Goal: Check status: Check status

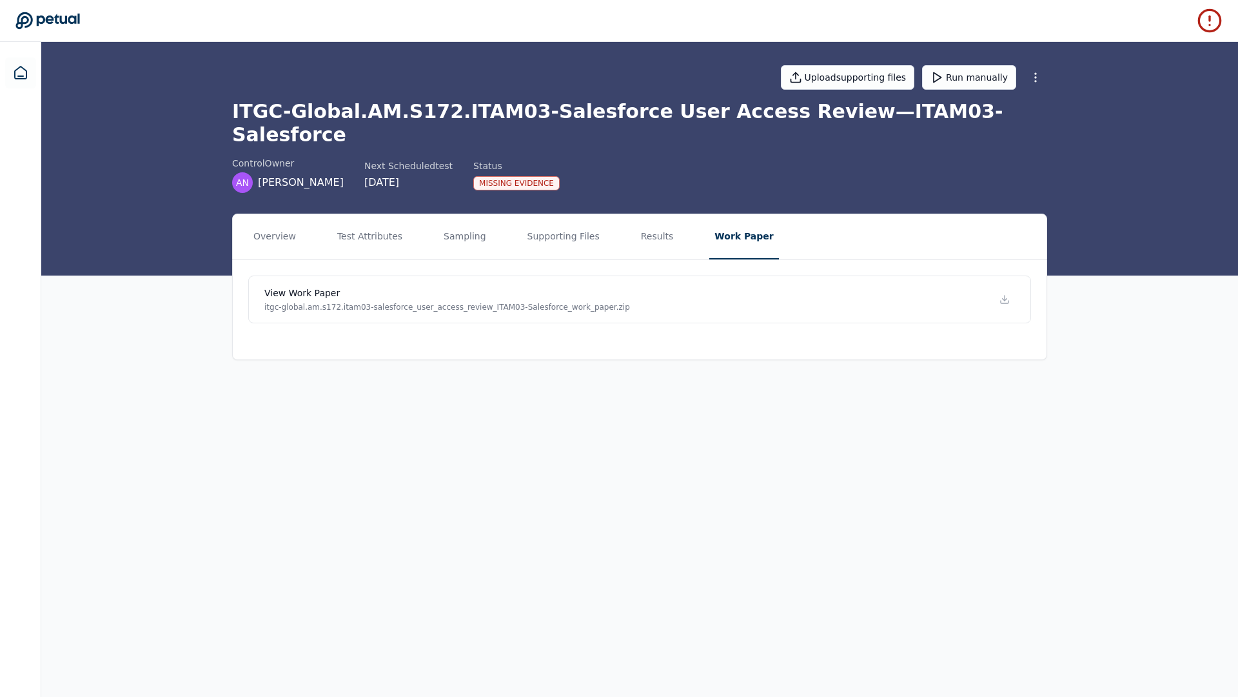
click at [351, 480] on main "Upload supporting files Run manually ITGC-Global.AM.S172.ITAM03-Salesforce User…" at bounding box center [639, 369] width 1197 height 655
click at [564, 219] on button "Supporting Files" at bounding box center [563, 236] width 83 height 45
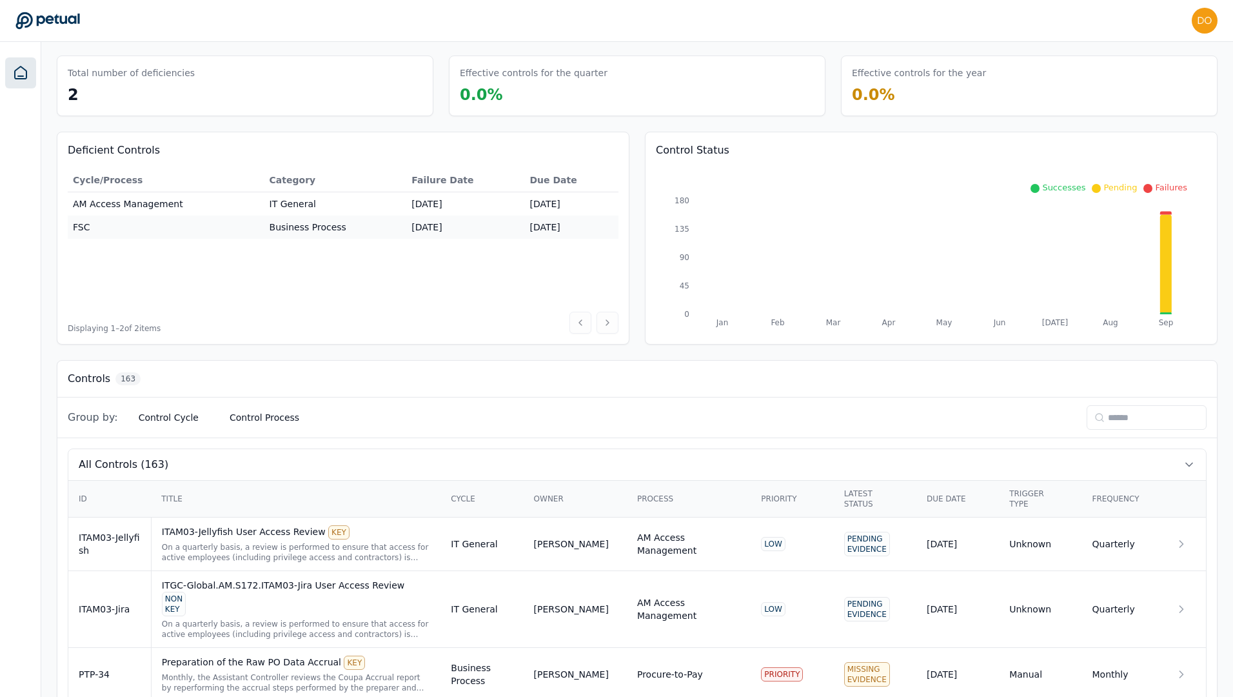
scroll to position [41, 0]
click at [1107, 414] on input at bounding box center [1147, 416] width 120 height 25
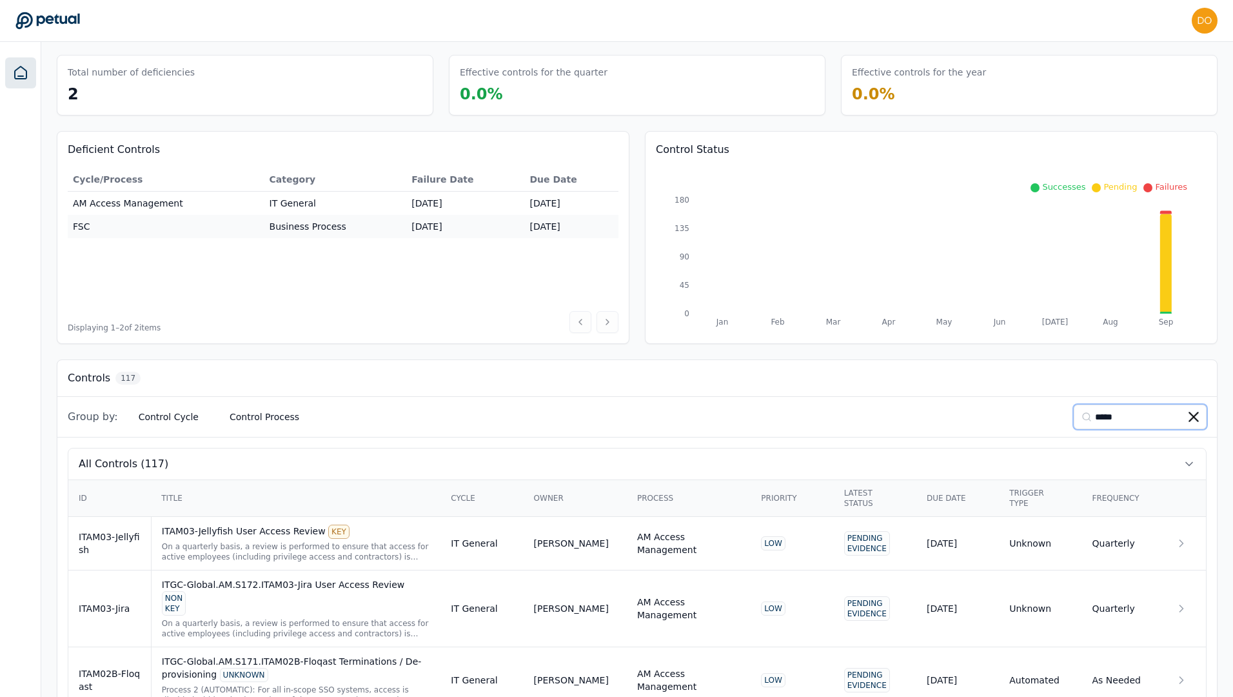
scroll to position [0, 0]
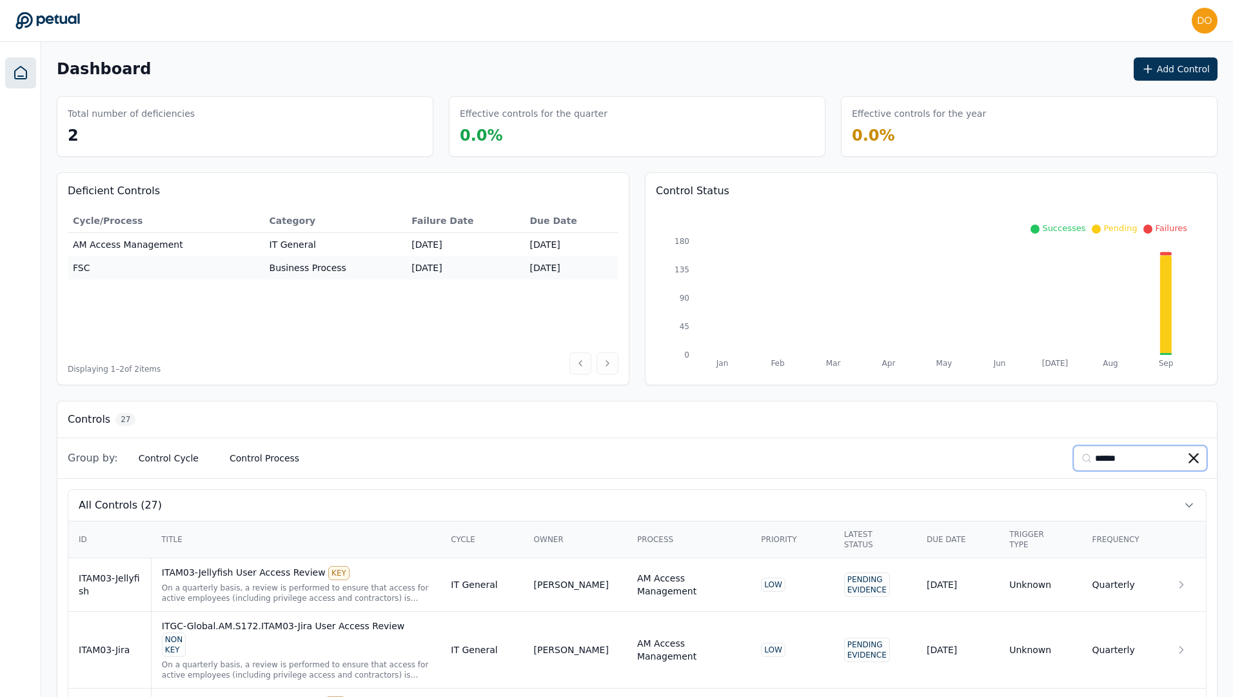
type input "******"
drag, startPoint x: 1129, startPoint y: 457, endPoint x: 1058, endPoint y: 457, distance: 70.3
click at [1058, 457] on div "Group by: Control Cycle Control Process ******" at bounding box center [637, 458] width 1160 height 41
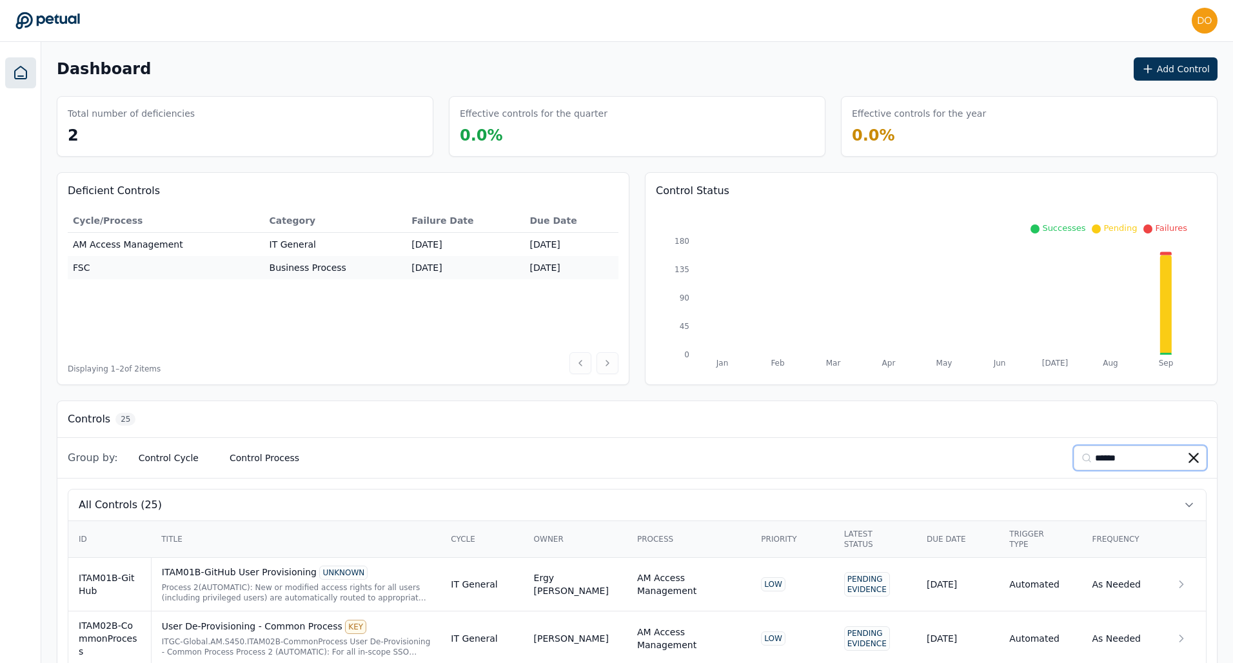
click at [1118, 457] on input "******" at bounding box center [1140, 458] width 133 height 25
type input "*"
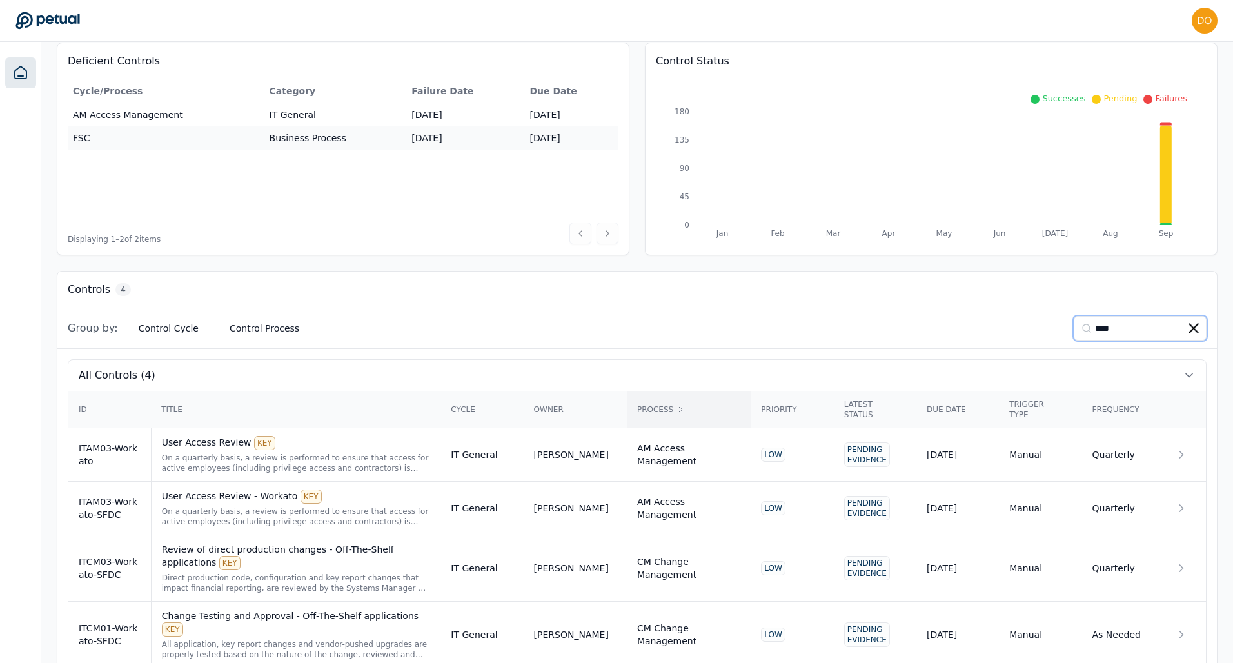
scroll to position [161, 0]
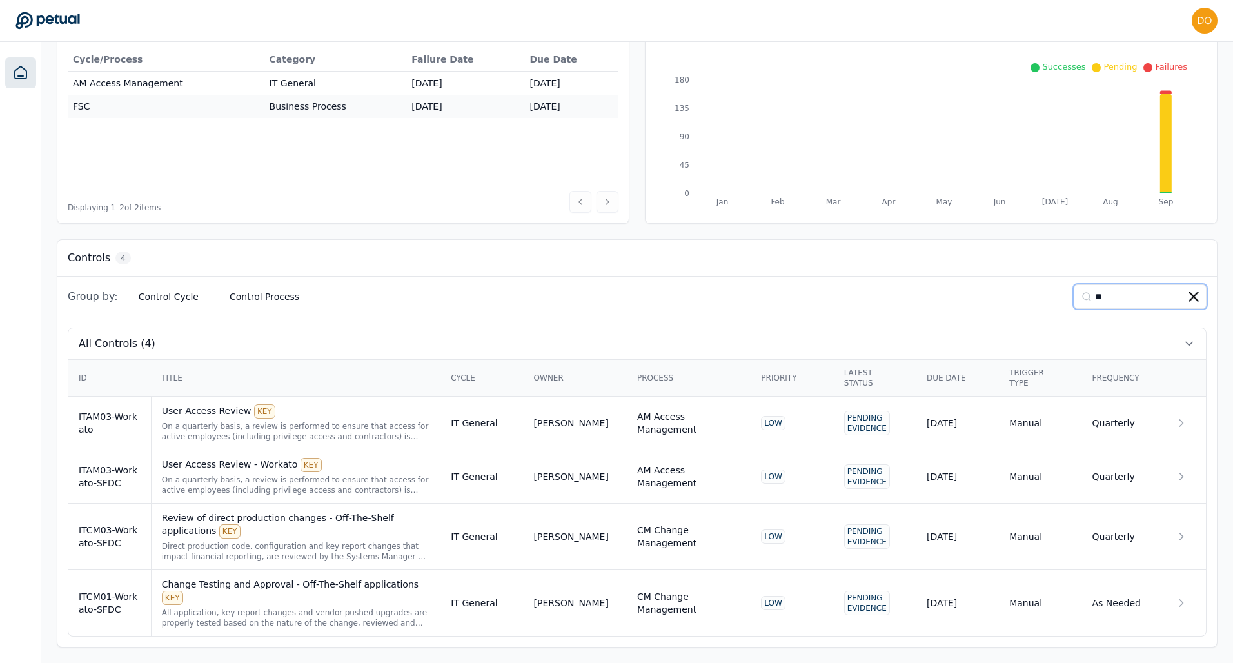
type input "*"
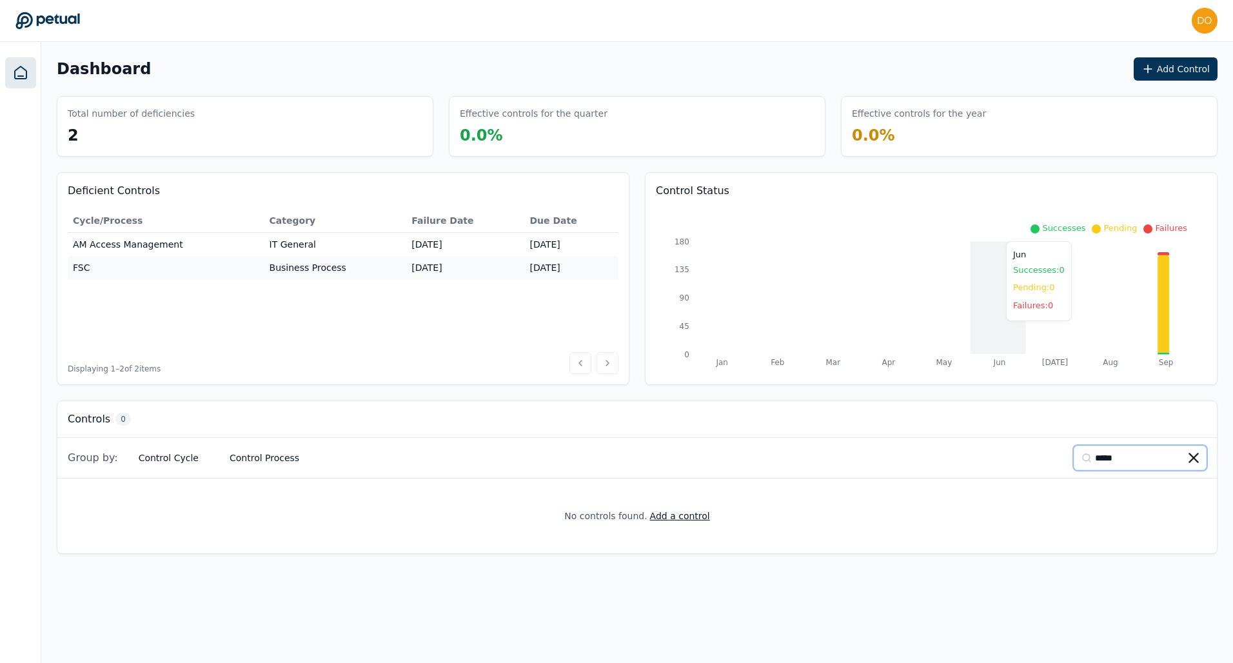
scroll to position [0, 0]
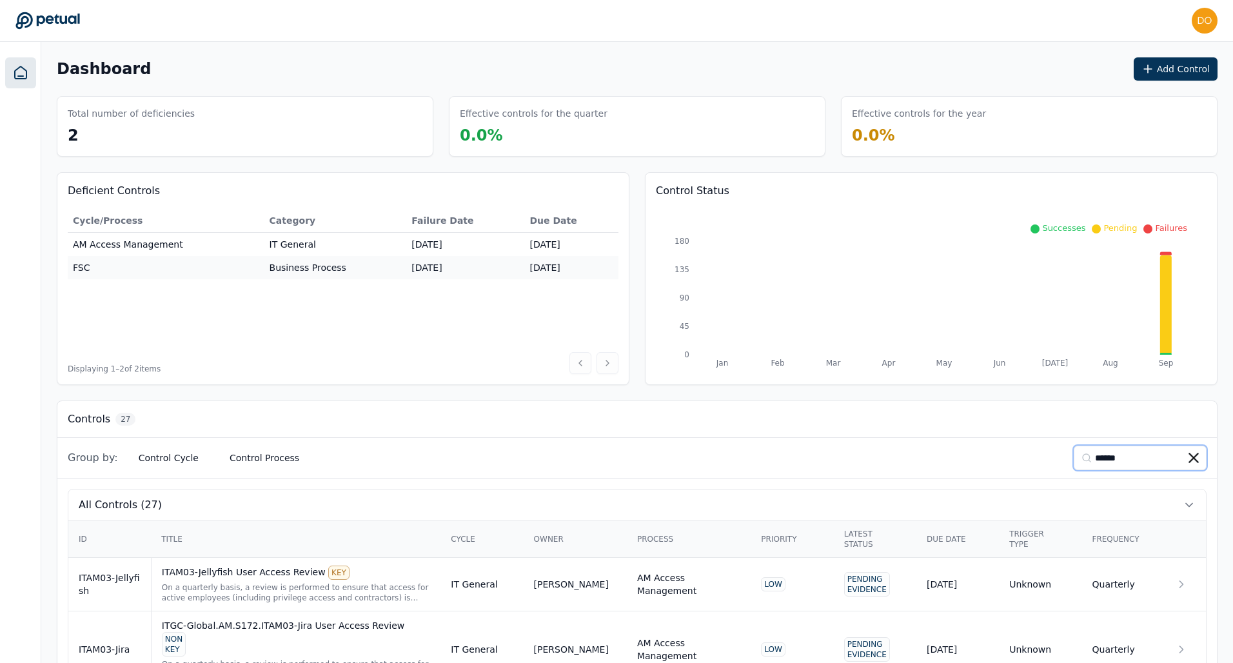
type input "******"
click at [1195, 461] on icon at bounding box center [1194, 458] width 10 height 10
click at [741, 446] on div "Group by: Control Cycle Control Process" at bounding box center [637, 458] width 1160 height 41
click at [146, 465] on button "Control Cycle" at bounding box center [168, 457] width 81 height 23
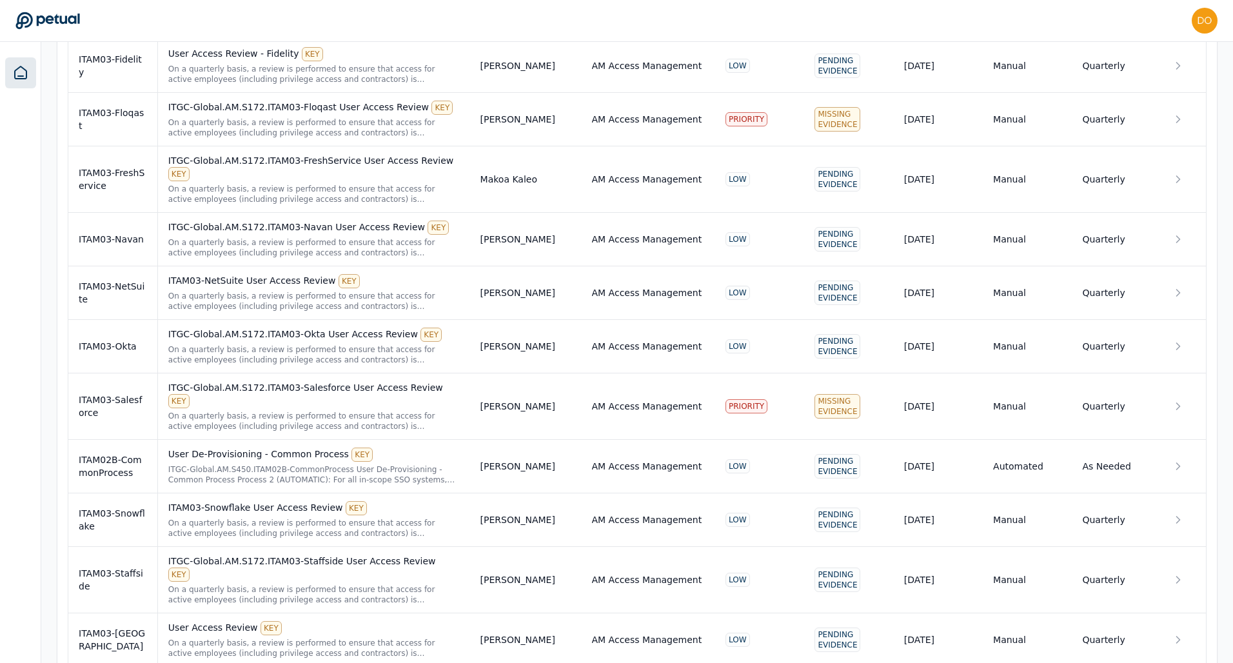
scroll to position [4264, 0]
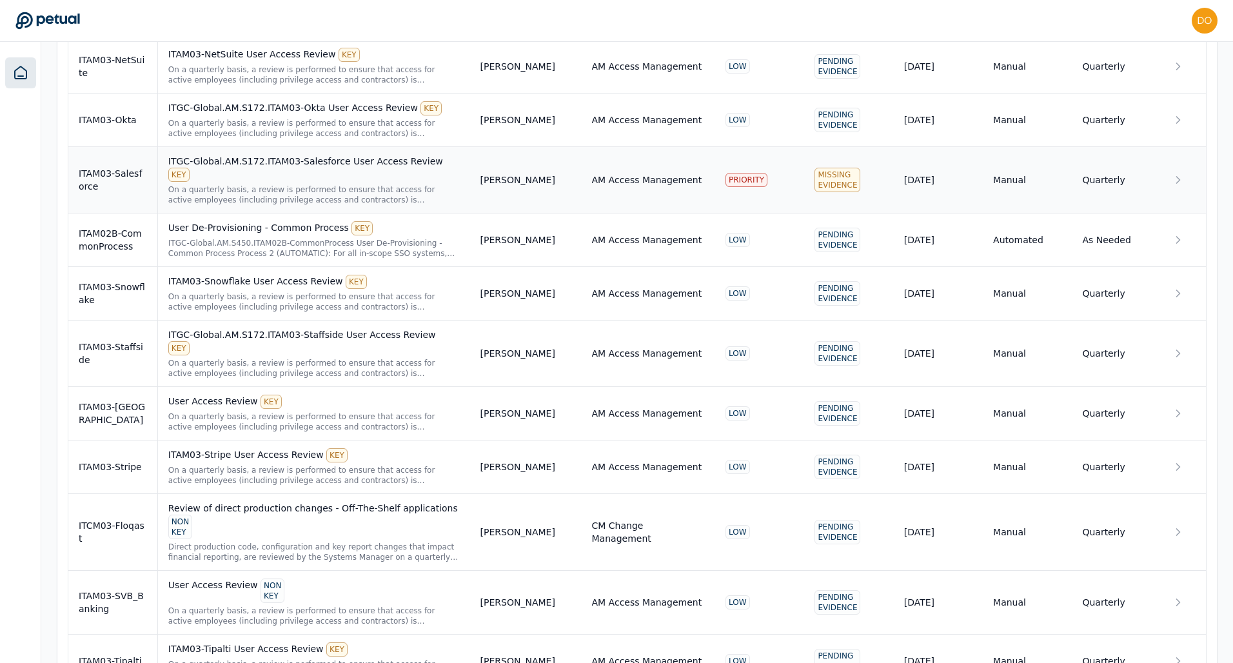
click at [317, 155] on div "ITGC-Global.AM.S172.ITAM03-Salesforce User Access Review KEY" at bounding box center [314, 168] width 292 height 27
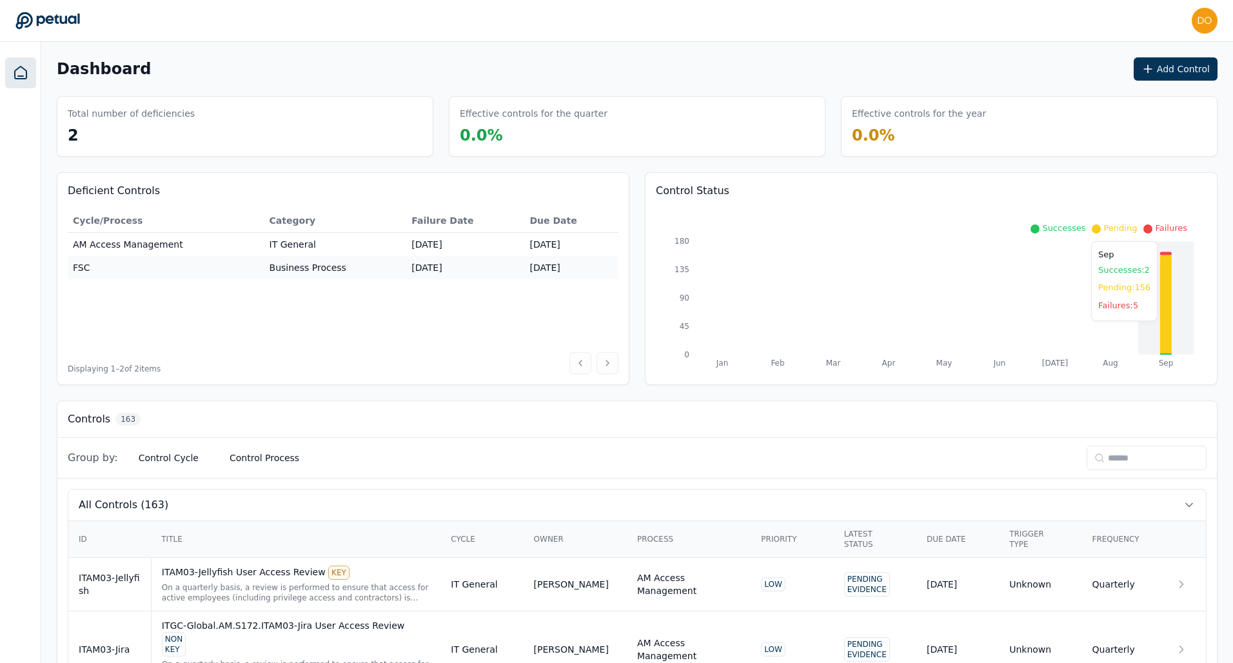
click at [1164, 273] on icon at bounding box center [1166, 304] width 12 height 99
click at [1166, 283] on icon at bounding box center [1166, 304] width 12 height 99
click at [688, 201] on div "Control Status Jan Feb Mar Apr May Jun Jul Aug Sep 0 45 90 135 180 Successes Pe…" at bounding box center [931, 278] width 573 height 213
click at [689, 186] on h3 "Control Status" at bounding box center [931, 190] width 551 height 15
click at [695, 239] on div "Successes Pending Failures" at bounding box center [925, 231] width 538 height 19
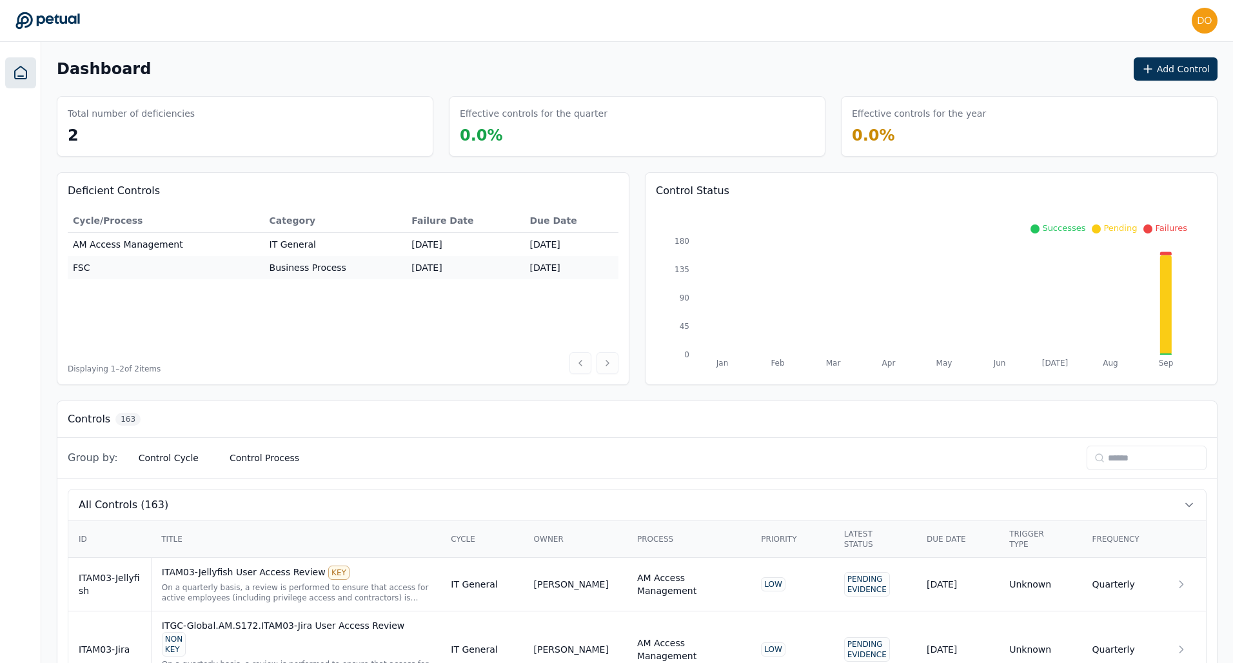
click at [692, 240] on div "Successes Pending Failures" at bounding box center [925, 231] width 538 height 19
click at [684, 194] on h3 "Control Status" at bounding box center [931, 190] width 551 height 15
click at [740, 194] on h3 "Control Status" at bounding box center [931, 190] width 551 height 15
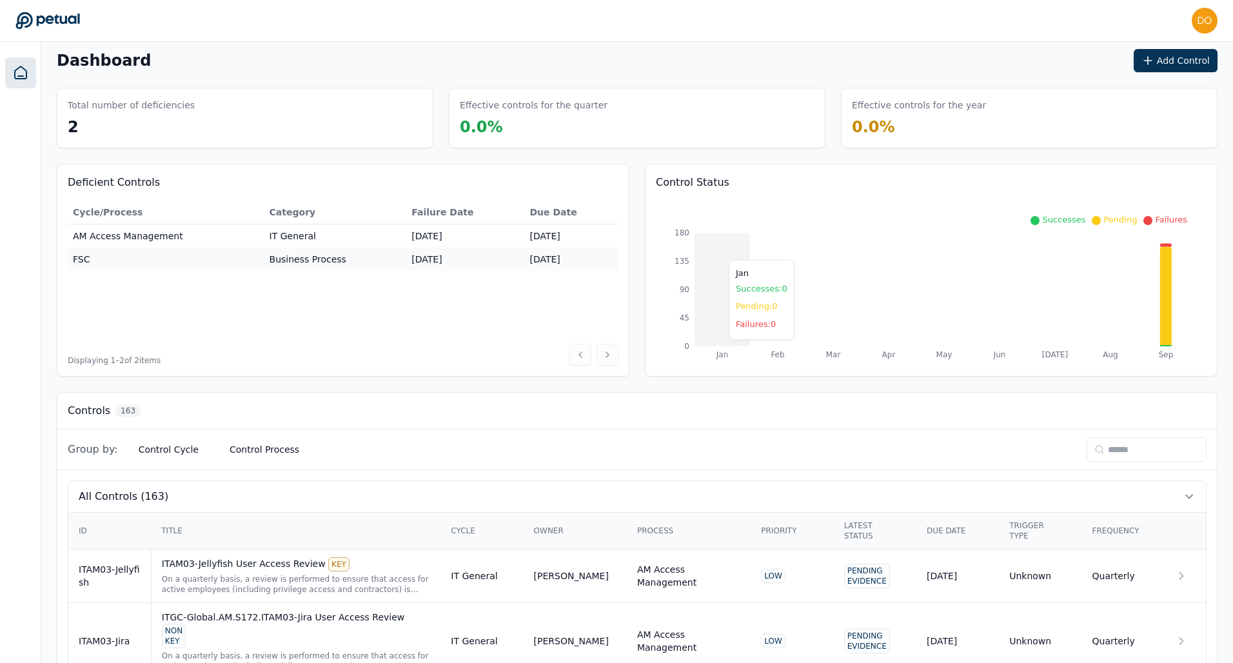
scroll to position [19, 0]
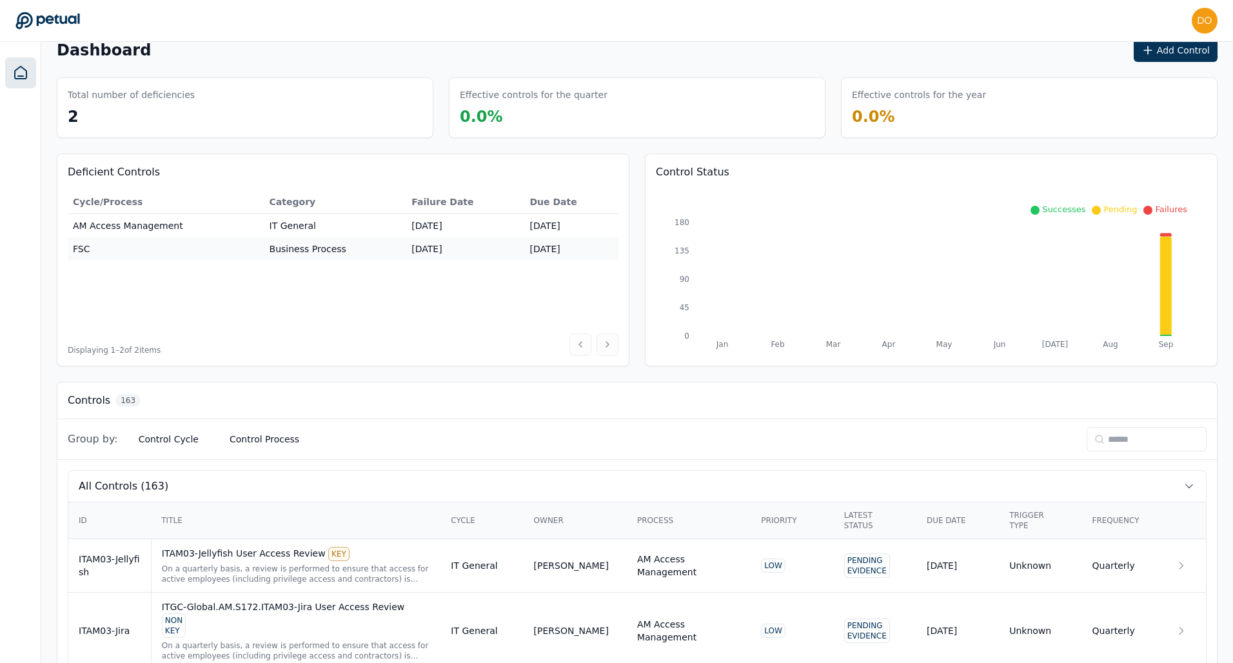
click at [717, 343] on tspan "Jan" at bounding box center [722, 344] width 13 height 9
click at [717, 308] on icon "Jan Feb Mar Apr May Jun Jul Aug Sep 0 45 90 135 180" at bounding box center [931, 272] width 551 height 165
click at [790, 306] on icon "Jan Feb Mar Apr May Jun Jul Aug Sep 0 45 90 135 180" at bounding box center [931, 272] width 551 height 165
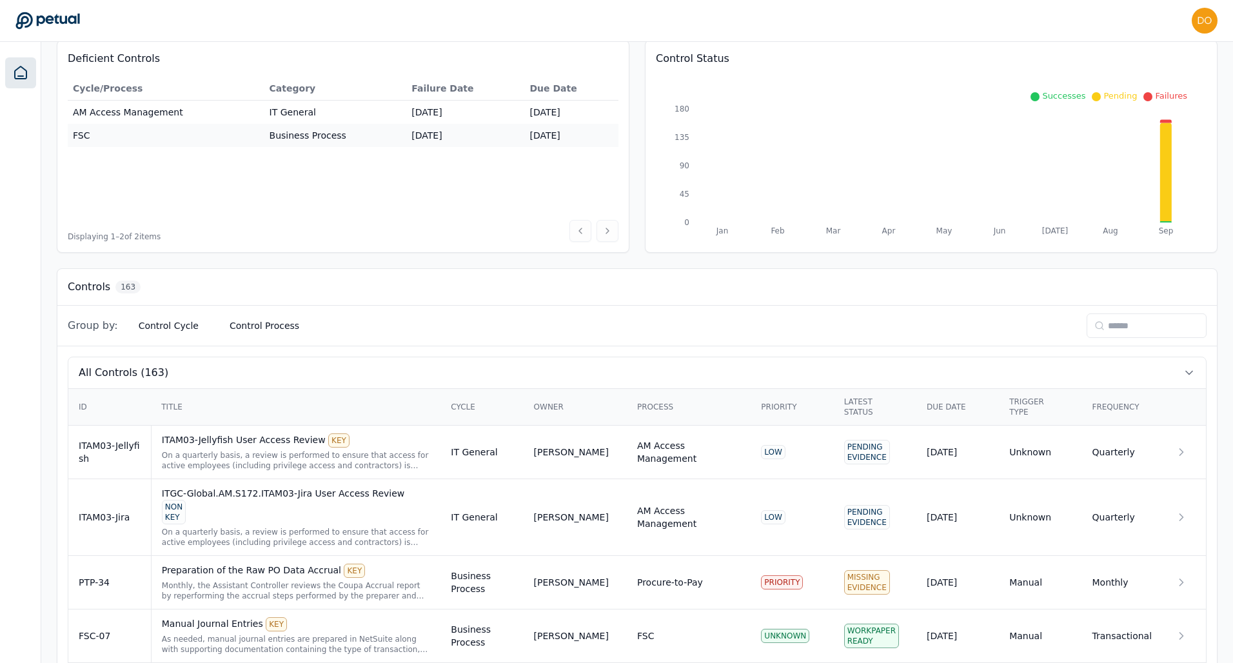
click at [183, 396] on th "Title" at bounding box center [296, 407] width 290 height 37
click at [94, 405] on icon at bounding box center [93, 405] width 3 height 2
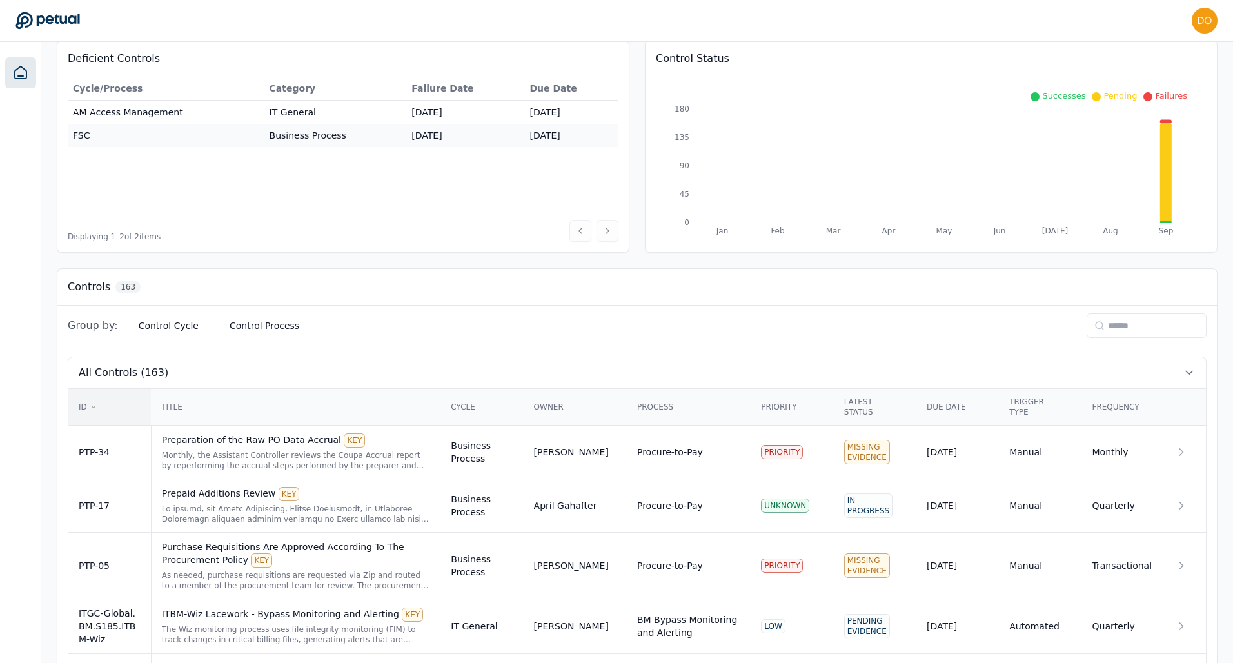
click at [99, 408] on div "ID" at bounding box center [110, 407] width 62 height 10
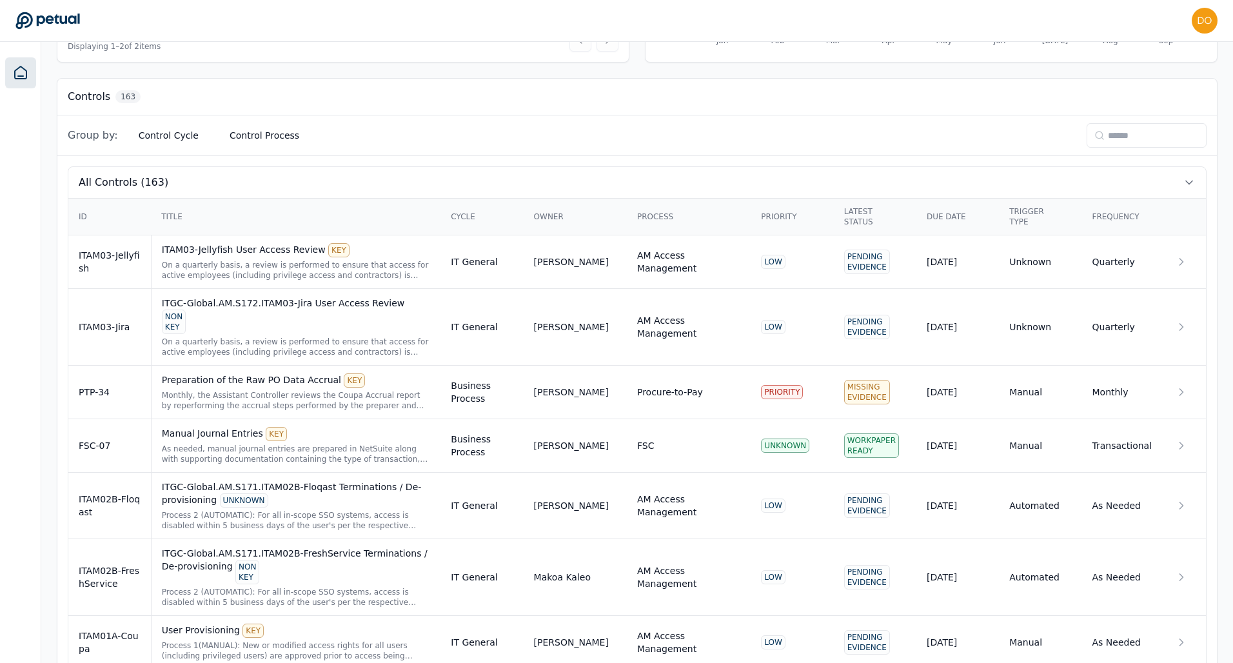
scroll to position [328, 0]
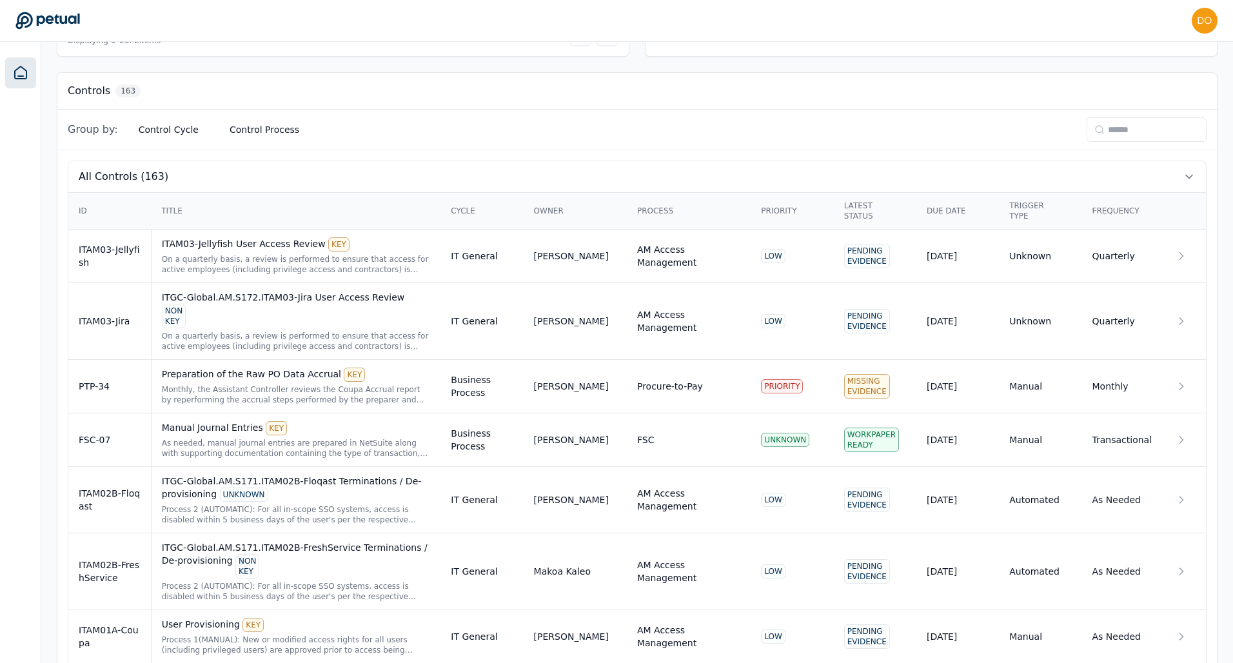
click at [407, 217] on th "Title" at bounding box center [296, 211] width 290 height 37
click at [174, 199] on th "Title" at bounding box center [296, 211] width 290 height 37
click at [172, 212] on div "Title" at bounding box center [295, 211] width 269 height 10
click at [94, 212] on icon at bounding box center [94, 211] width 8 height 8
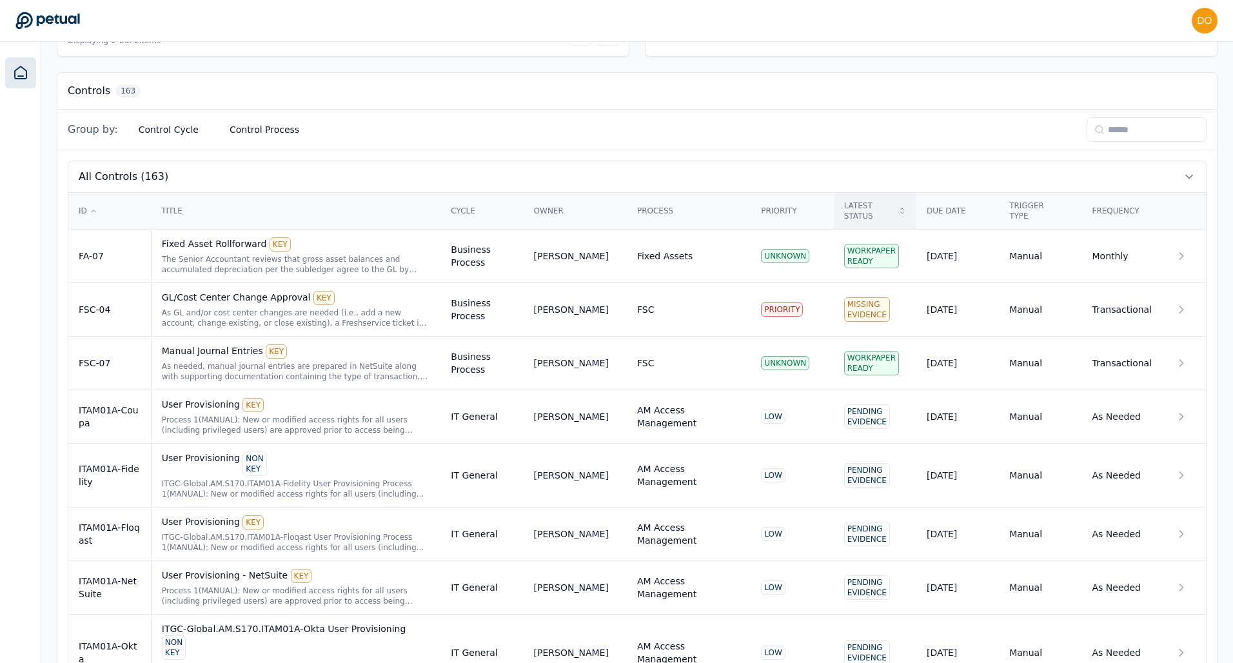
click at [893, 215] on div "Latest Status" at bounding box center [875, 211] width 62 height 21
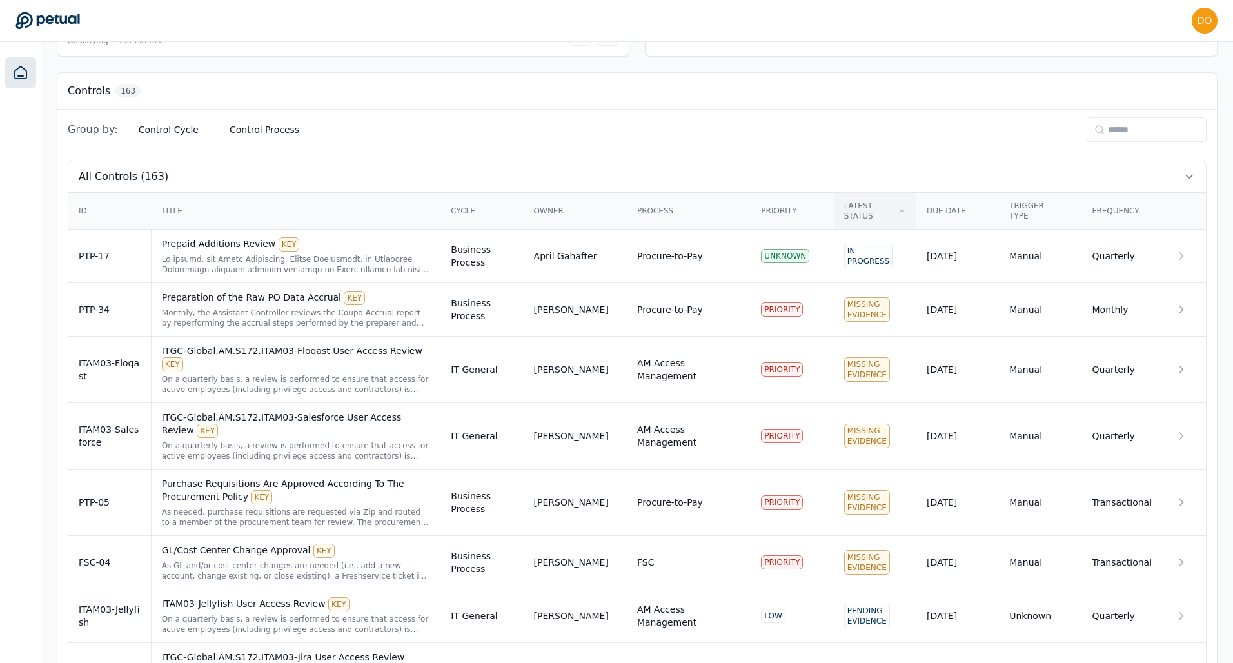
click at [905, 212] on icon at bounding box center [903, 211] width 8 height 8
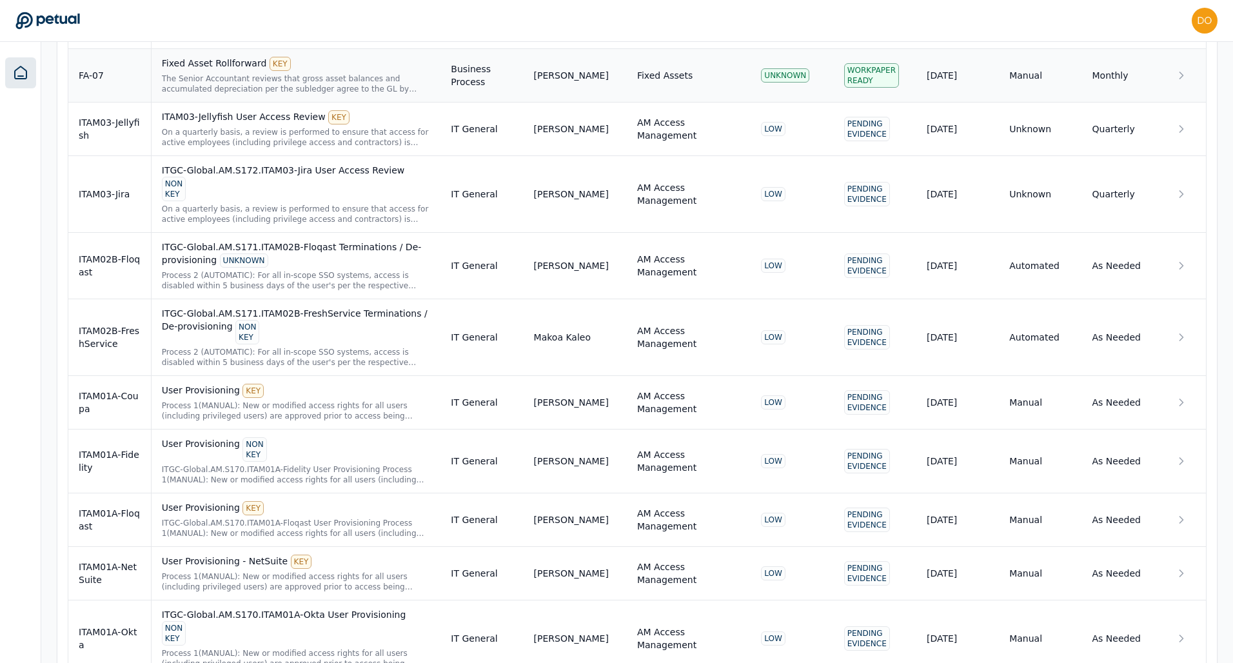
scroll to position [226, 0]
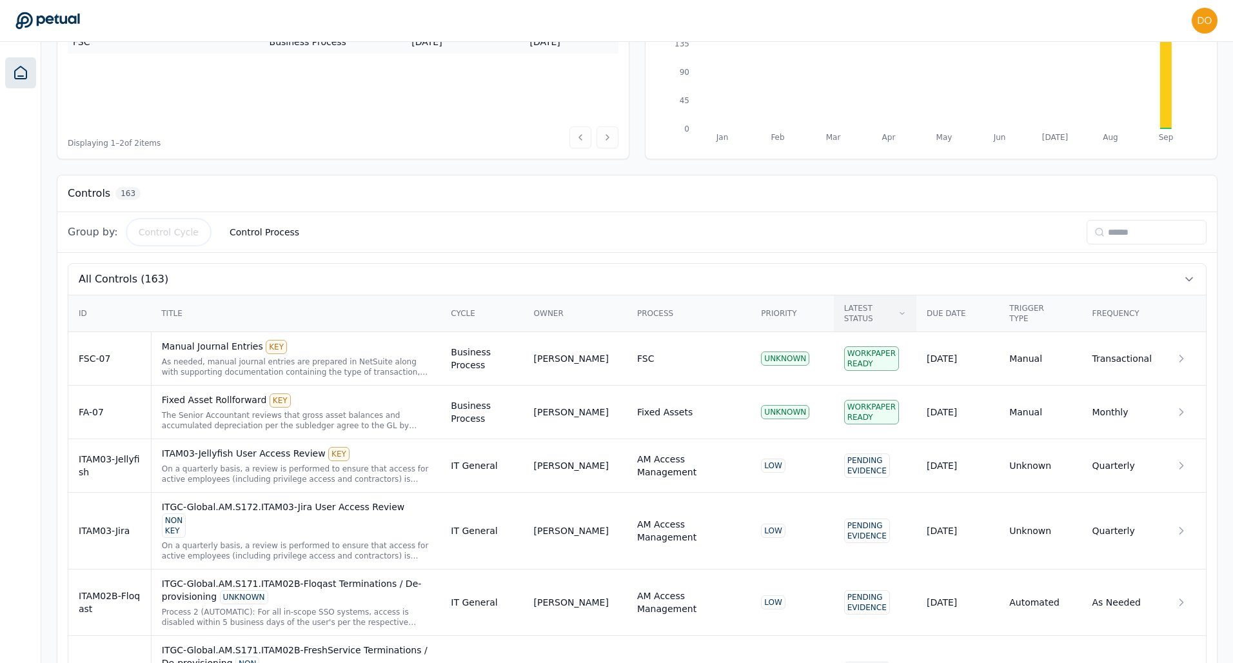
click at [167, 234] on button "Control Cycle" at bounding box center [168, 232] width 81 height 23
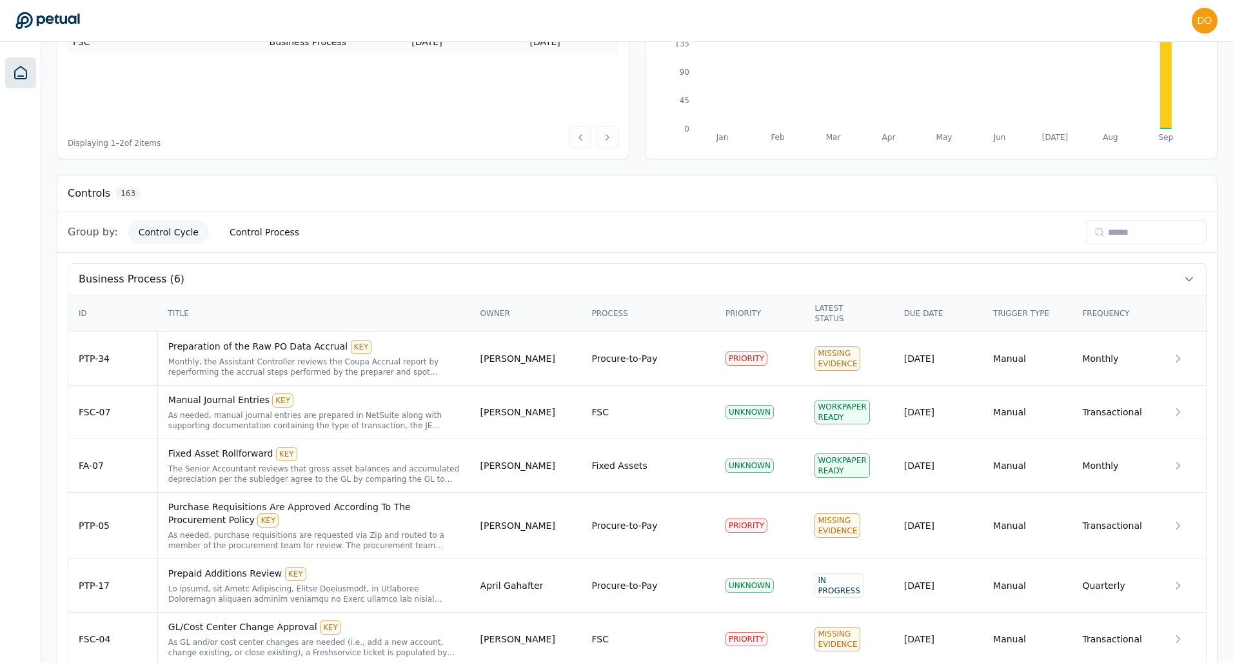
click at [84, 230] on span "Group by:" at bounding box center [93, 231] width 50 height 15
click at [252, 233] on button "Control Process" at bounding box center [264, 232] width 90 height 23
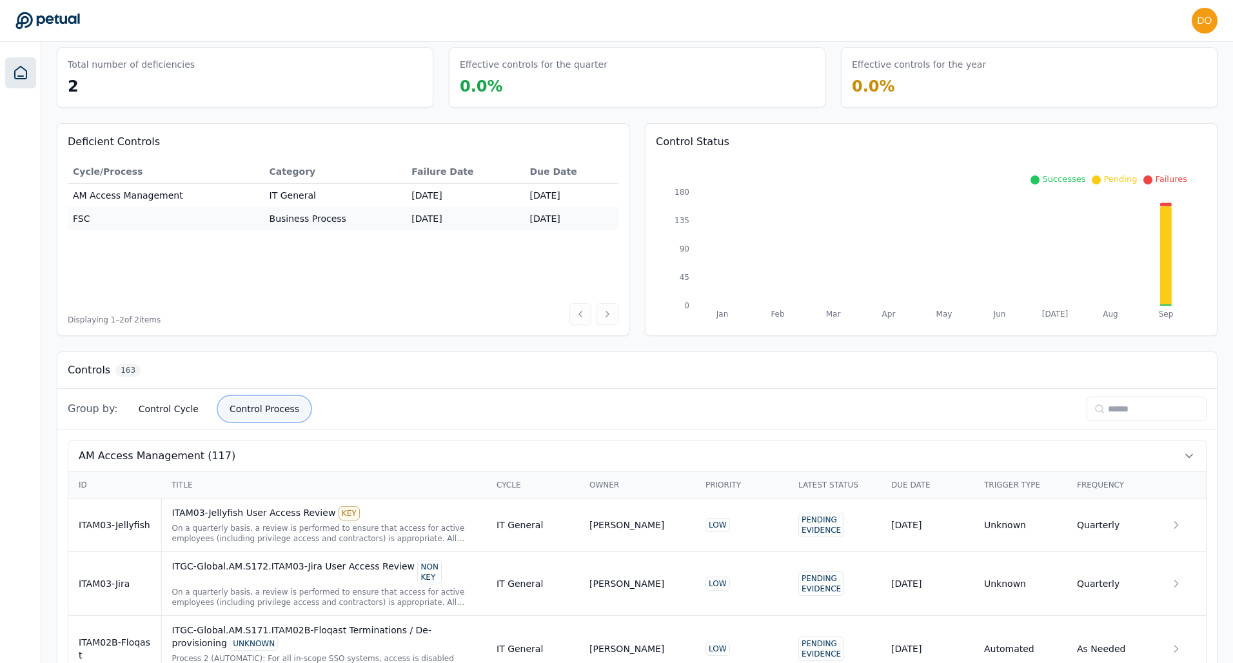
scroll to position [0, 0]
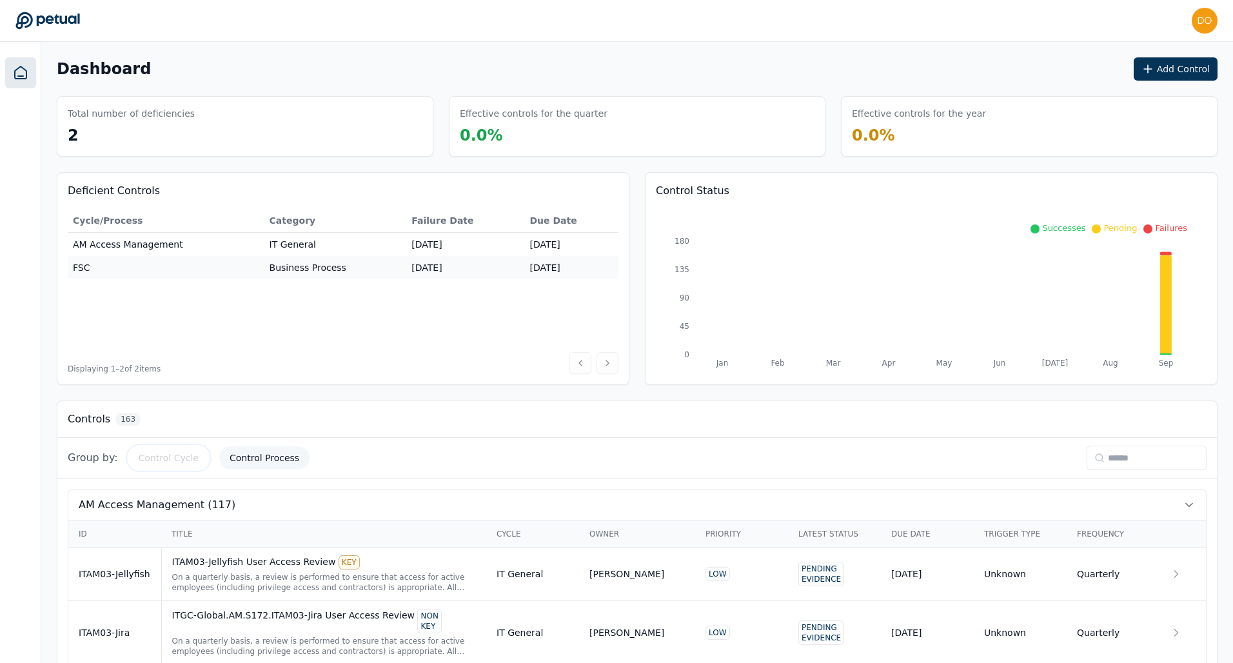
click at [165, 459] on button "Control Cycle" at bounding box center [168, 457] width 81 height 23
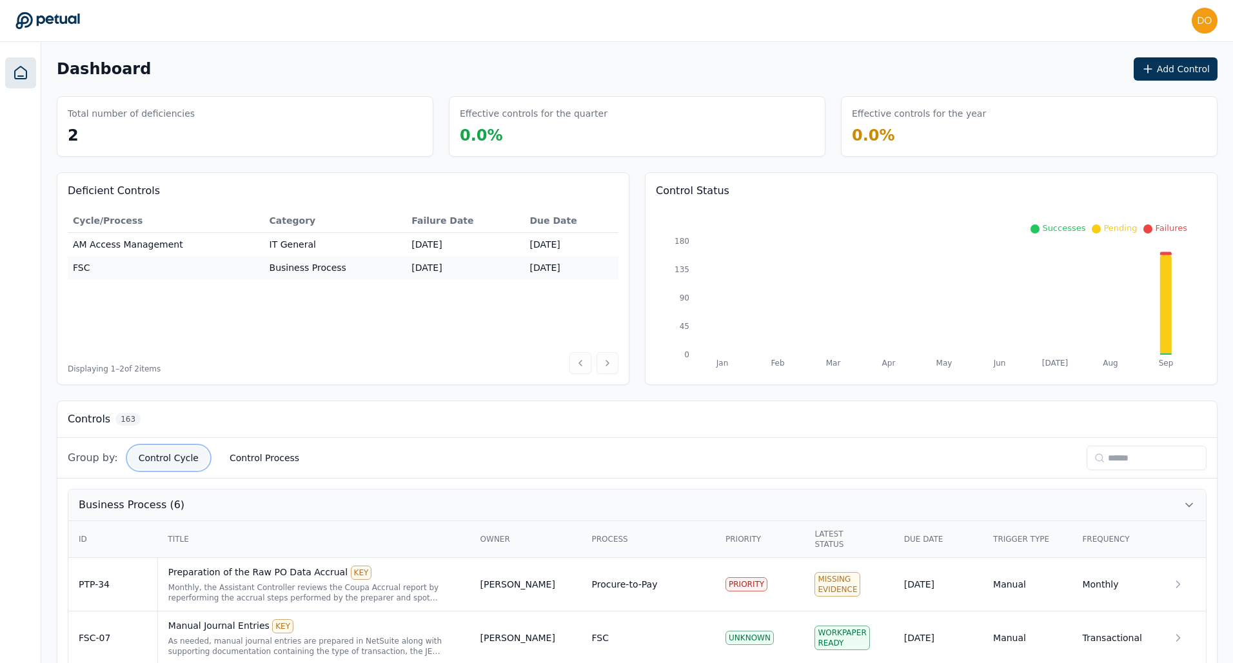
scroll to position [266, 0]
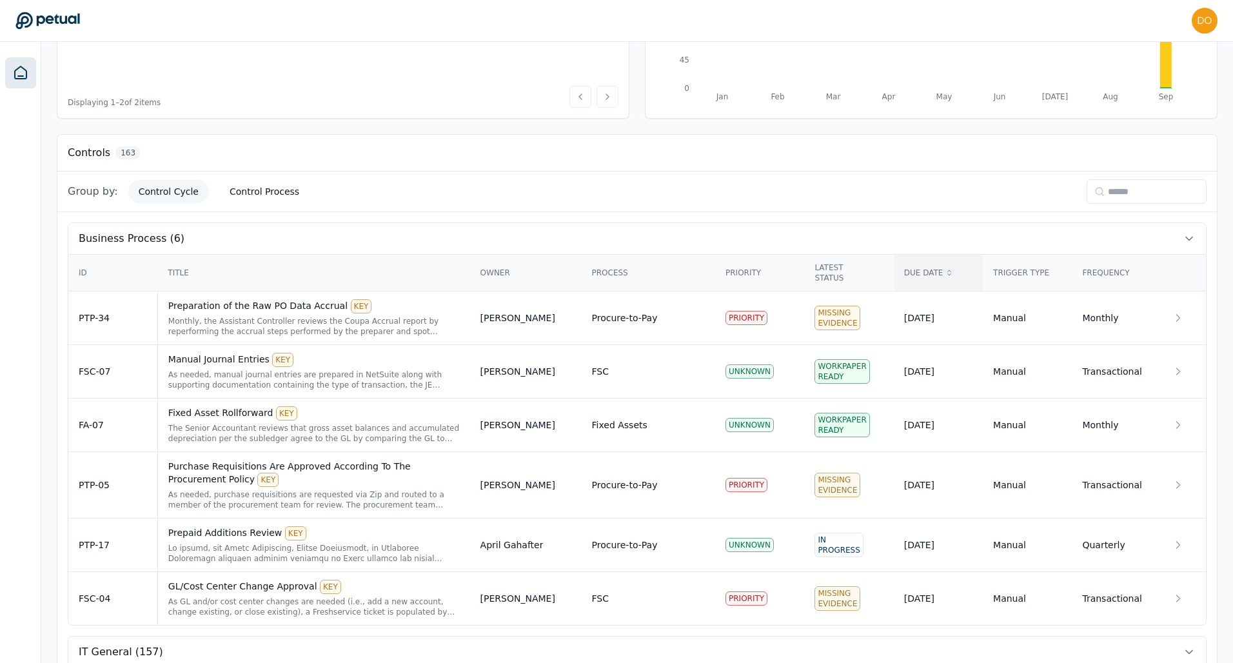
drag, startPoint x: 965, startPoint y: 278, endPoint x: 921, endPoint y: 288, distance: 44.9
click at [964, 278] on th "Due Date" at bounding box center [938, 273] width 89 height 37
click at [884, 275] on th "Latest Status" at bounding box center [848, 273] width 89 height 37
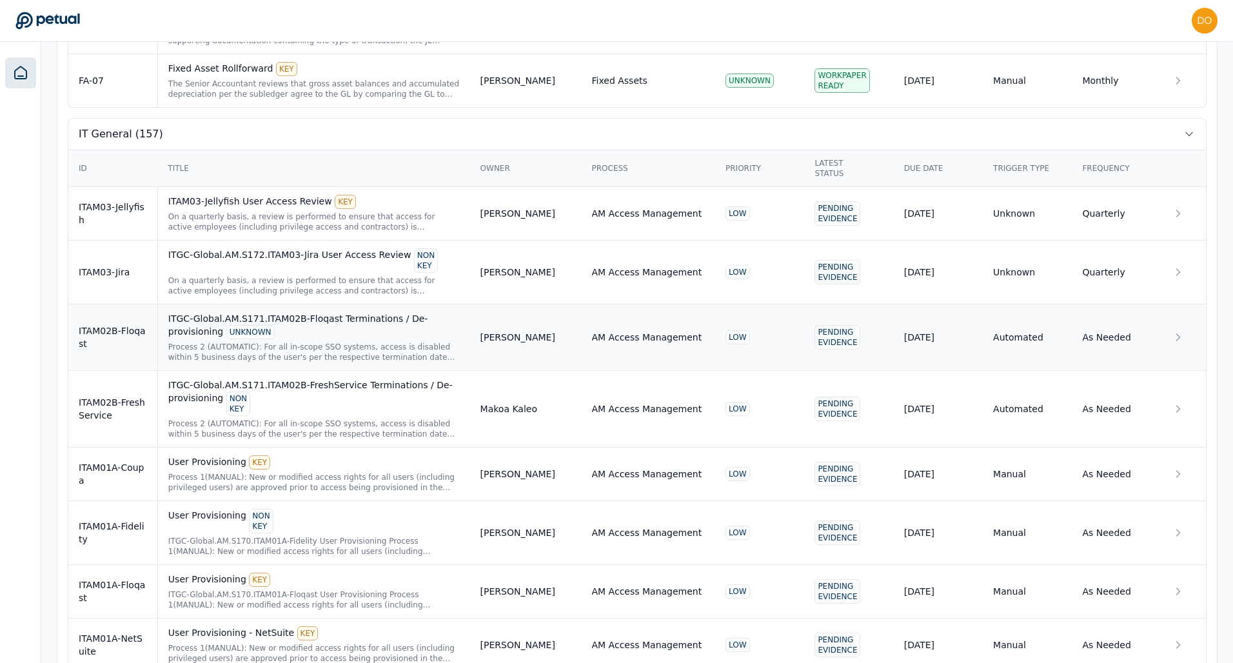
scroll to position [866, 0]
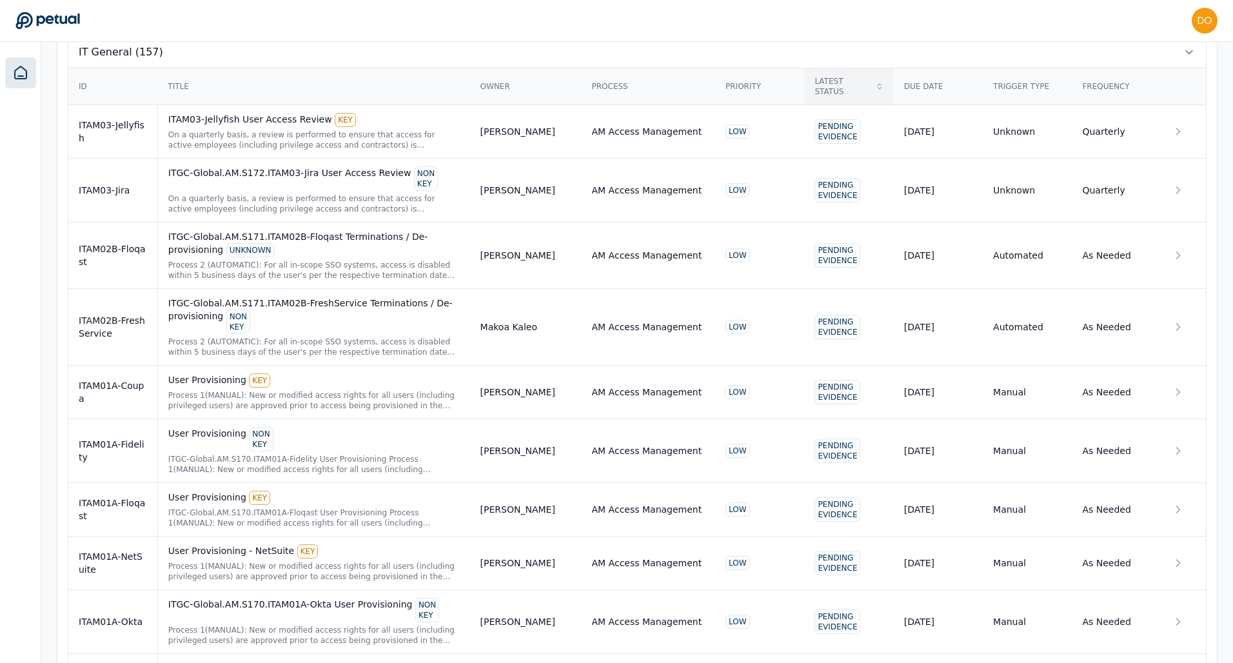
click at [863, 86] on div "Latest Status" at bounding box center [849, 86] width 68 height 21
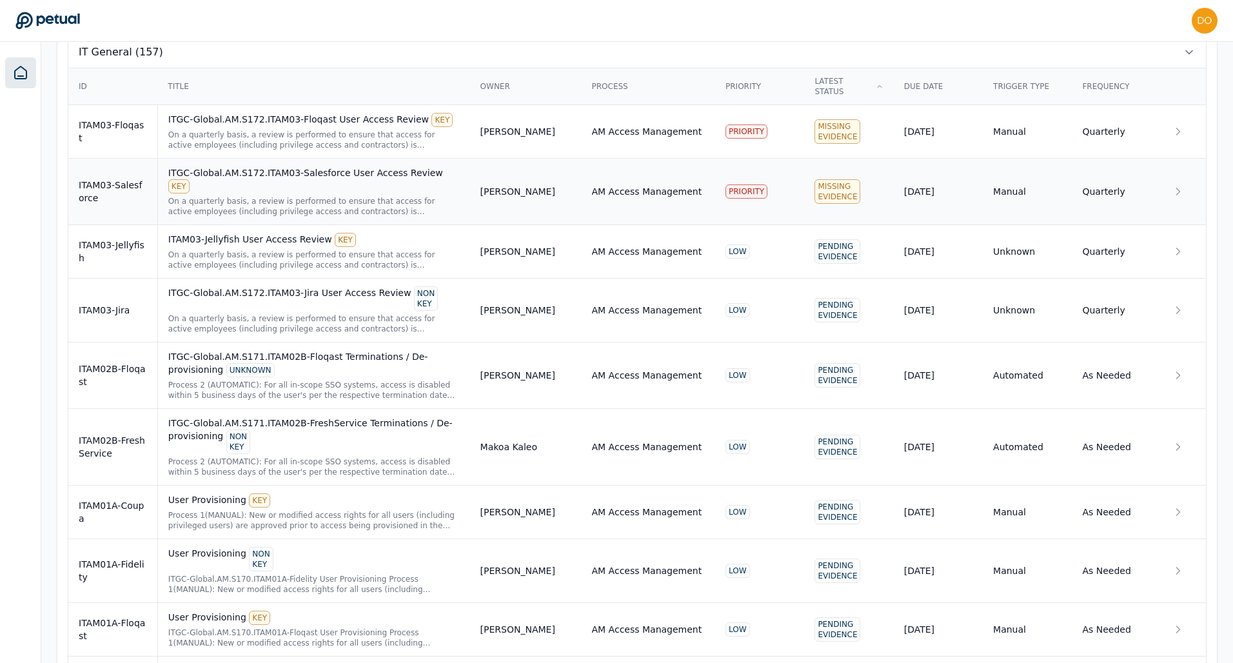
click at [344, 172] on div "ITGC-Global.AM.S172.ITAM03-Salesforce User Access Review KEY" at bounding box center [314, 179] width 292 height 27
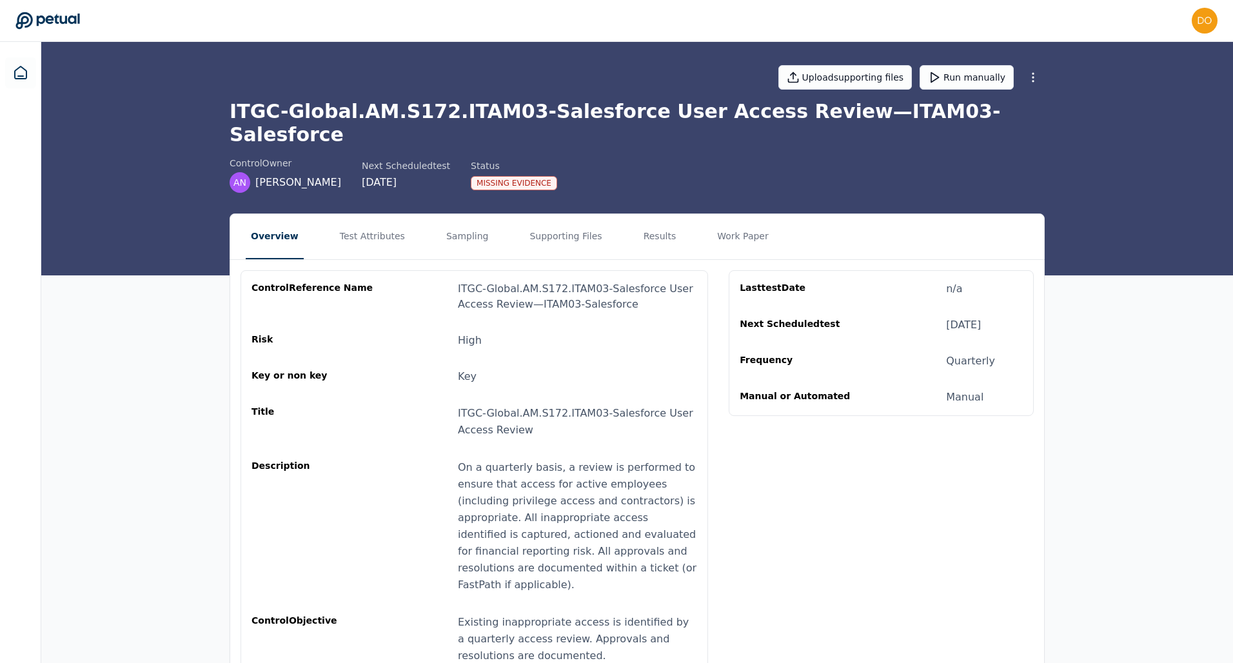
scroll to position [25, 0]
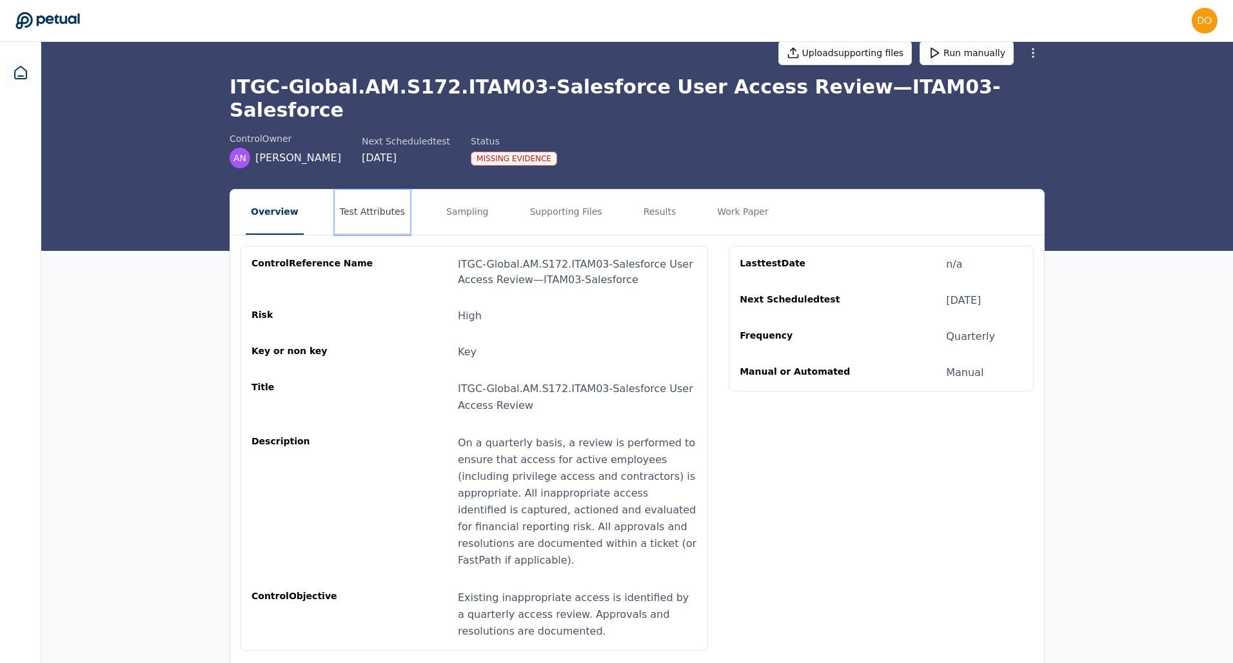
click at [361, 190] on button "Test Attributes" at bounding box center [372, 212] width 75 height 45
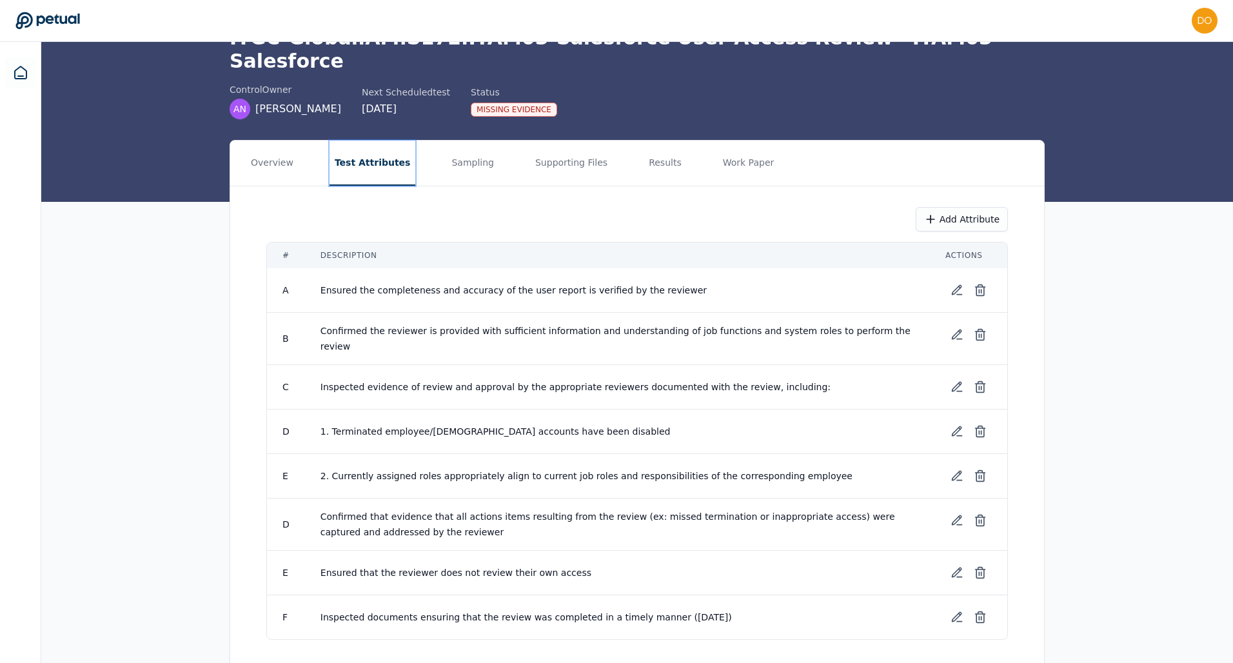
scroll to position [82, 0]
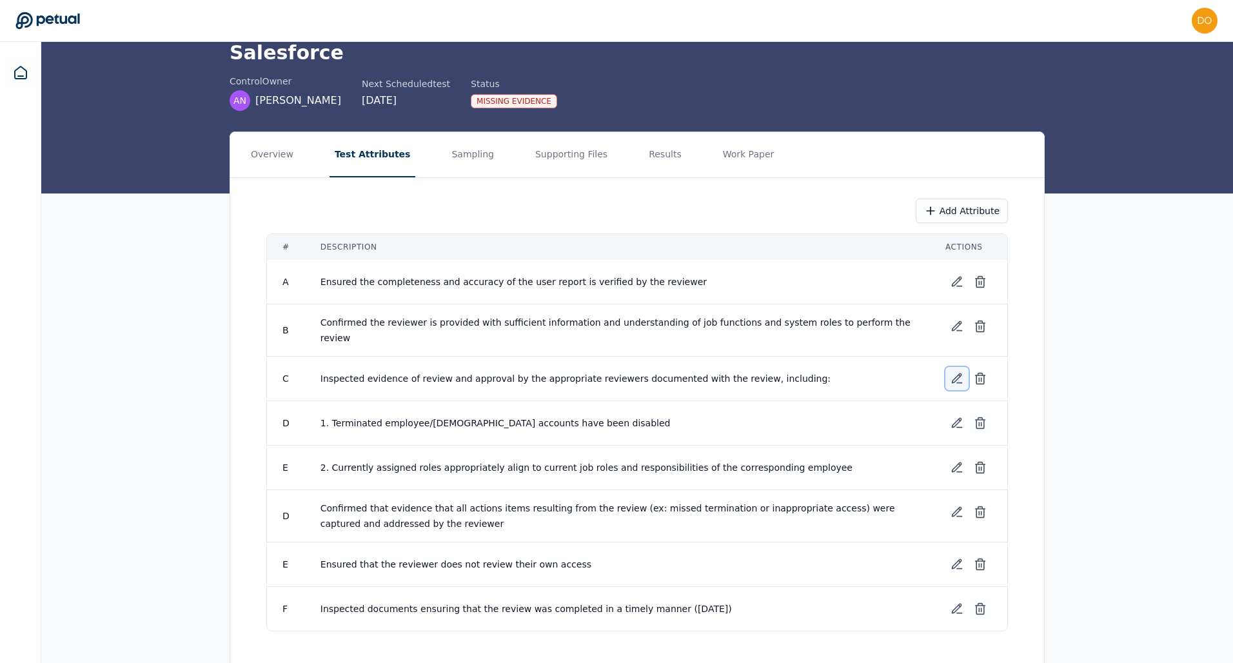
click at [959, 372] on icon at bounding box center [957, 378] width 13 height 13
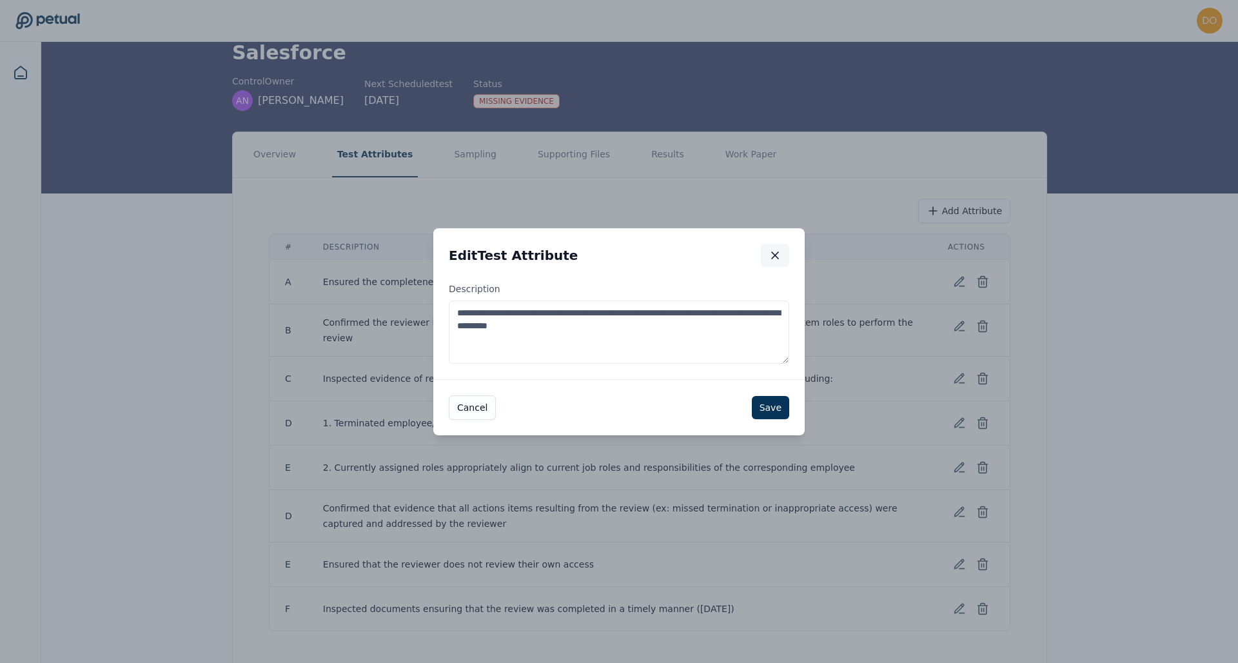
click at [773, 256] on icon "button" at bounding box center [775, 255] width 13 height 13
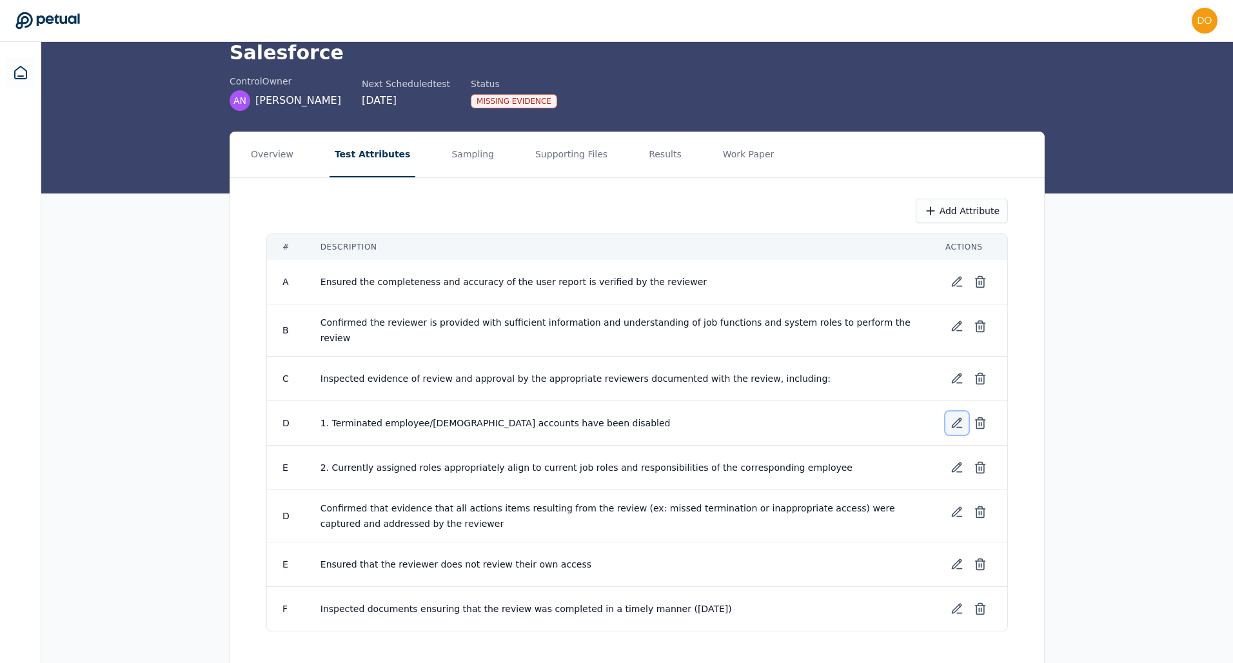
click at [957, 417] on icon at bounding box center [957, 423] width 13 height 13
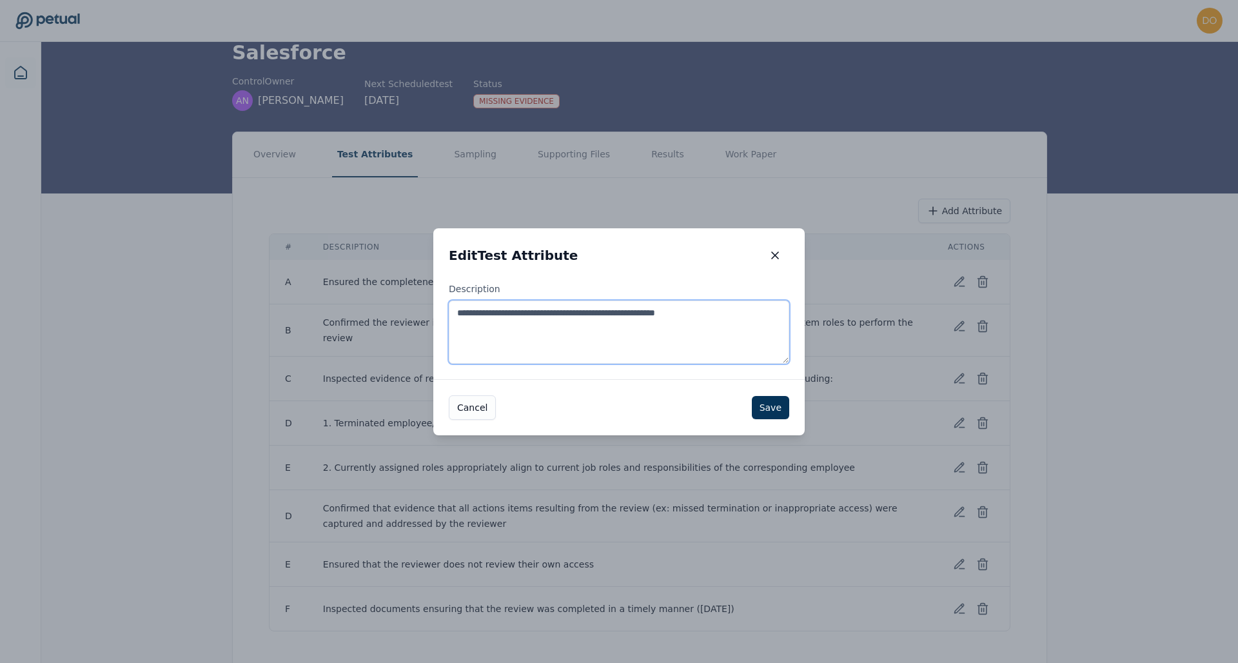
drag, startPoint x: 760, startPoint y: 319, endPoint x: 435, endPoint y: 313, distance: 324.5
click at [435, 313] on div "**********" at bounding box center [619, 331] width 372 height 97
click at [778, 410] on button "Save" at bounding box center [770, 407] width 37 height 23
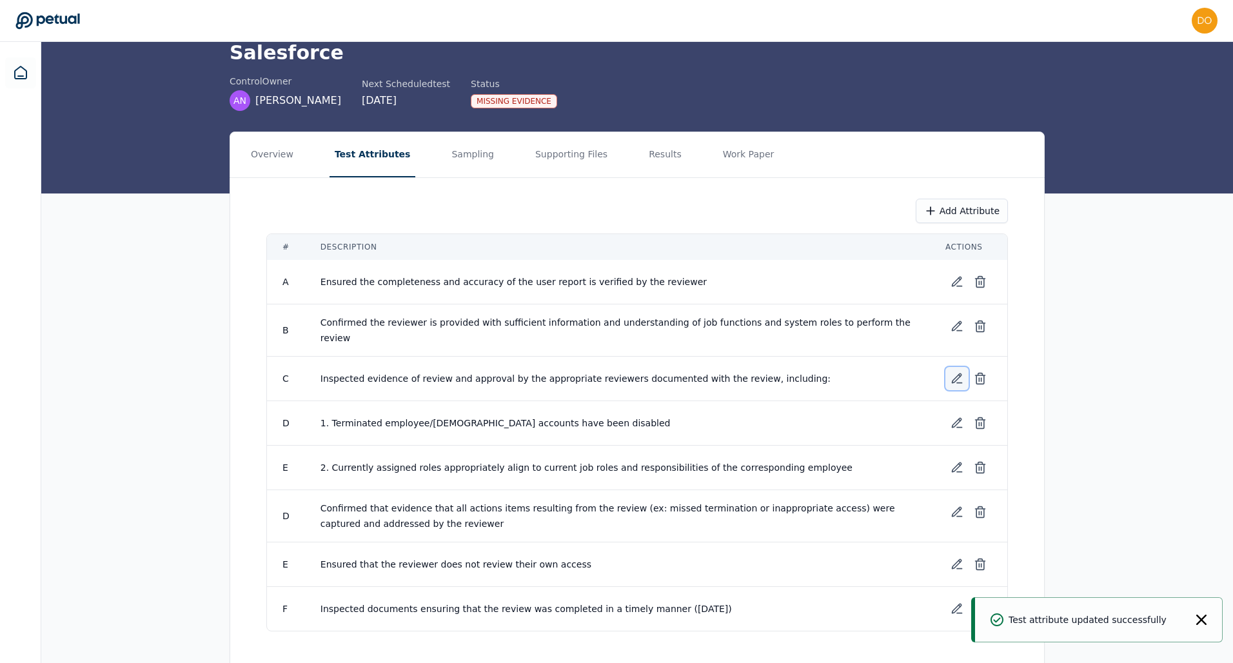
click at [963, 372] on icon at bounding box center [957, 378] width 13 height 13
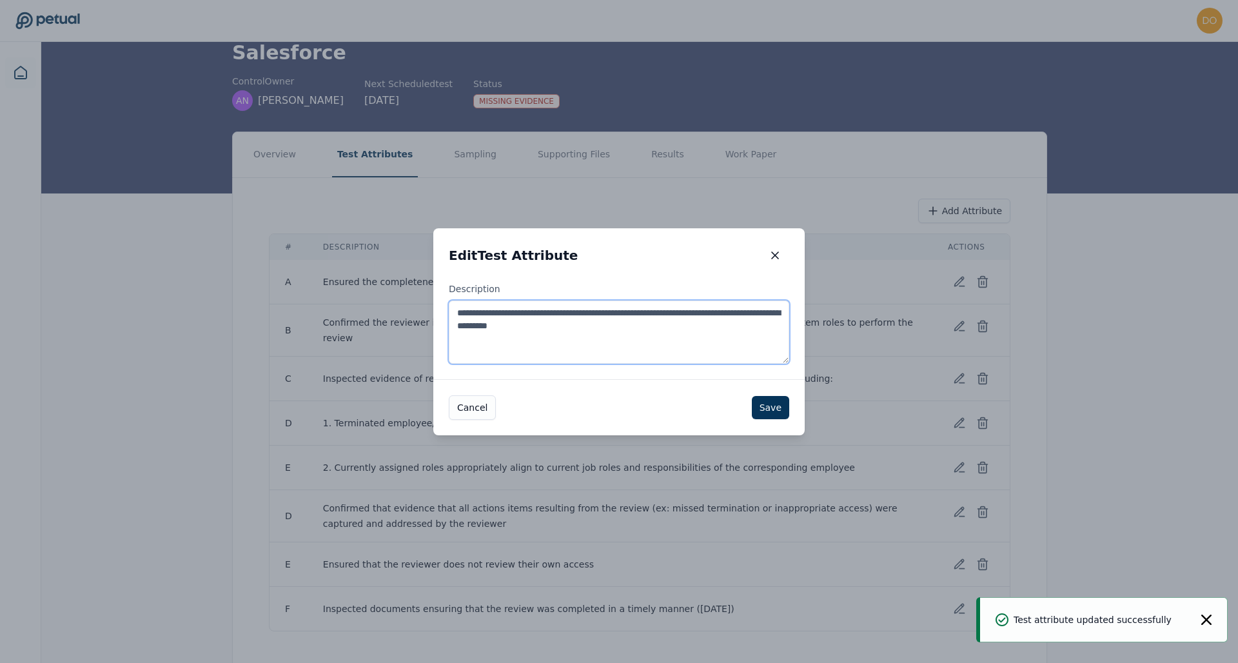
click at [628, 337] on textarea "**********" at bounding box center [619, 332] width 341 height 63
paste textarea "**********"
type textarea "**********"
click at [773, 410] on button "Save" at bounding box center [770, 407] width 37 height 23
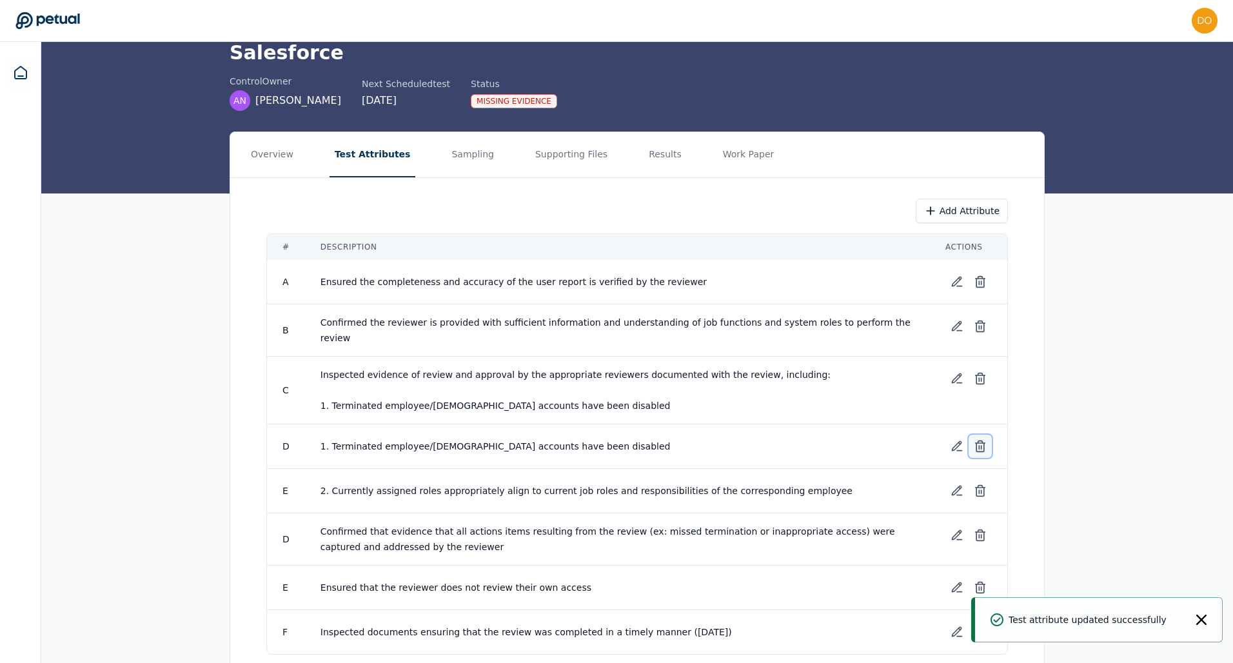
click at [987, 435] on button at bounding box center [980, 446] width 23 height 23
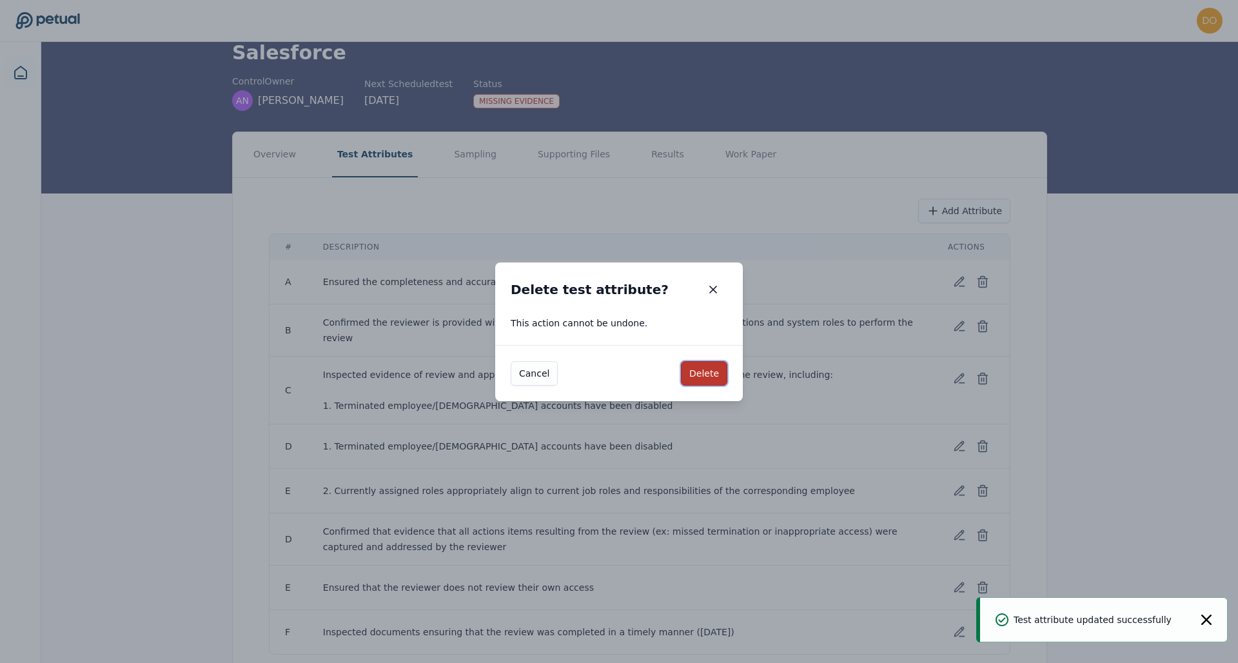
click at [701, 372] on button "Delete" at bounding box center [704, 373] width 46 height 25
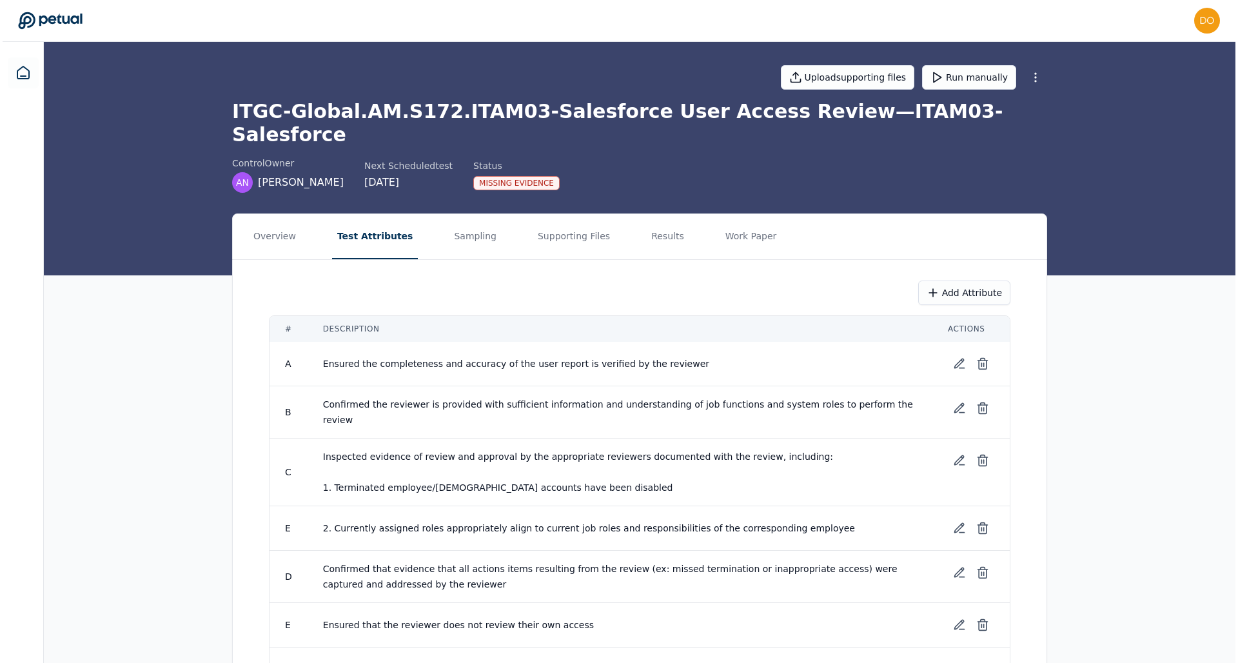
scroll to position [42, 0]
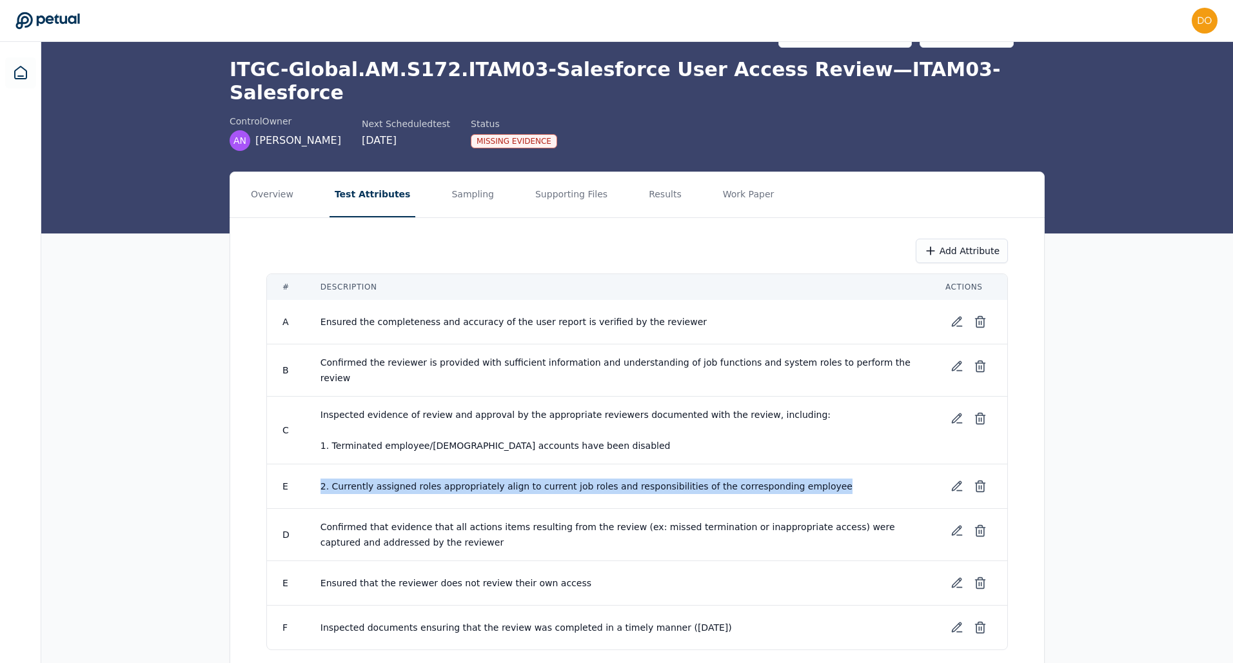
drag, startPoint x: 807, startPoint y: 455, endPoint x: 308, endPoint y: 452, distance: 498.6
click at [308, 464] on td "2. Currently assigned roles appropriately align to current job roles and respon…" at bounding box center [617, 486] width 625 height 45
copy span "2. Currently assigned roles appropriately align to current job roles and respon…"
click at [957, 412] on icon at bounding box center [957, 418] width 13 height 13
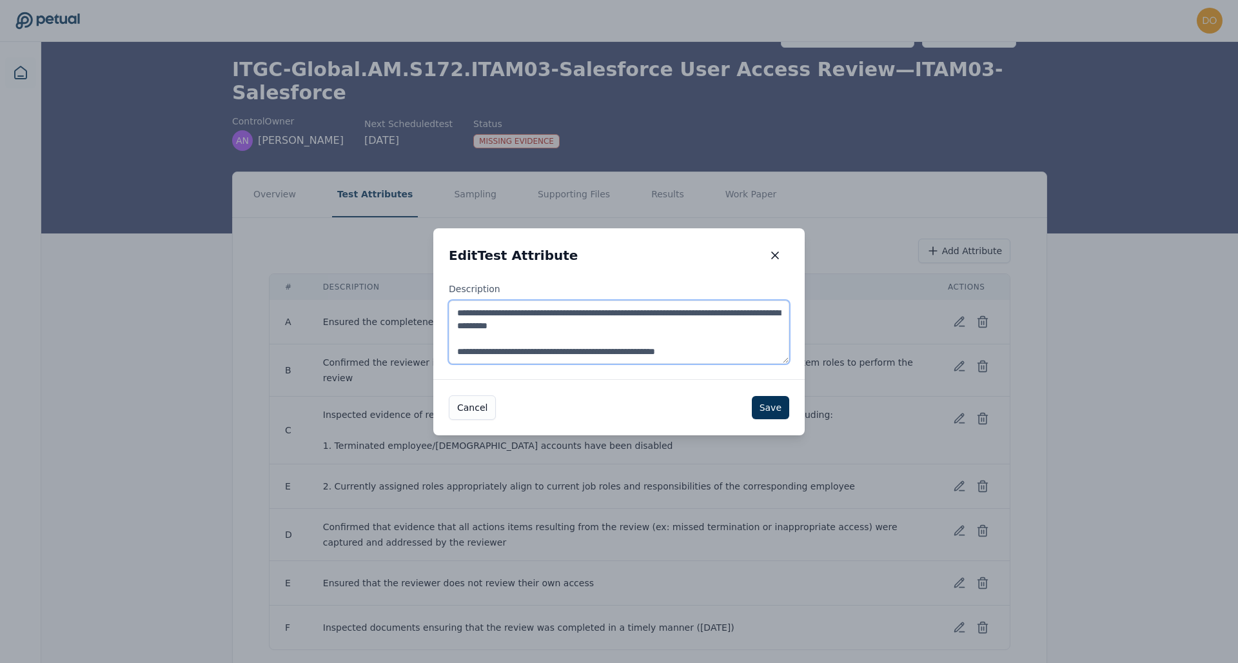
click at [746, 350] on textarea "**********" at bounding box center [619, 332] width 341 height 63
paste textarea "**********"
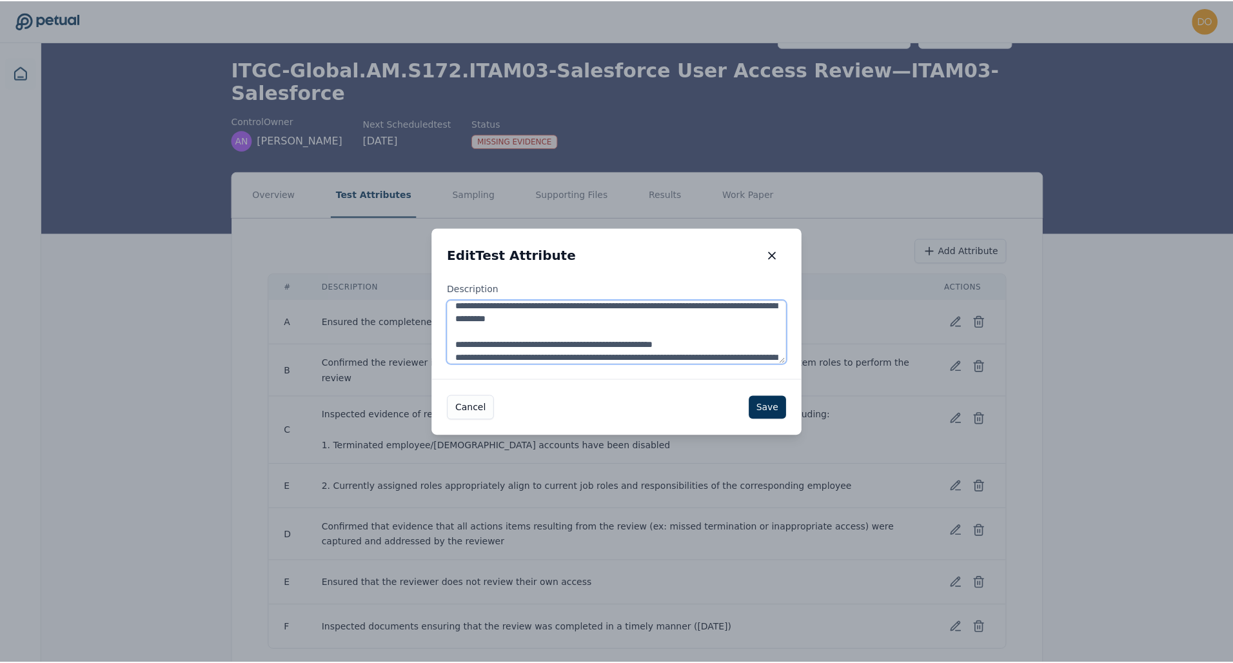
scroll to position [20, 0]
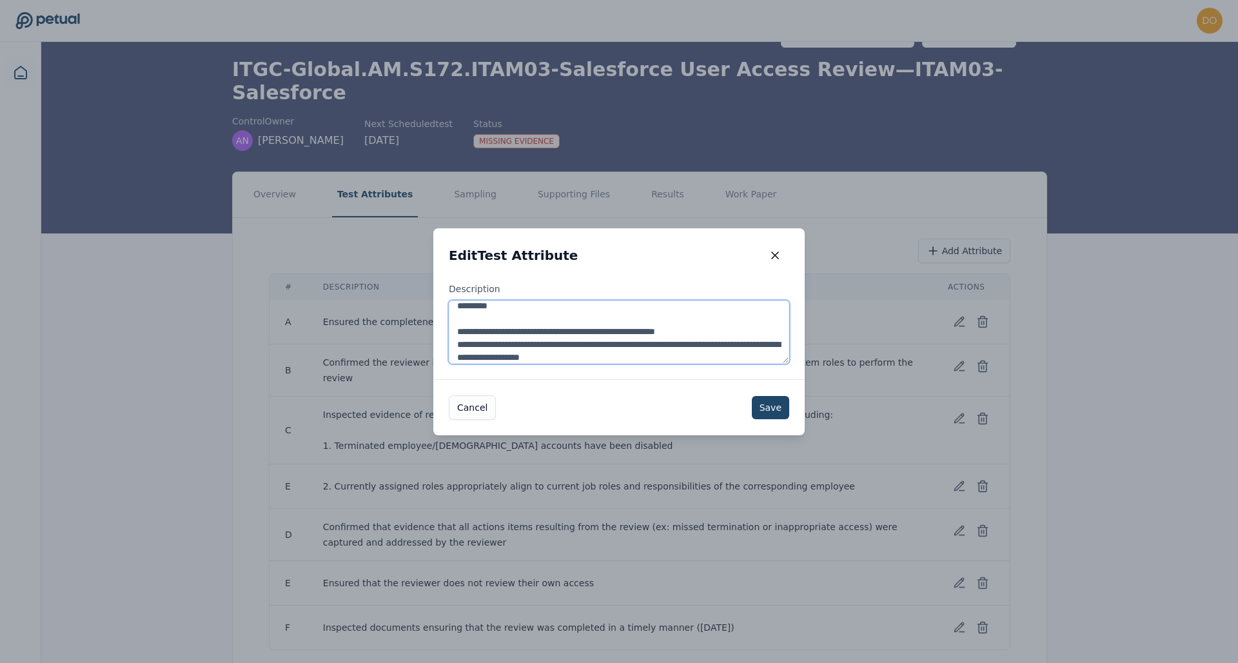
type textarea "**********"
click at [762, 410] on button "Save" at bounding box center [770, 407] width 37 height 23
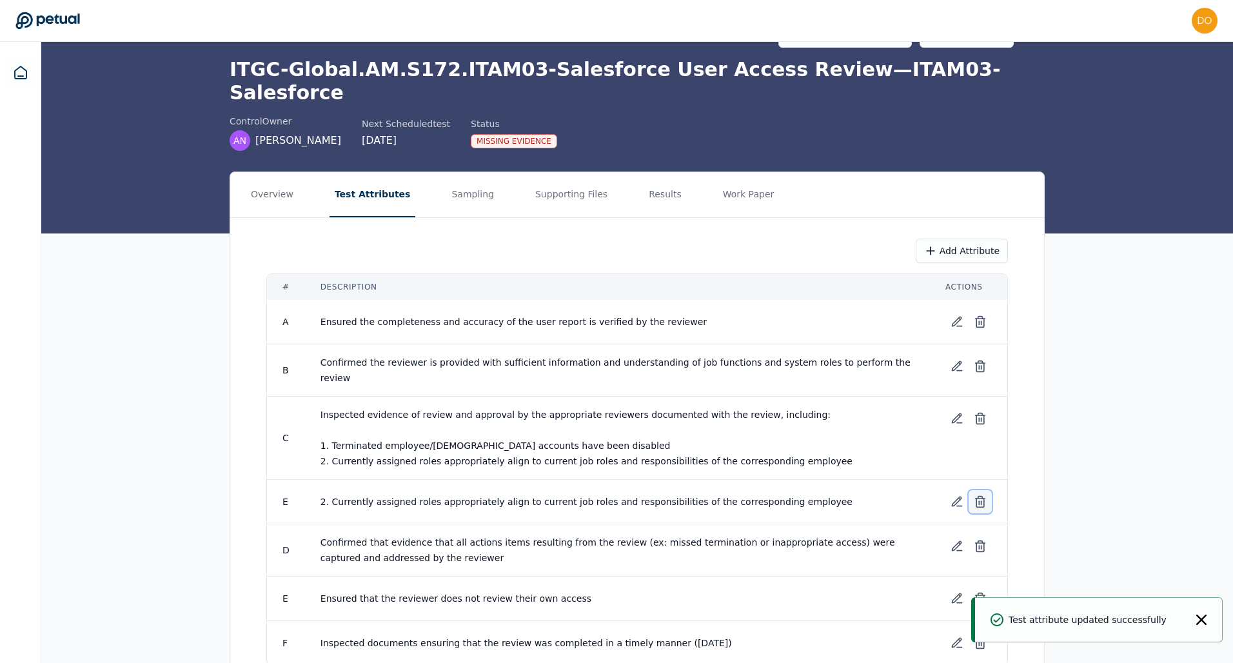
click at [984, 499] on icon at bounding box center [981, 499] width 10 height 0
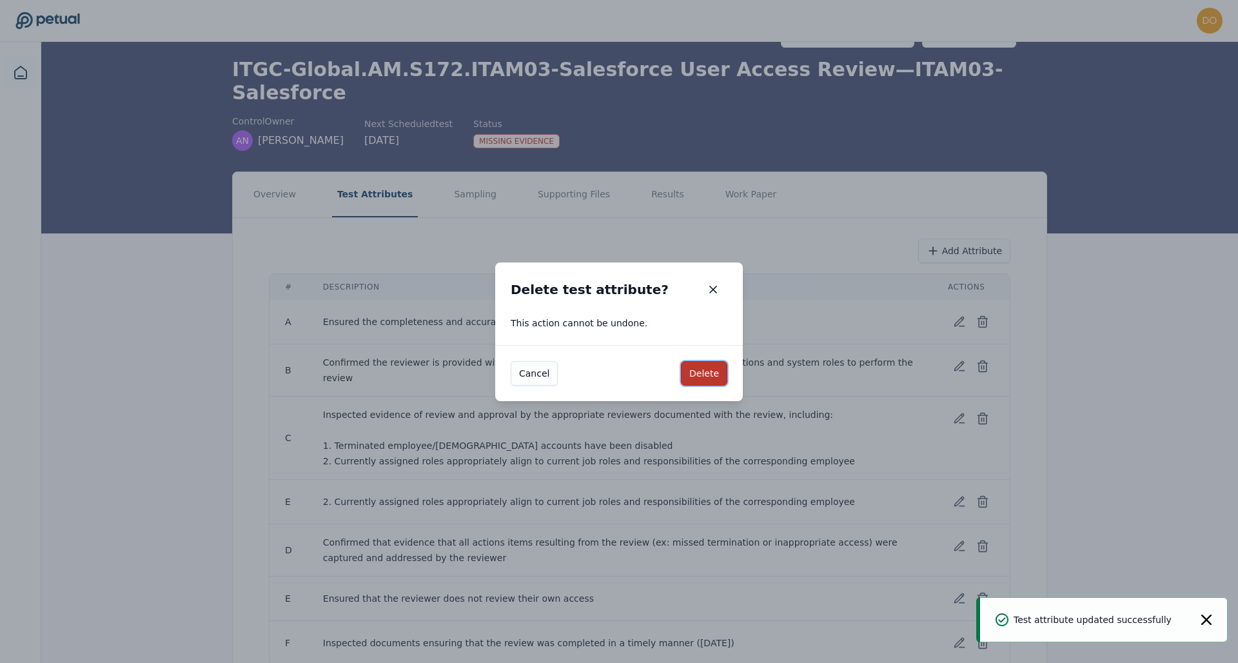
click at [715, 383] on button "Delete" at bounding box center [704, 373] width 46 height 25
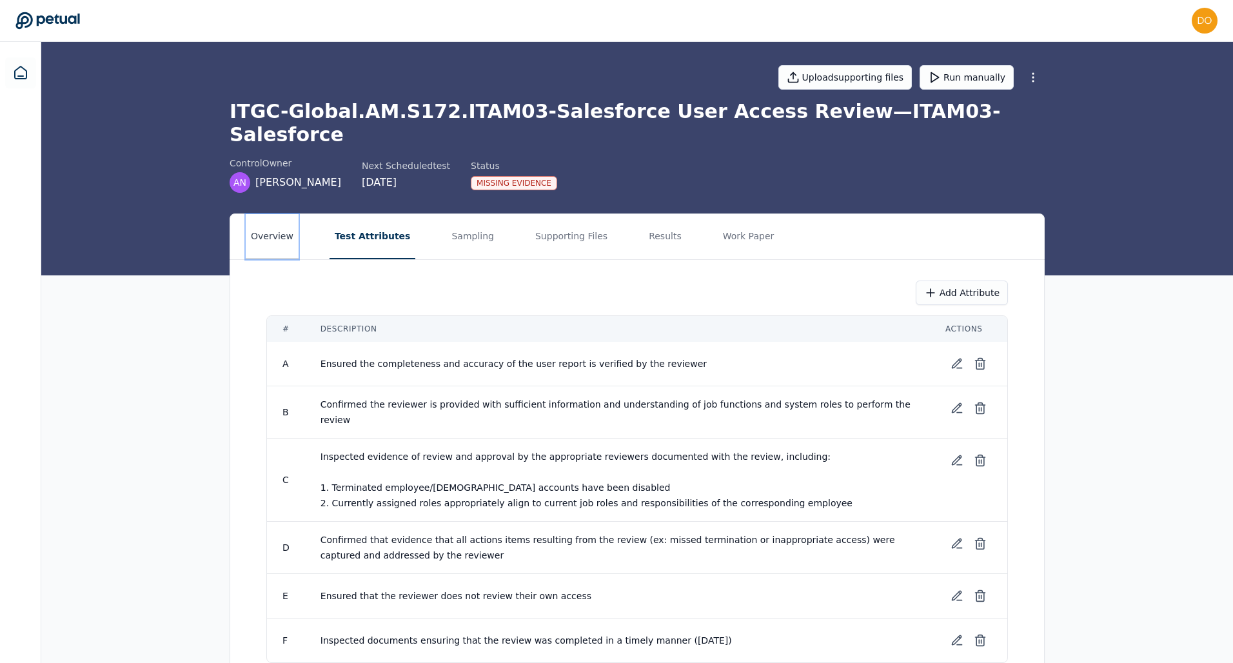
click at [279, 218] on button "Overview" at bounding box center [272, 236] width 53 height 45
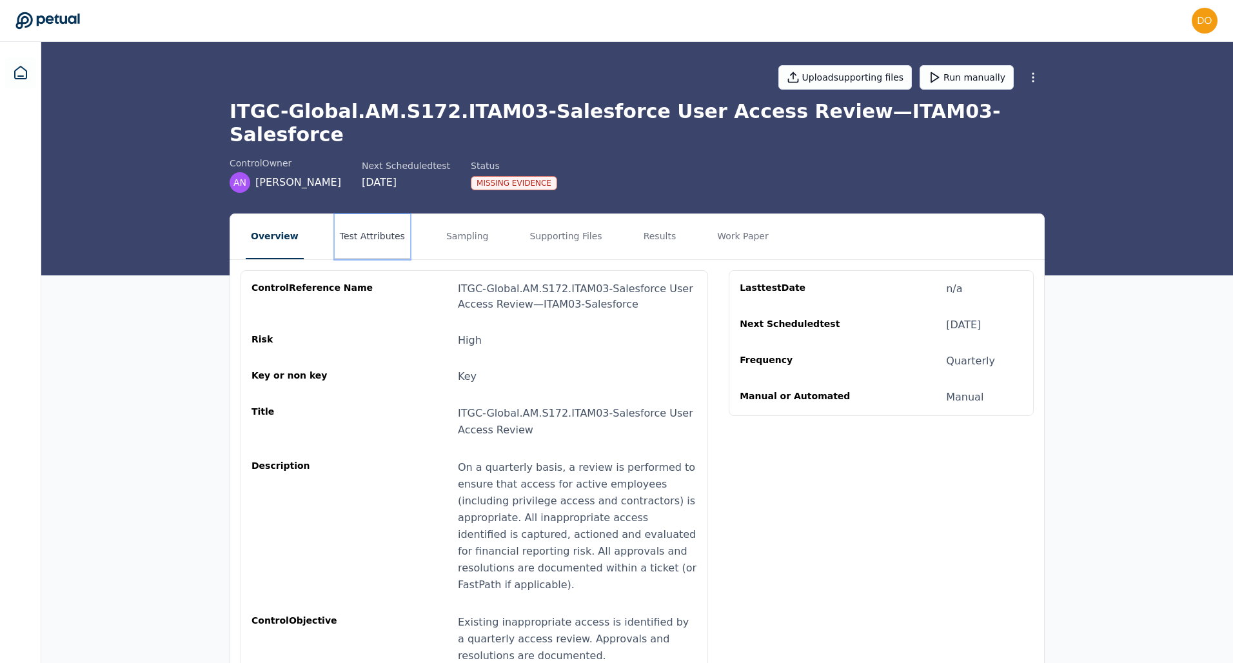
click at [368, 214] on button "Test Attributes" at bounding box center [372, 236] width 75 height 45
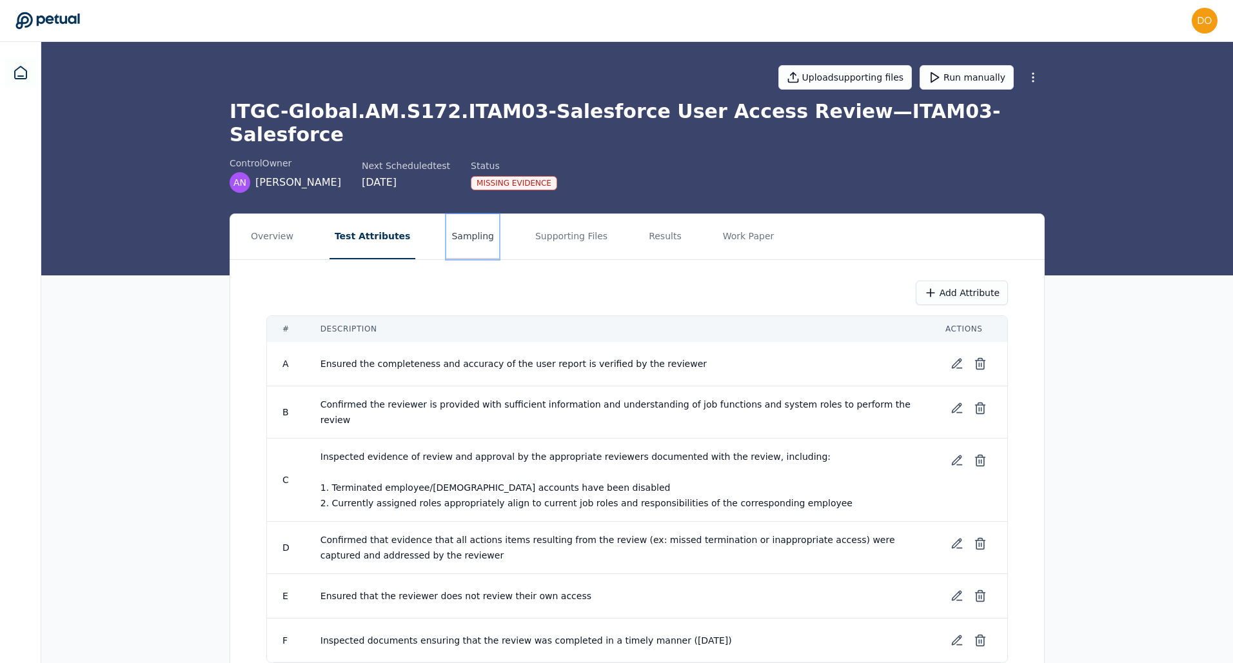
click at [463, 217] on button "Sampling" at bounding box center [472, 236] width 53 height 45
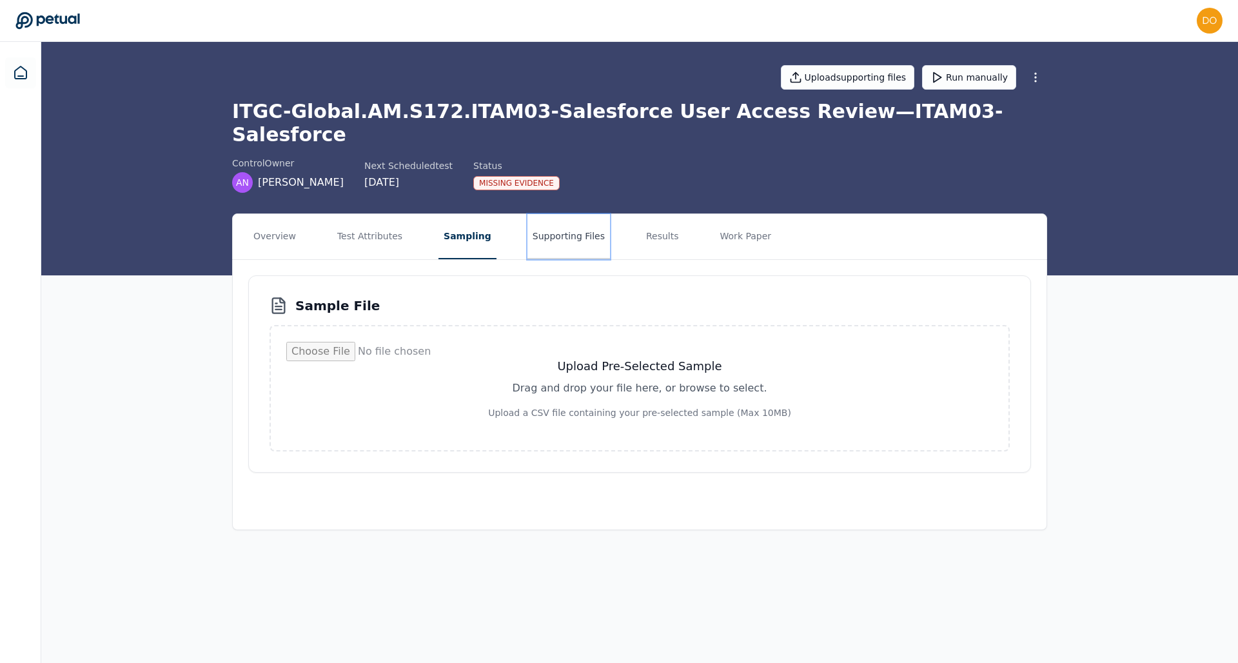
click at [574, 215] on button "Supporting Files" at bounding box center [569, 236] width 83 height 45
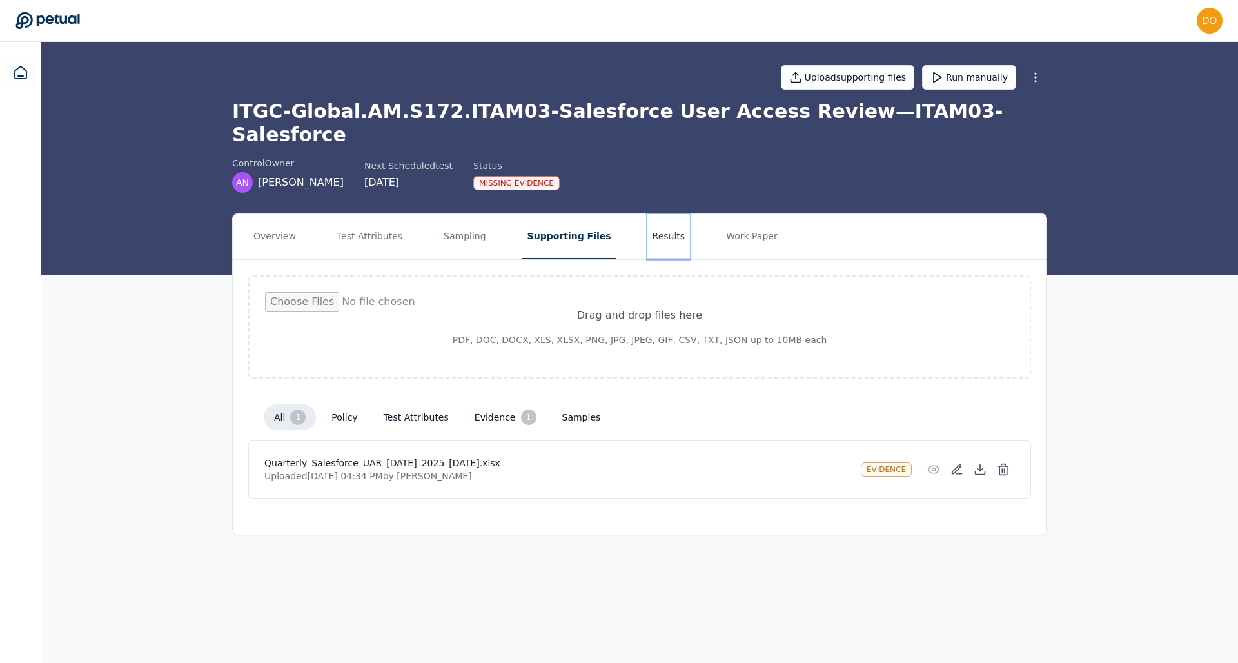
click at [648, 225] on button "Results" at bounding box center [669, 236] width 43 height 45
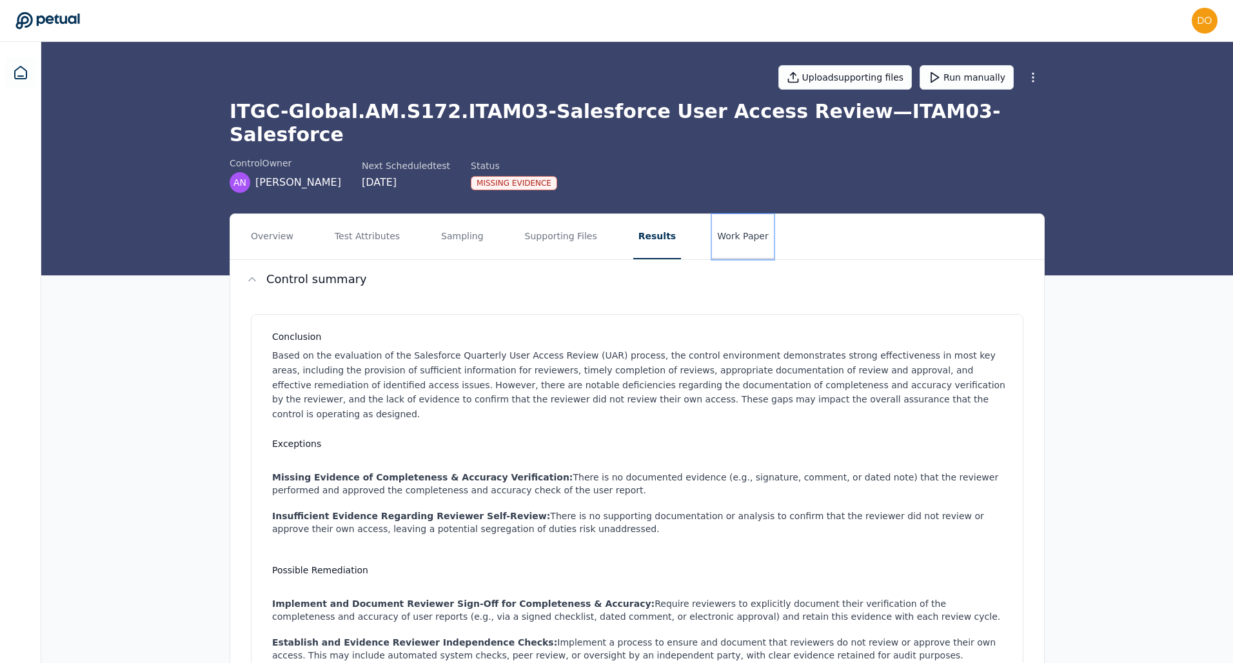
click at [728, 218] on button "Work Paper" at bounding box center [743, 236] width 62 height 45
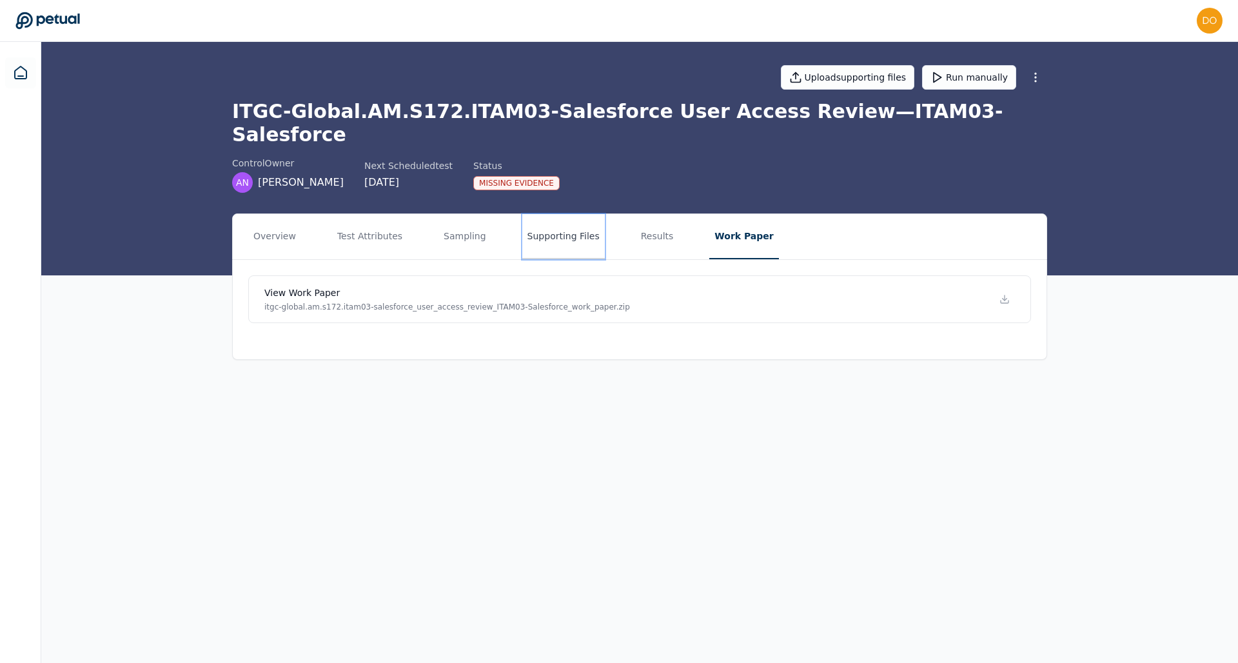
click at [559, 220] on button "Supporting Files" at bounding box center [563, 236] width 83 height 45
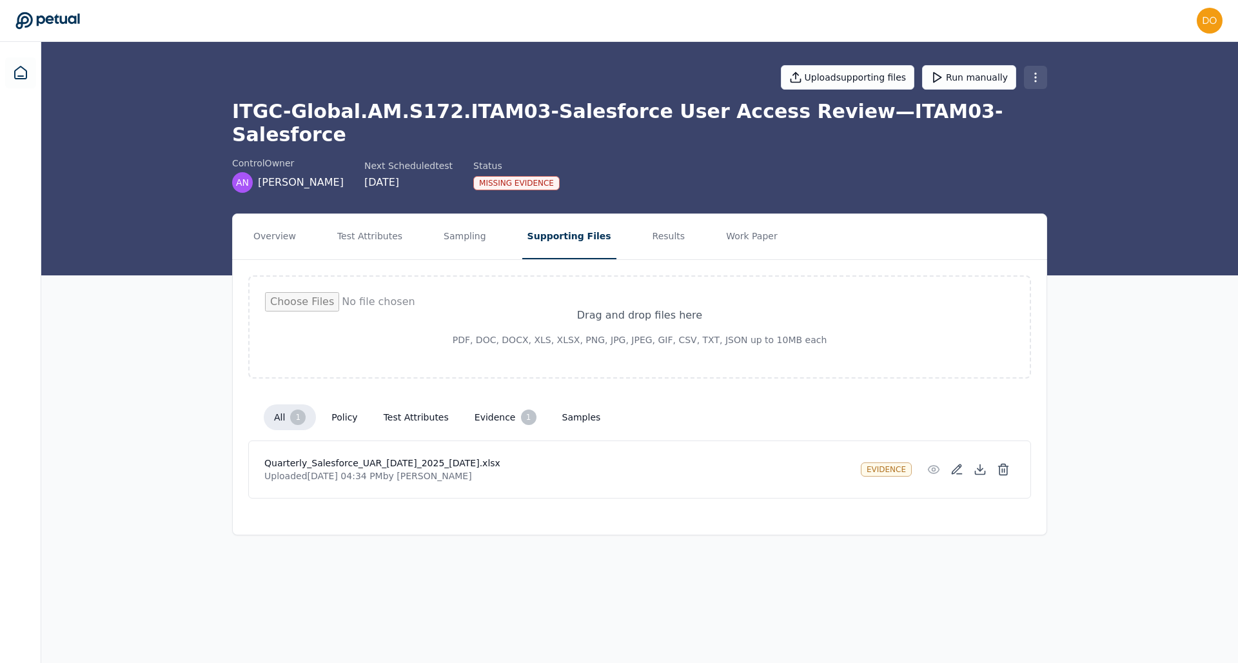
click at [1032, 79] on html "donal.gallagher@klaviyo.com donal.gallagher@klaviyo.com Sign out Upload support…" at bounding box center [619, 331] width 1238 height 663
click at [1079, 114] on html "donal.gallagher@klaviyo.com donal.gallagher@klaviyo.com Sign out Upload support…" at bounding box center [619, 331] width 1238 height 663
click at [659, 217] on button "Results" at bounding box center [669, 236] width 43 height 45
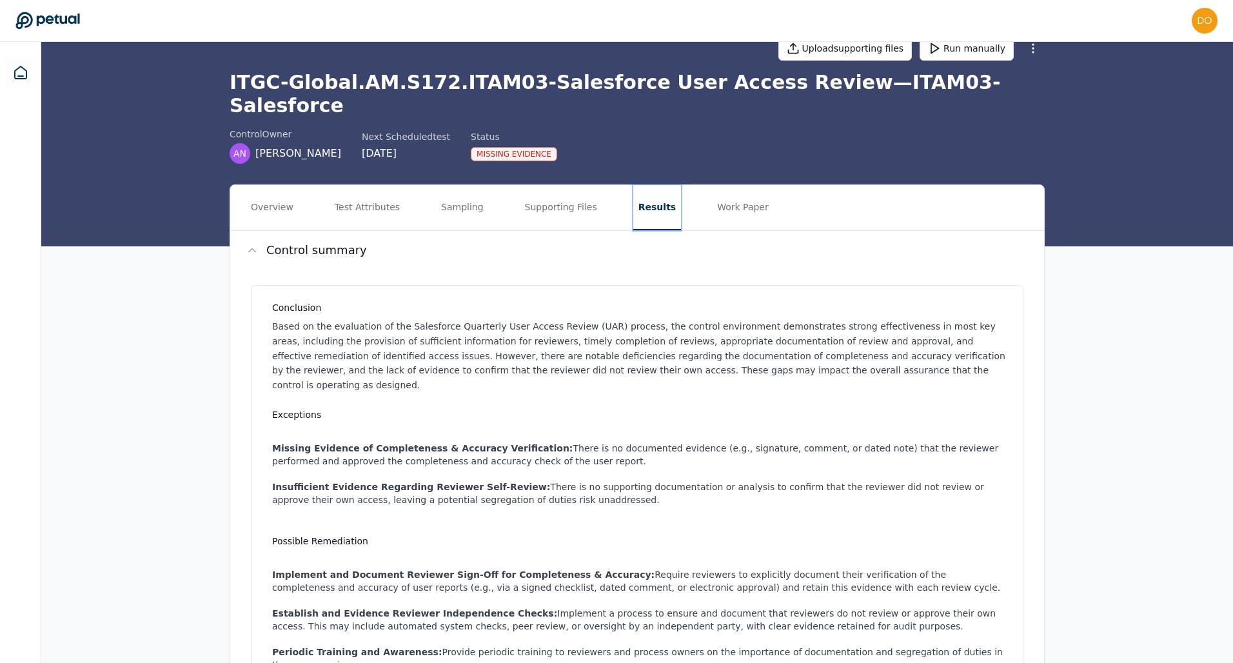
scroll to position [30, 0]
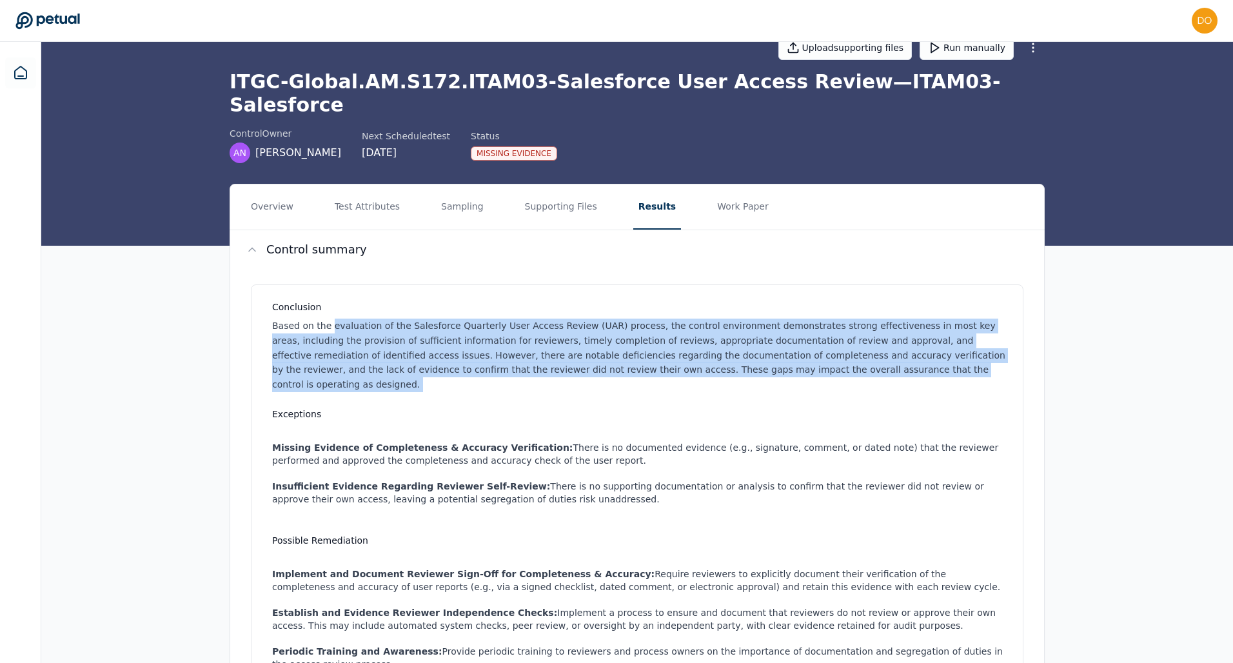
drag, startPoint x: 332, startPoint y: 304, endPoint x: 891, endPoint y: 357, distance: 562.4
click at [891, 357] on div "Conclusion Based on the evaluation of the Salesforce Quarterly User Access Revi…" at bounding box center [637, 511] width 773 height 454
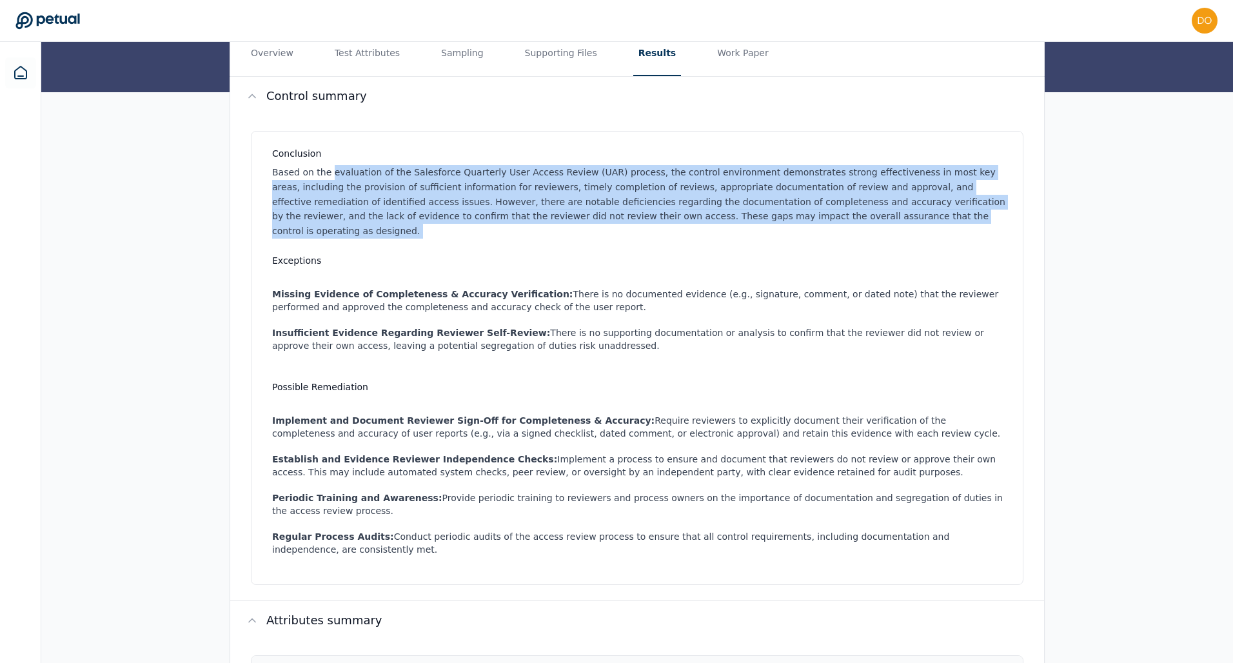
scroll to position [91, 0]
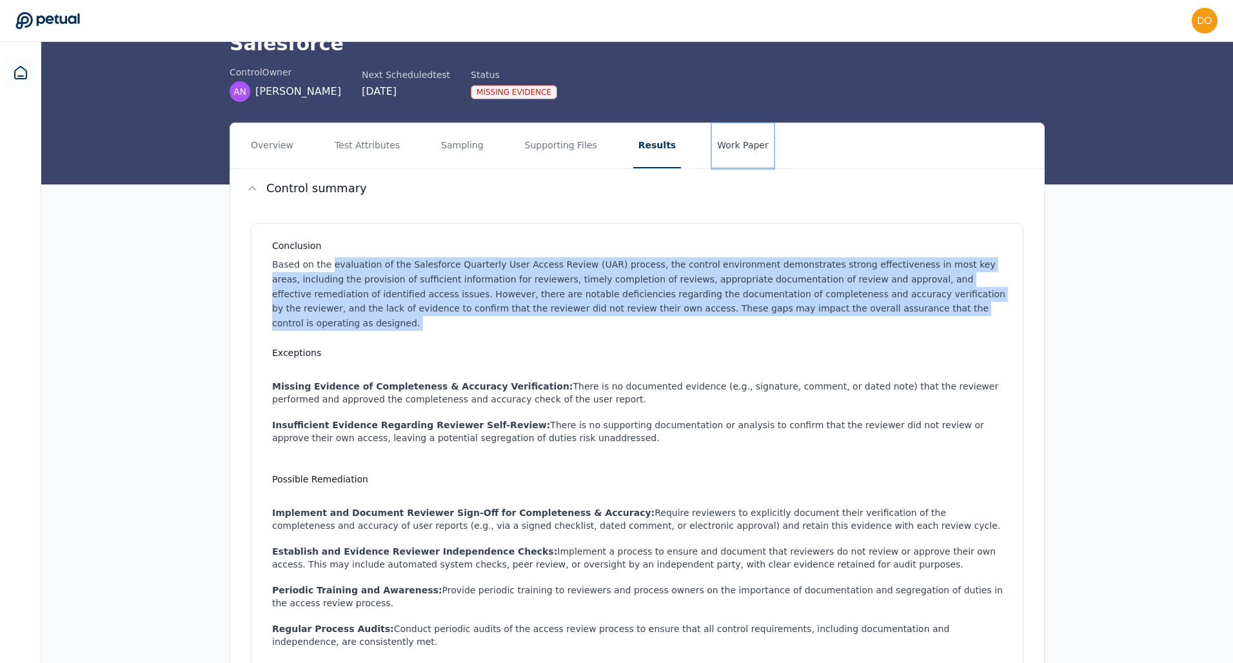
click at [728, 127] on button "Work Paper" at bounding box center [743, 145] width 62 height 45
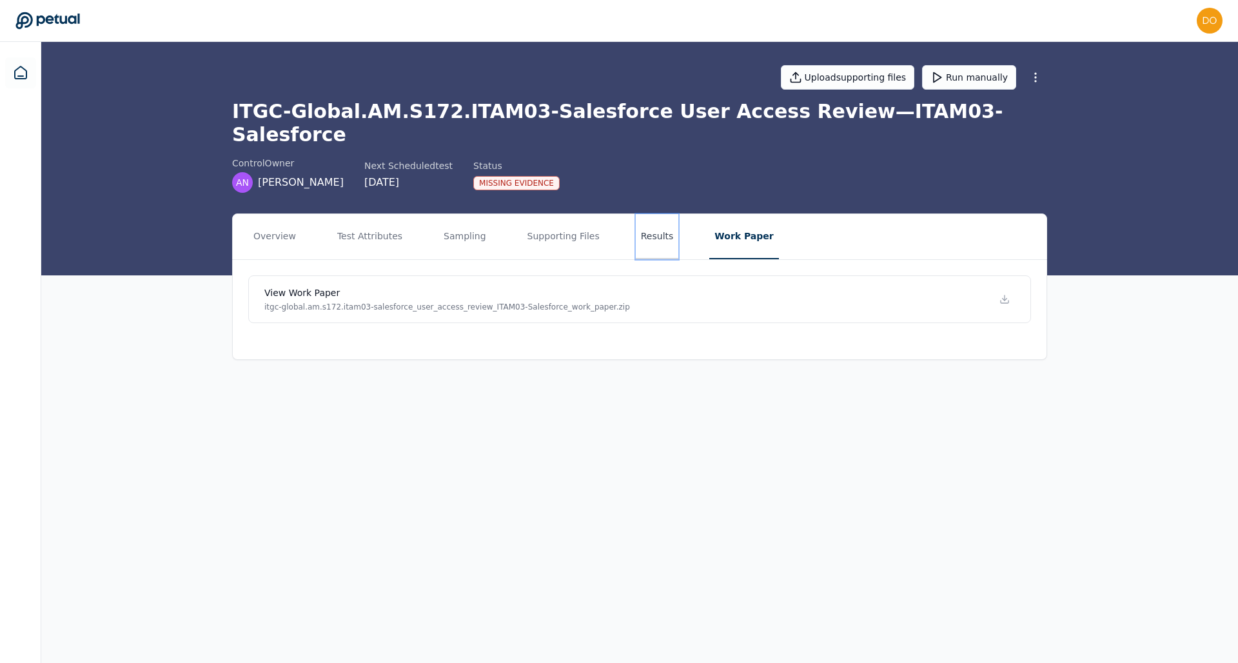
click at [659, 214] on button "Results" at bounding box center [657, 236] width 43 height 45
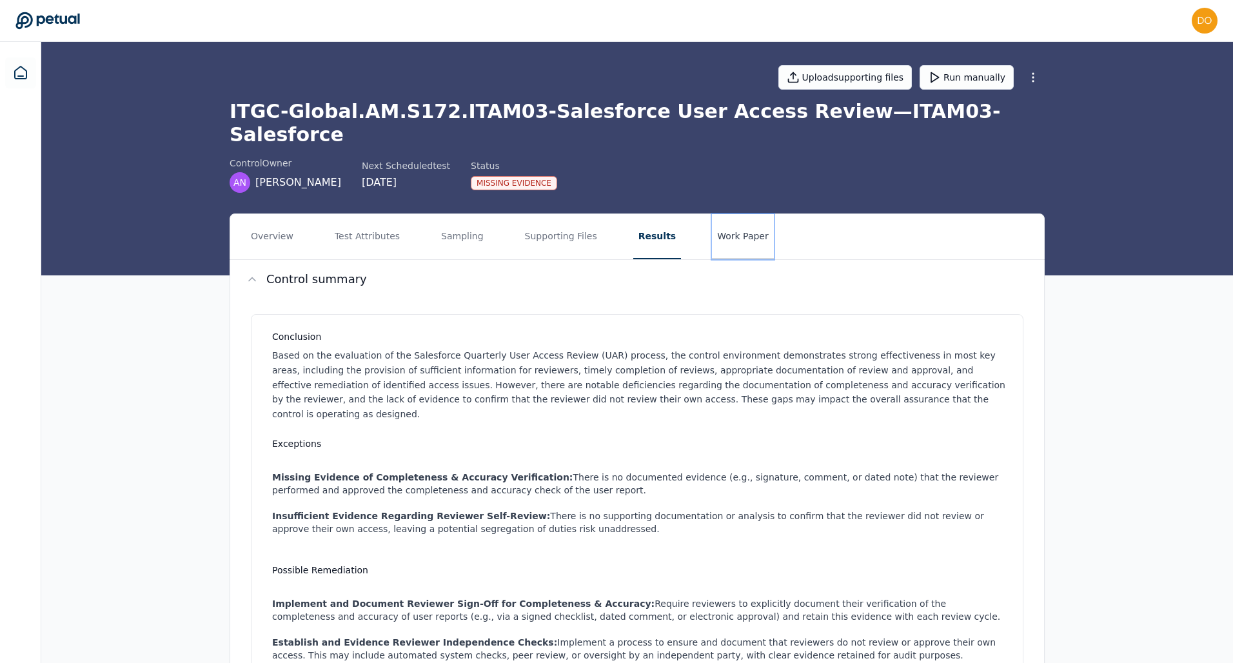
click at [727, 215] on button "Work Paper" at bounding box center [743, 236] width 62 height 45
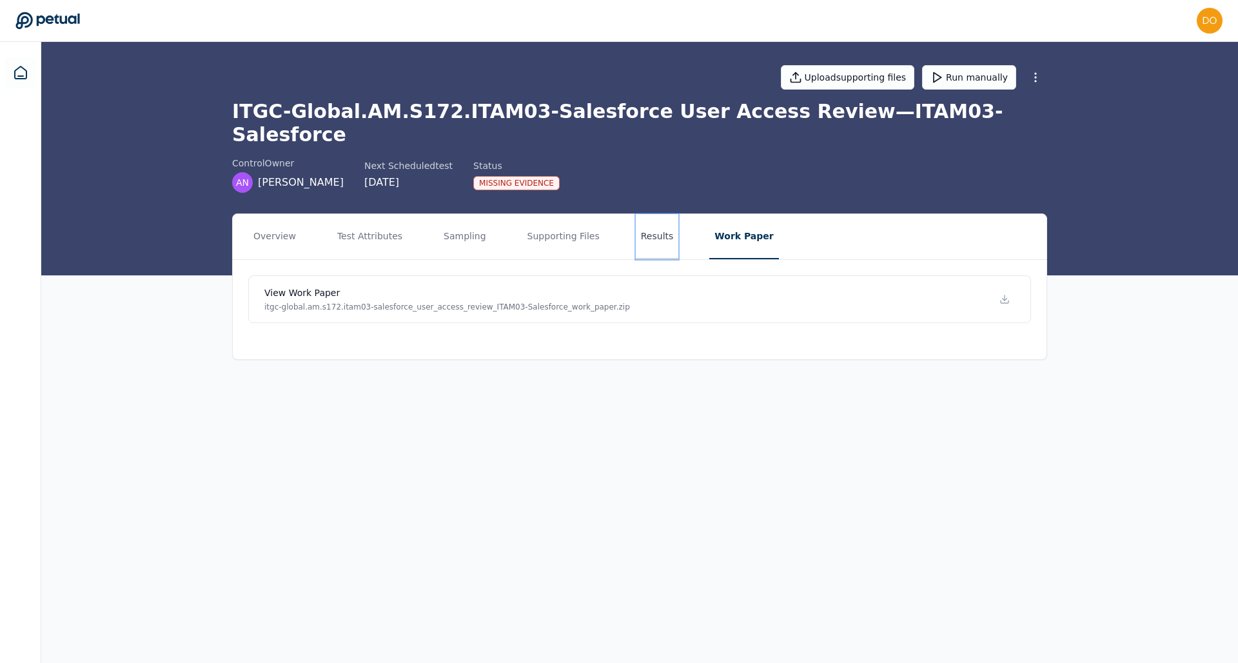
click at [665, 214] on button "Results" at bounding box center [657, 236] width 43 height 45
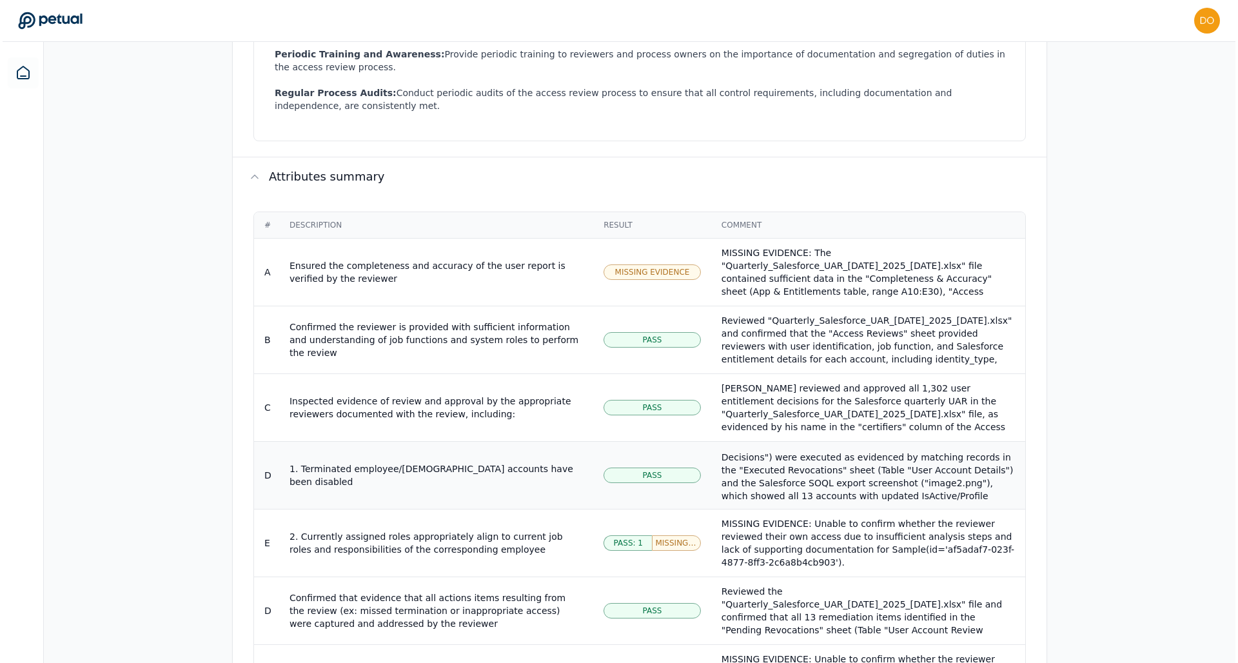
scroll to position [52, 0]
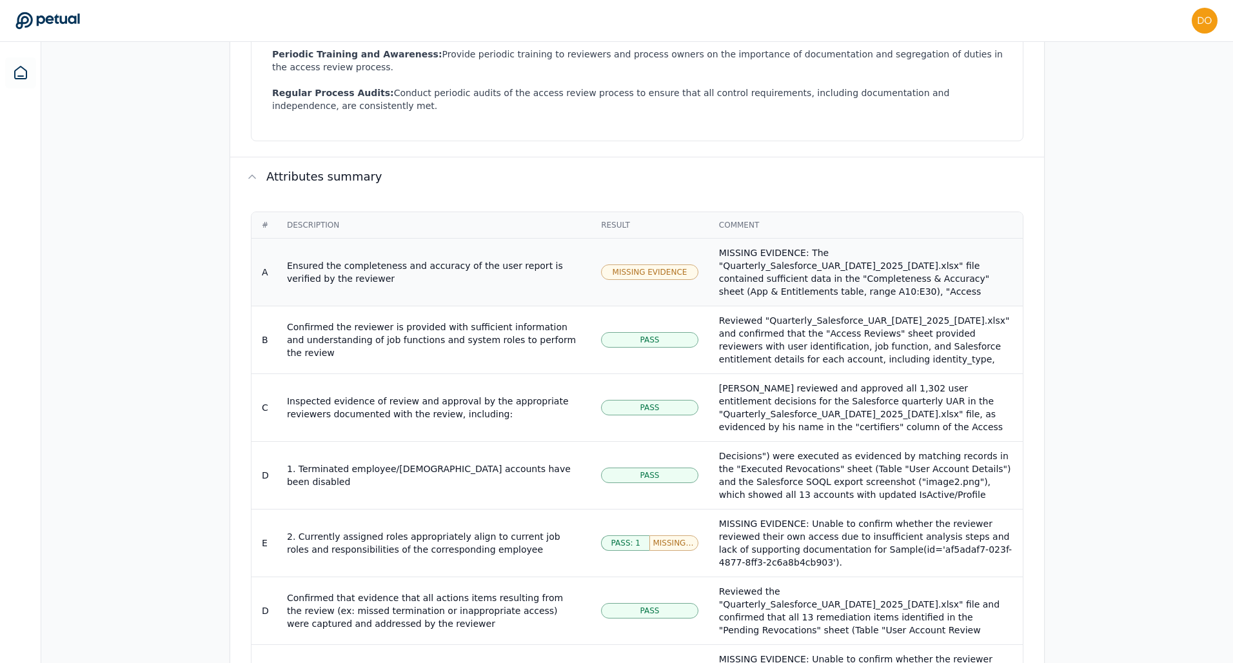
click at [670, 267] on span "Missing Evidence" at bounding box center [650, 272] width 75 height 10
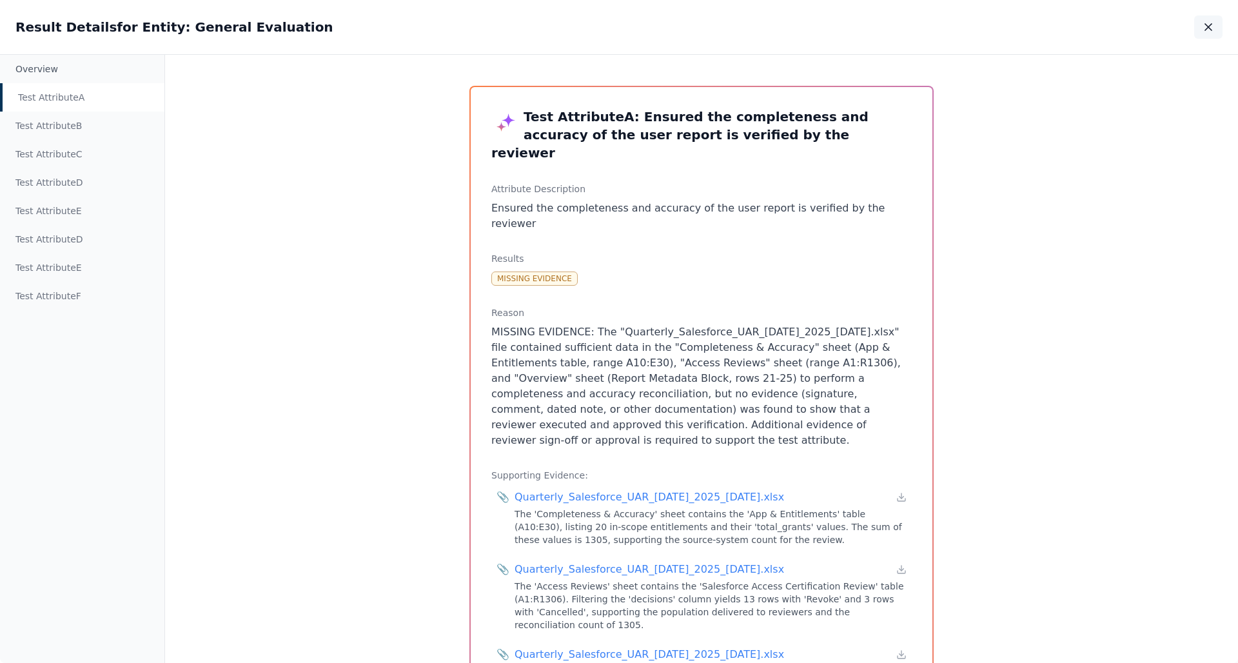
click at [1211, 34] on button "button" at bounding box center [1209, 26] width 28 height 23
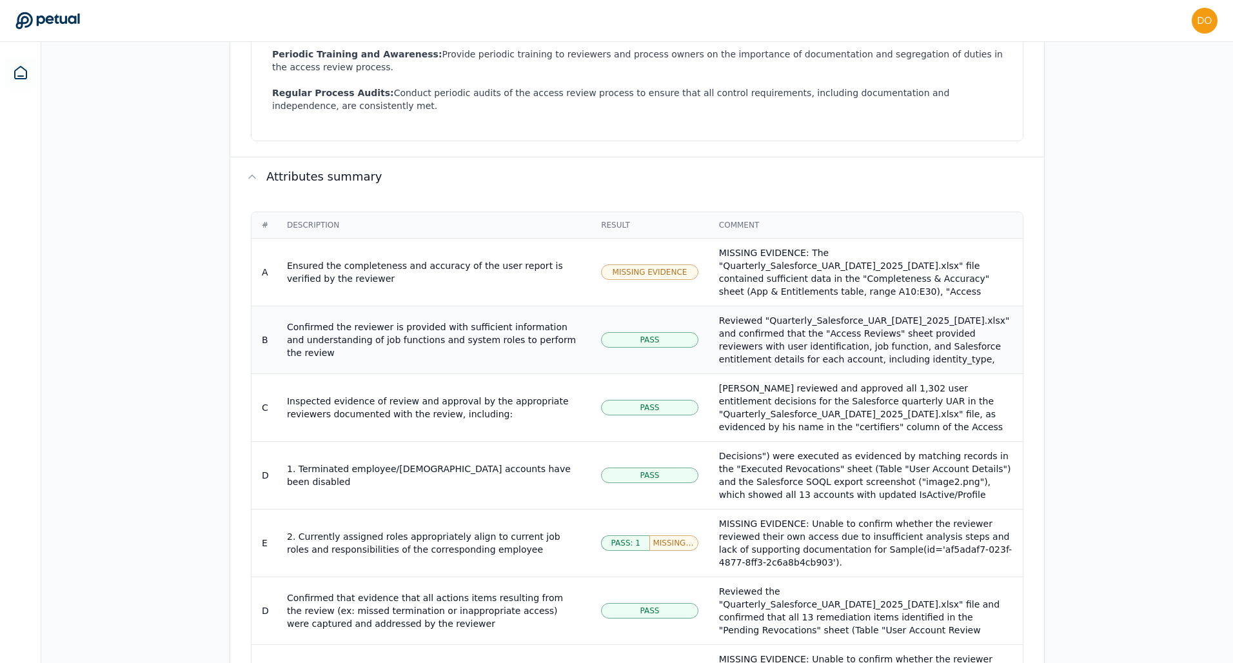
click at [658, 335] on span "Pass" at bounding box center [650, 340] width 19 height 10
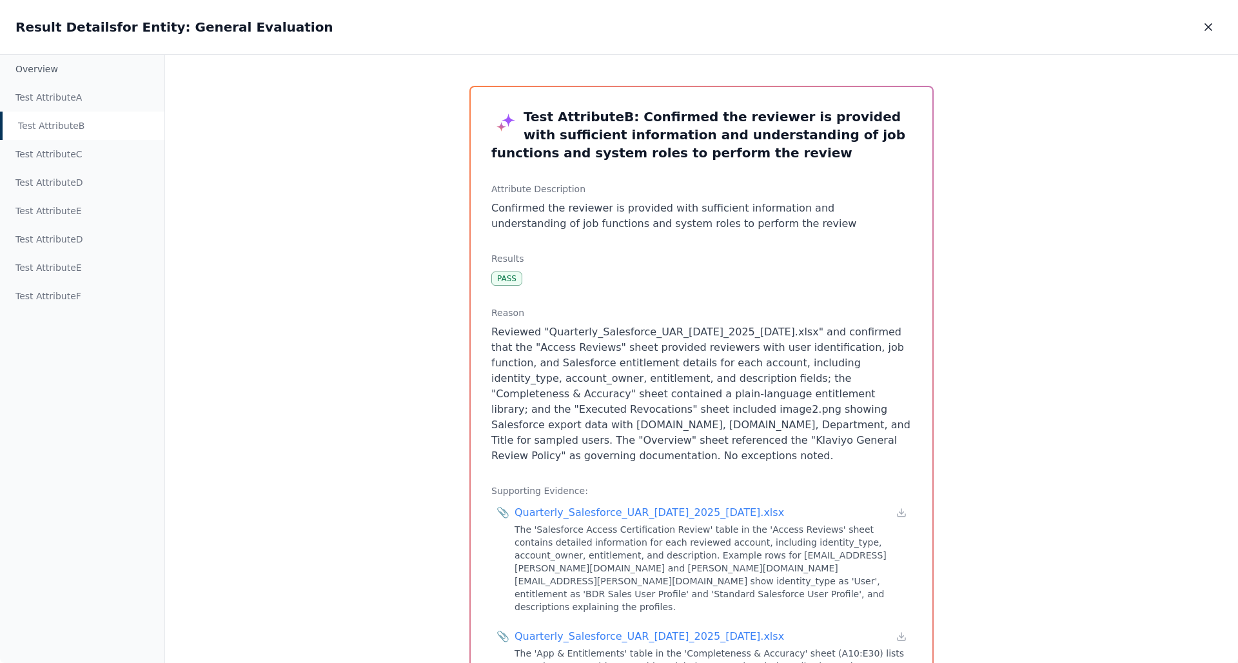
scroll to position [235, 0]
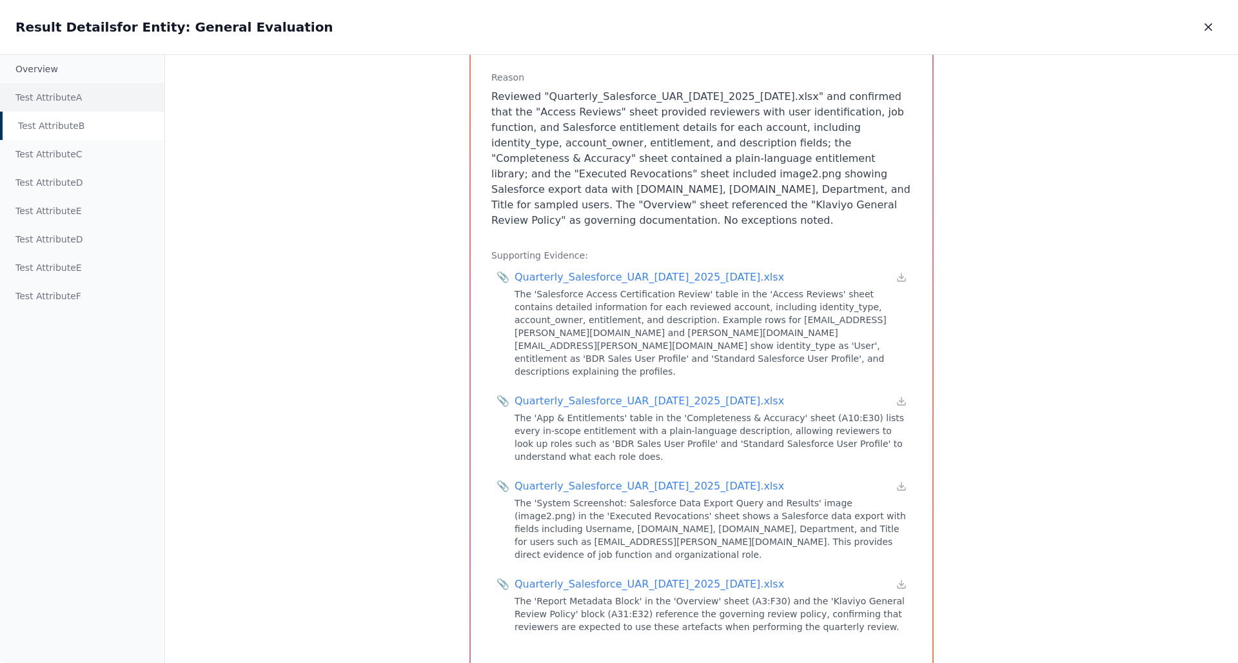
click at [57, 100] on div "Test Attribute A" at bounding box center [82, 97] width 164 height 28
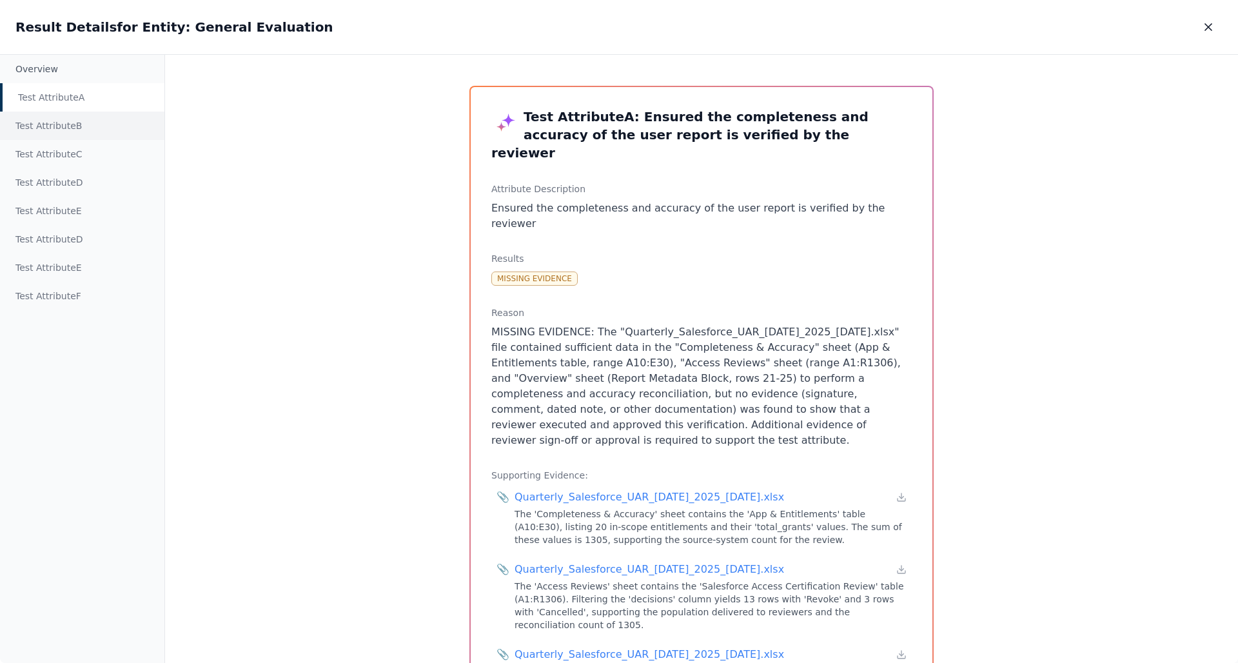
click at [56, 118] on div "Test Attribute B" at bounding box center [82, 126] width 164 height 28
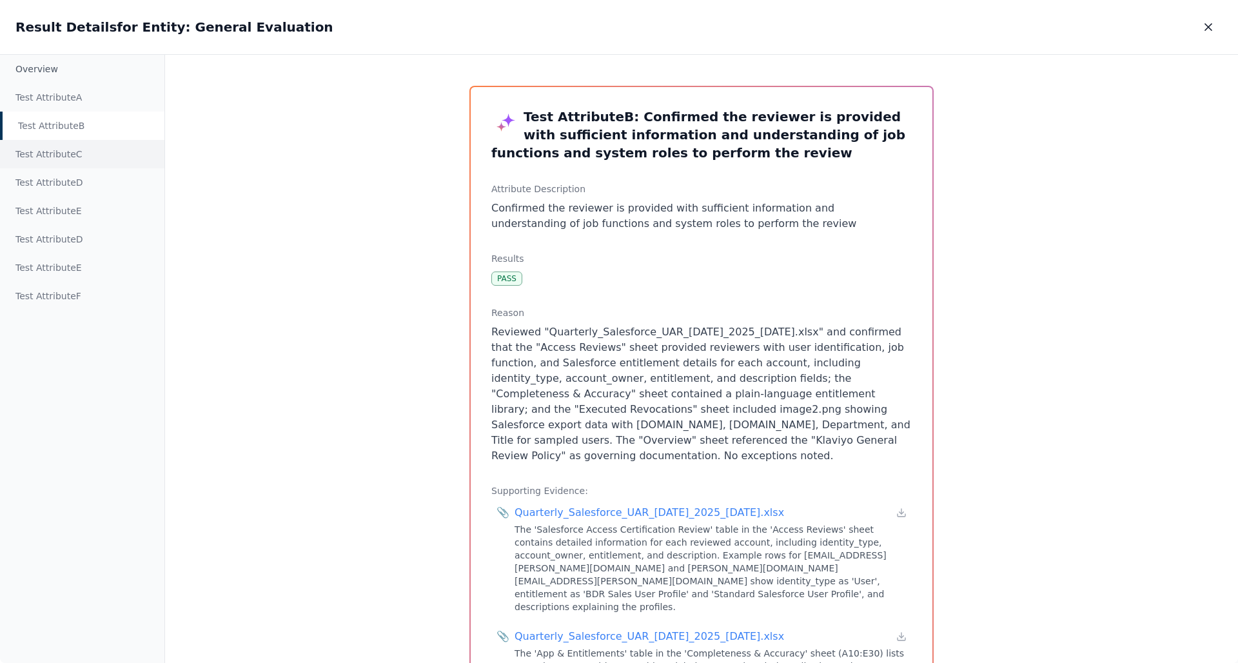
click at [59, 157] on div "Test Attribute C" at bounding box center [82, 154] width 164 height 28
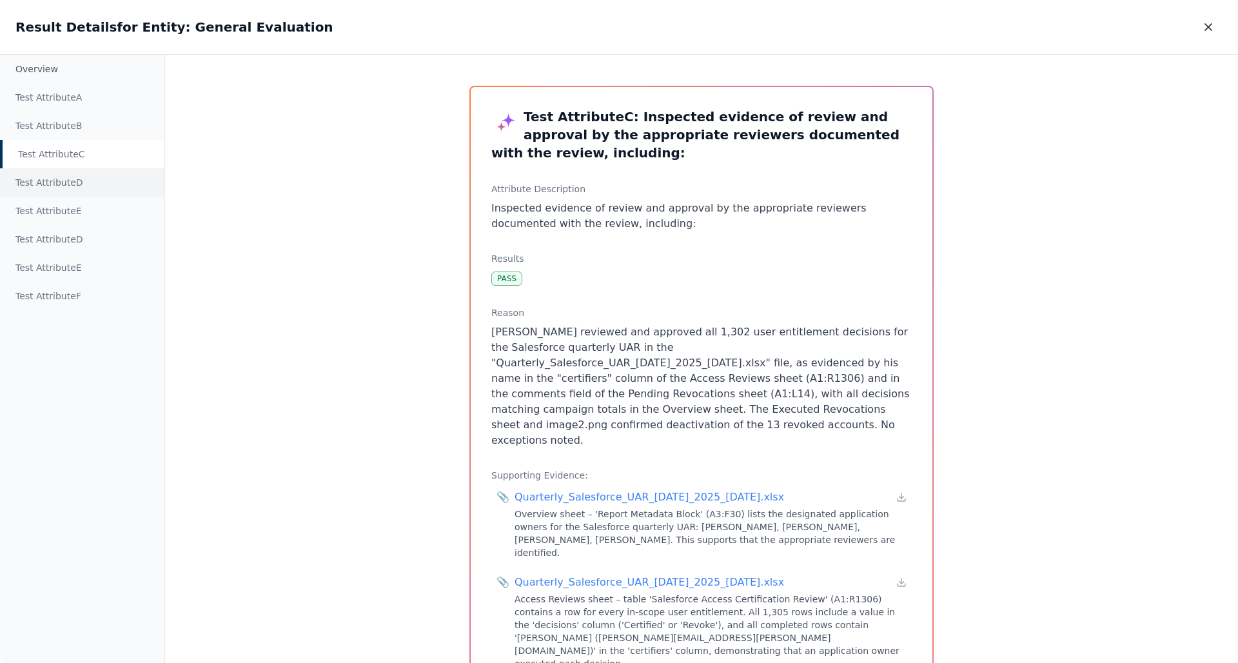
click at [60, 186] on div "Test Attribute D" at bounding box center [82, 182] width 164 height 28
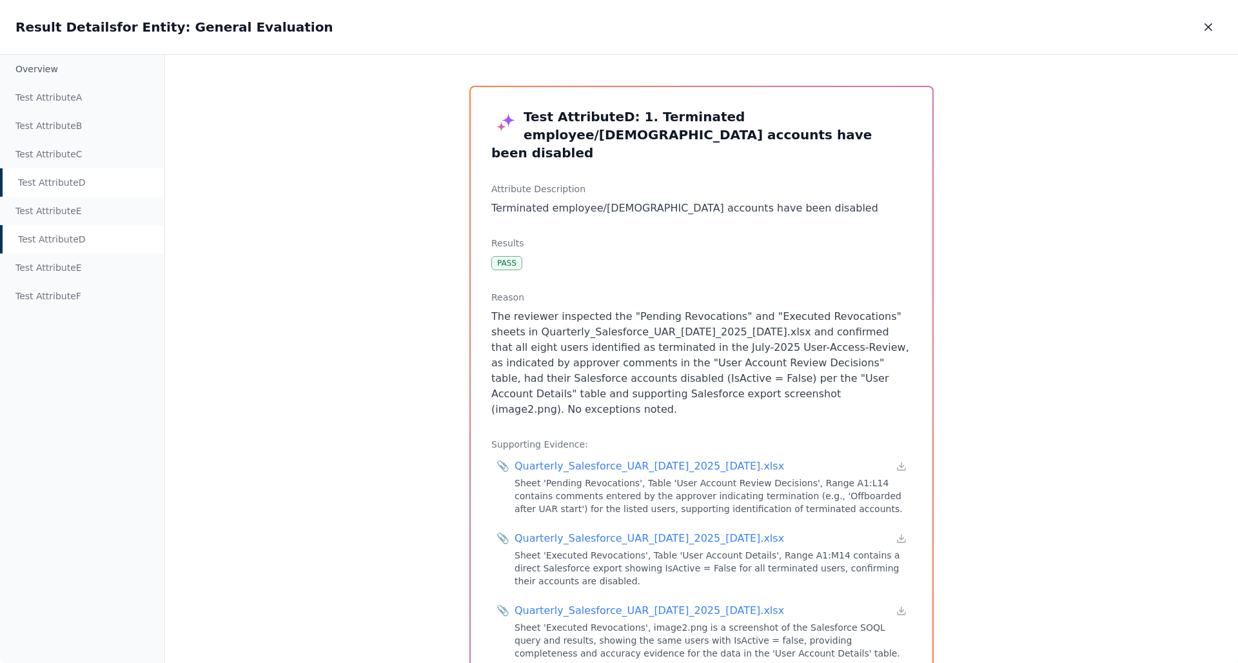
click at [81, 189] on div "Test Attribute D" at bounding box center [82, 182] width 164 height 28
click at [69, 128] on div "Test Attribute B" at bounding box center [82, 126] width 164 height 28
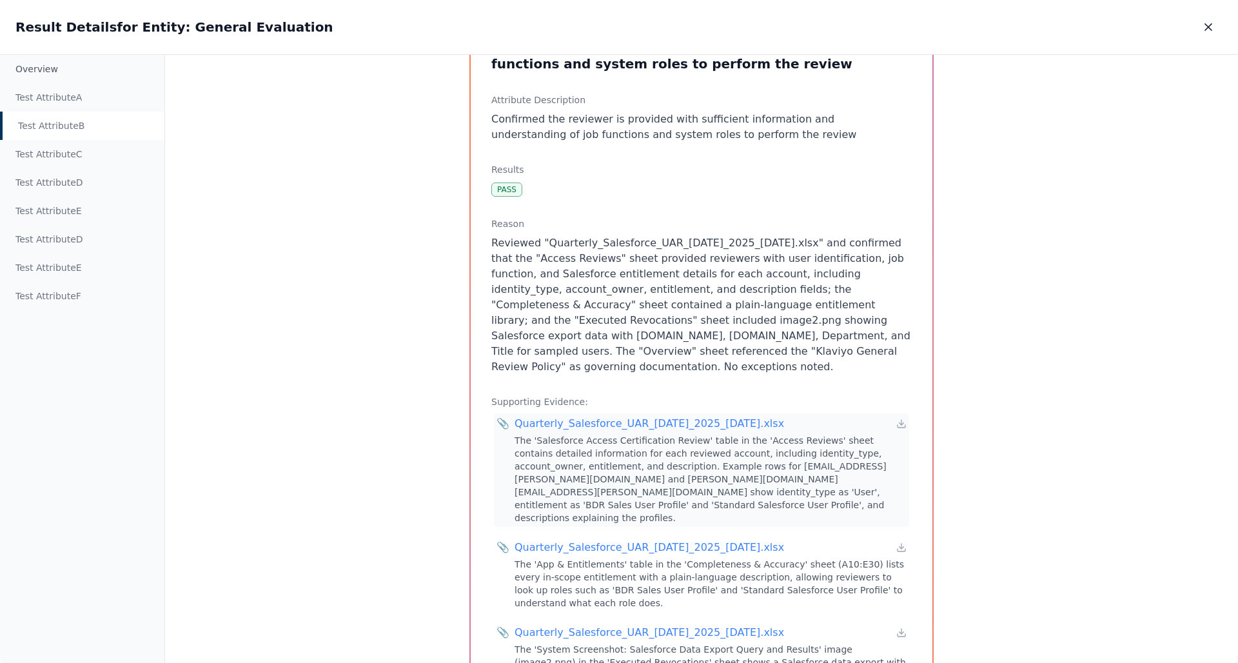
scroll to position [95, 0]
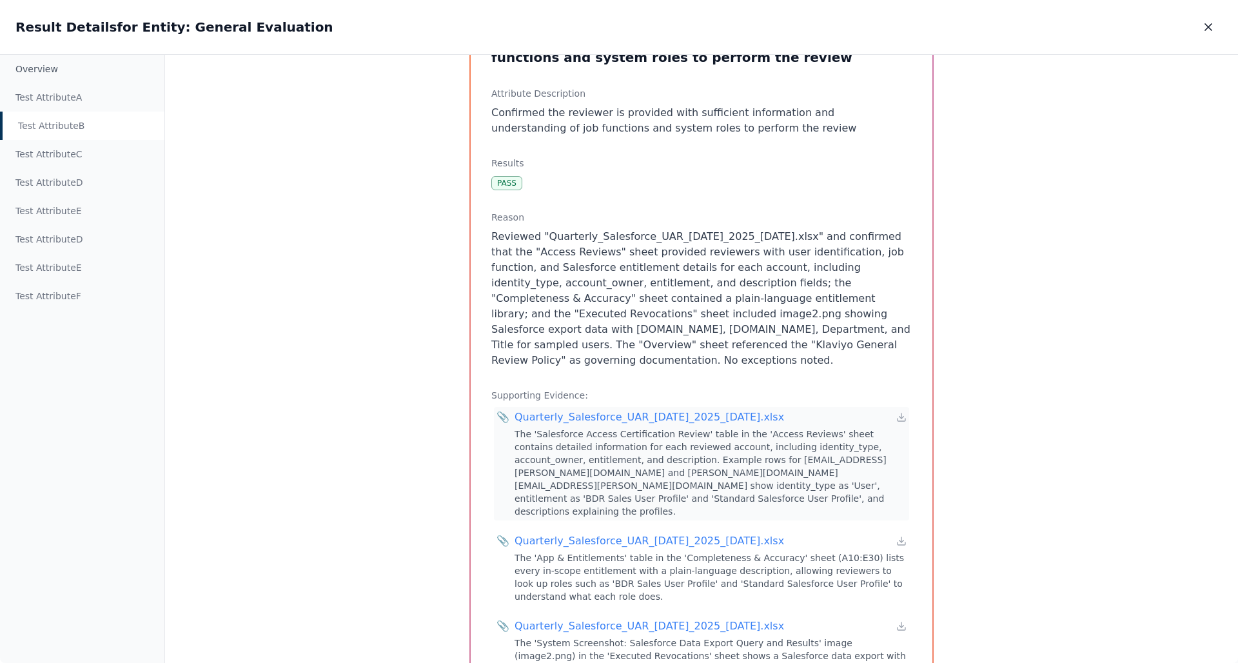
click at [613, 410] on div "Quarterly_Salesforce_UAR_Jul_2025_2025-July-15.xlsx" at bounding box center [650, 417] width 270 height 15
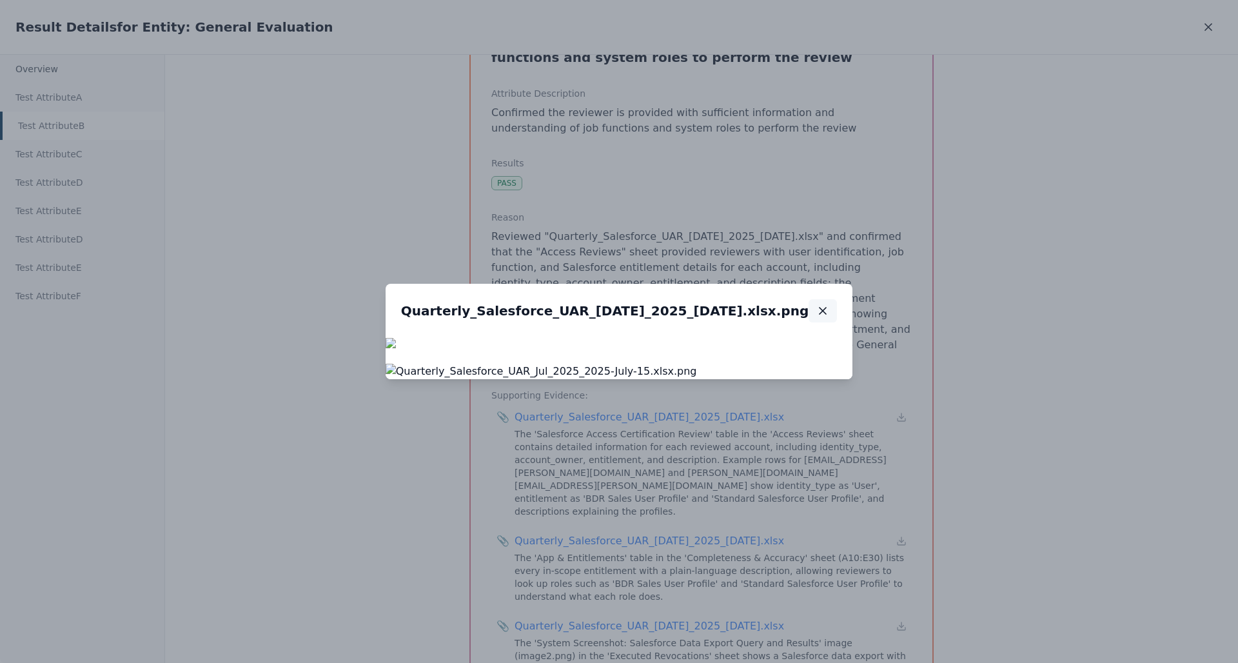
click at [817, 317] on icon "button" at bounding box center [823, 310] width 13 height 13
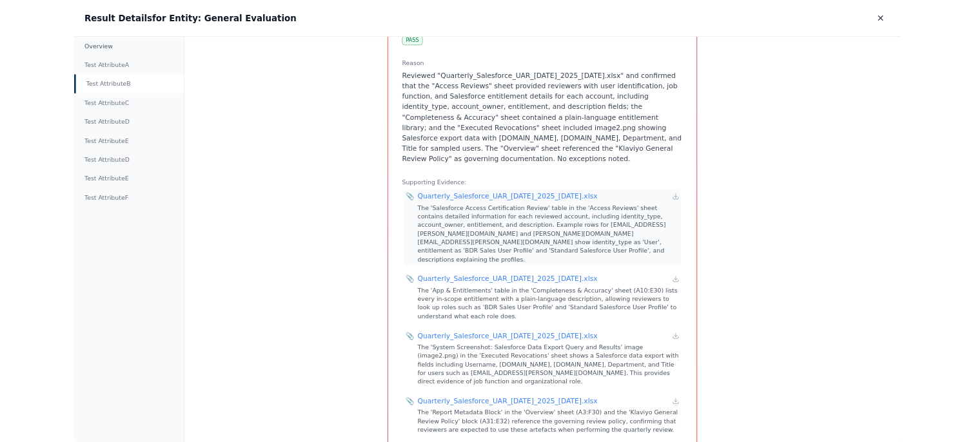
scroll to position [246, 0]
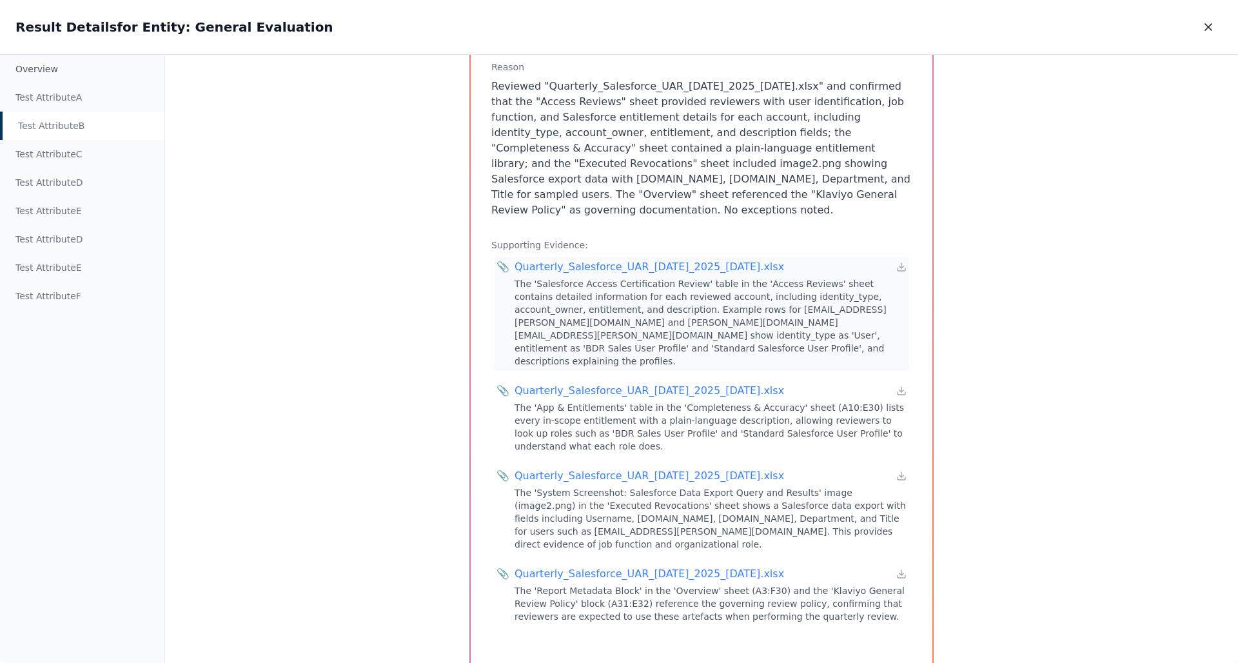
click at [688, 259] on div "Quarterly_Salesforce_UAR_Jul_2025_2025-July-15.xlsx" at bounding box center [650, 266] width 270 height 15
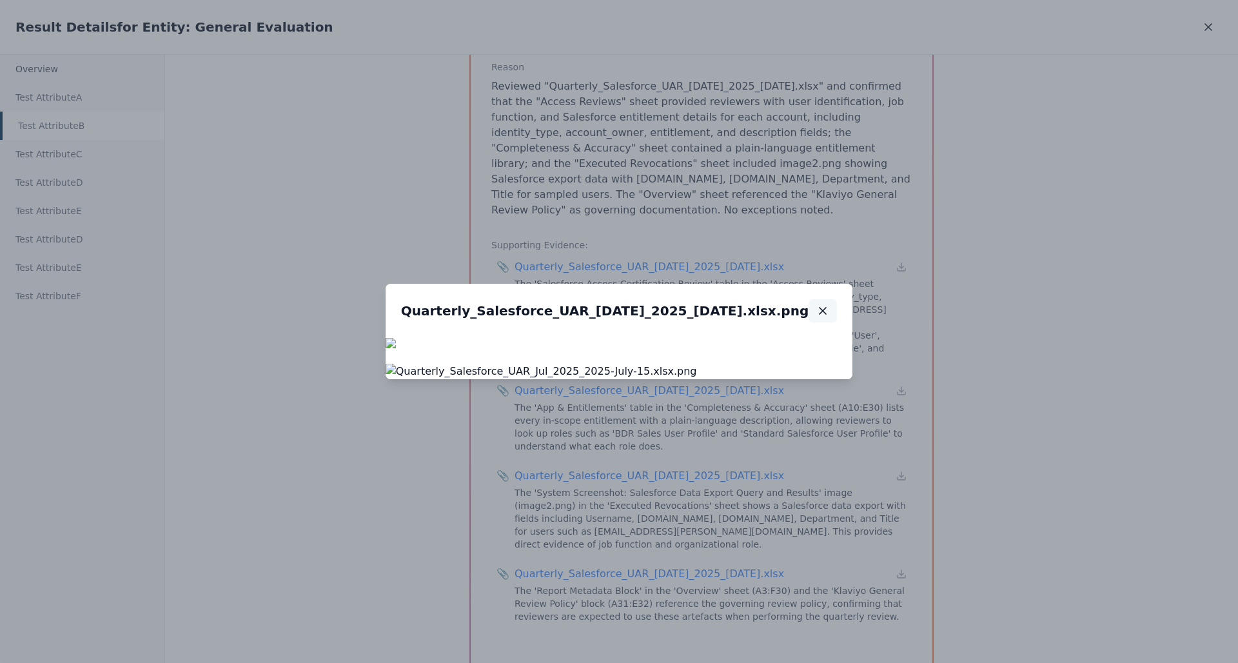
click at [817, 317] on icon "button" at bounding box center [823, 310] width 13 height 13
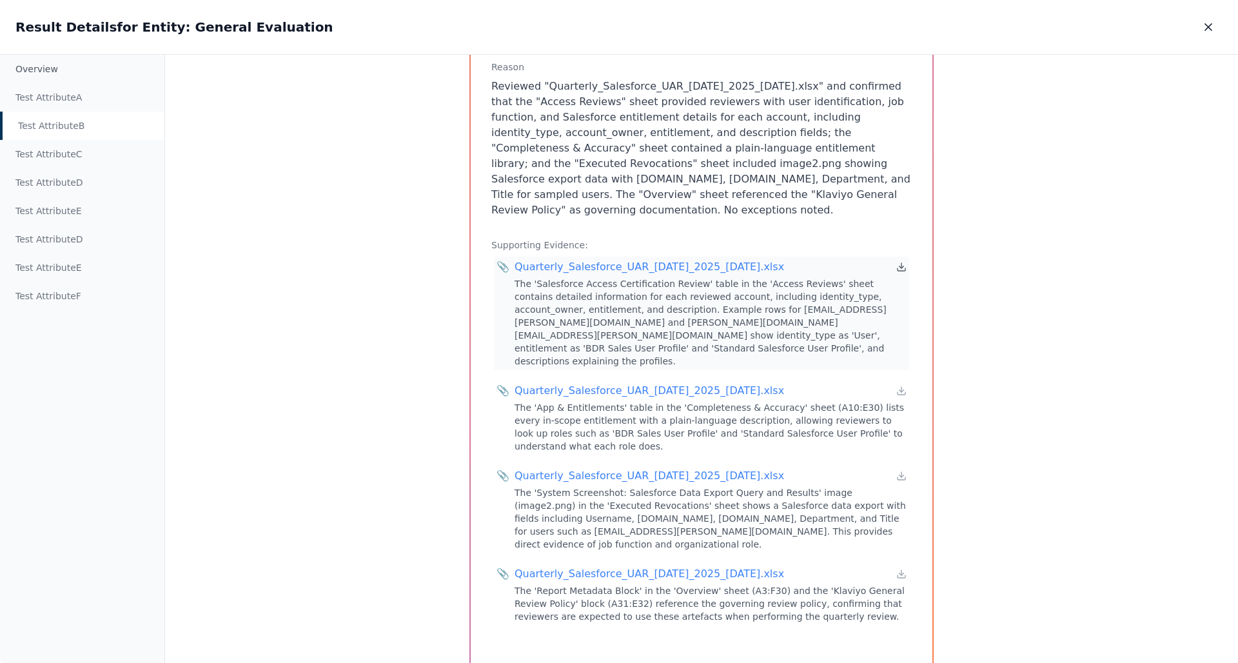
click at [902, 263] on icon at bounding box center [902, 265] width 0 height 5
click at [542, 295] on div "The 'Salesforce Access Certification Review' table in the 'Access Reviews' shee…" at bounding box center [711, 323] width 392 height 90
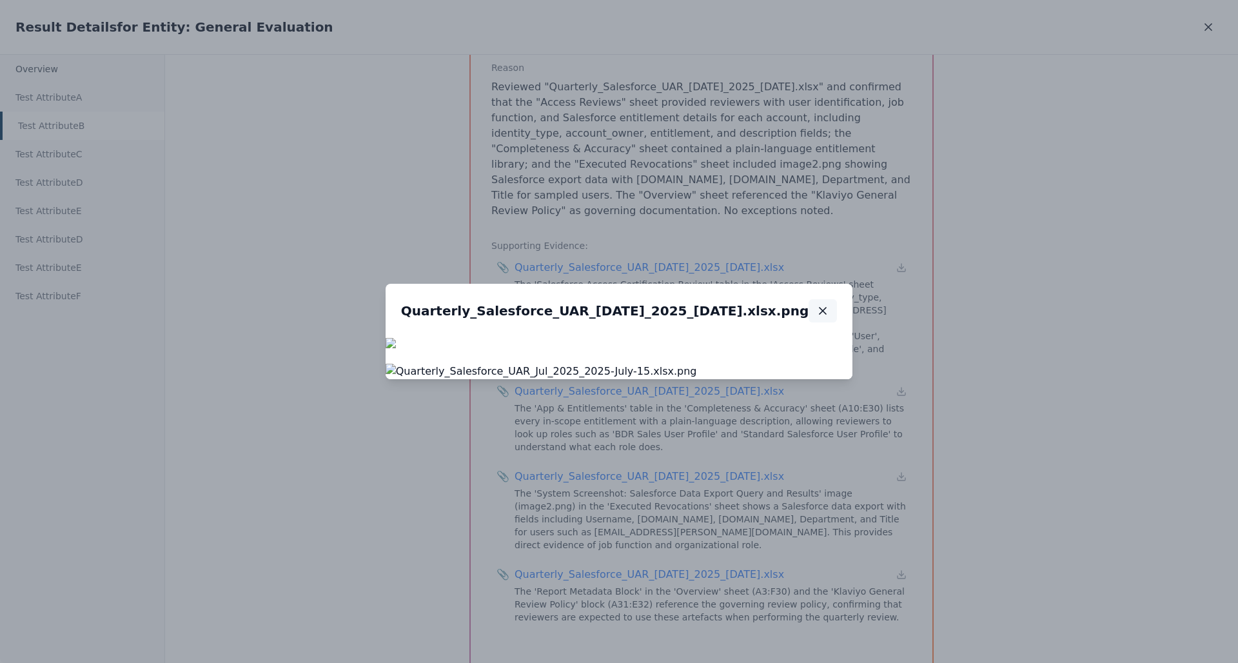
click at [817, 317] on icon "button" at bounding box center [823, 310] width 13 height 13
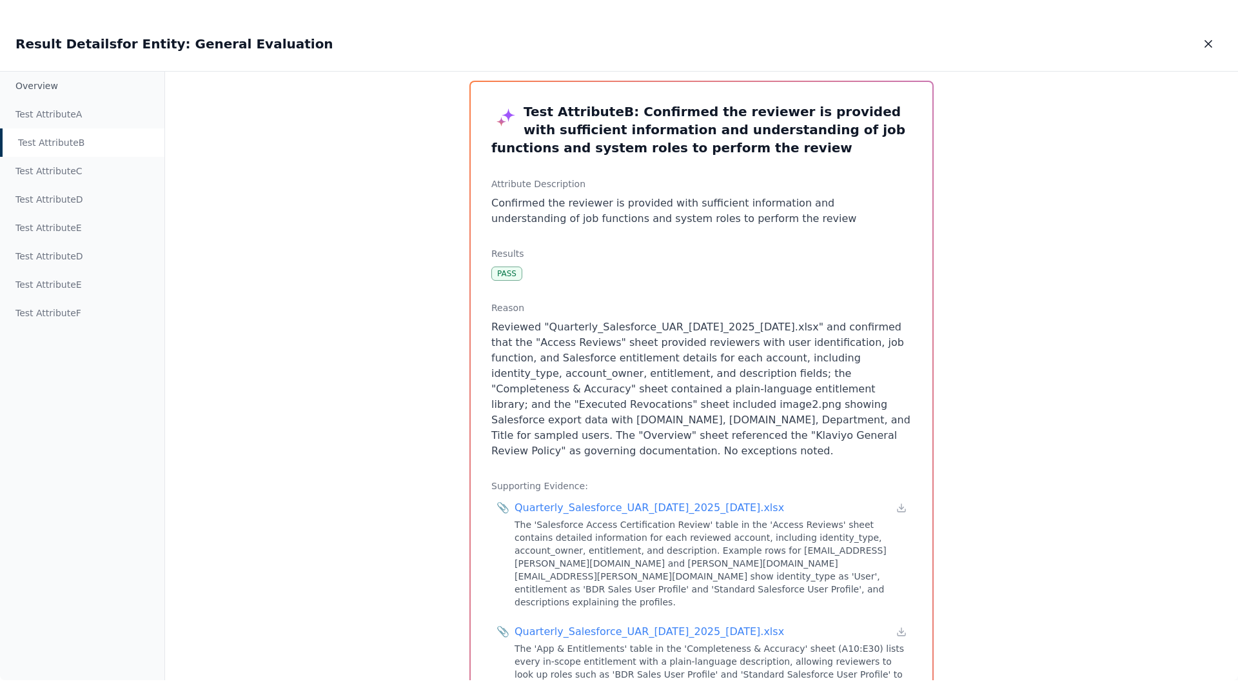
scroll to position [34, 0]
